Goal: Task Accomplishment & Management: Use online tool/utility

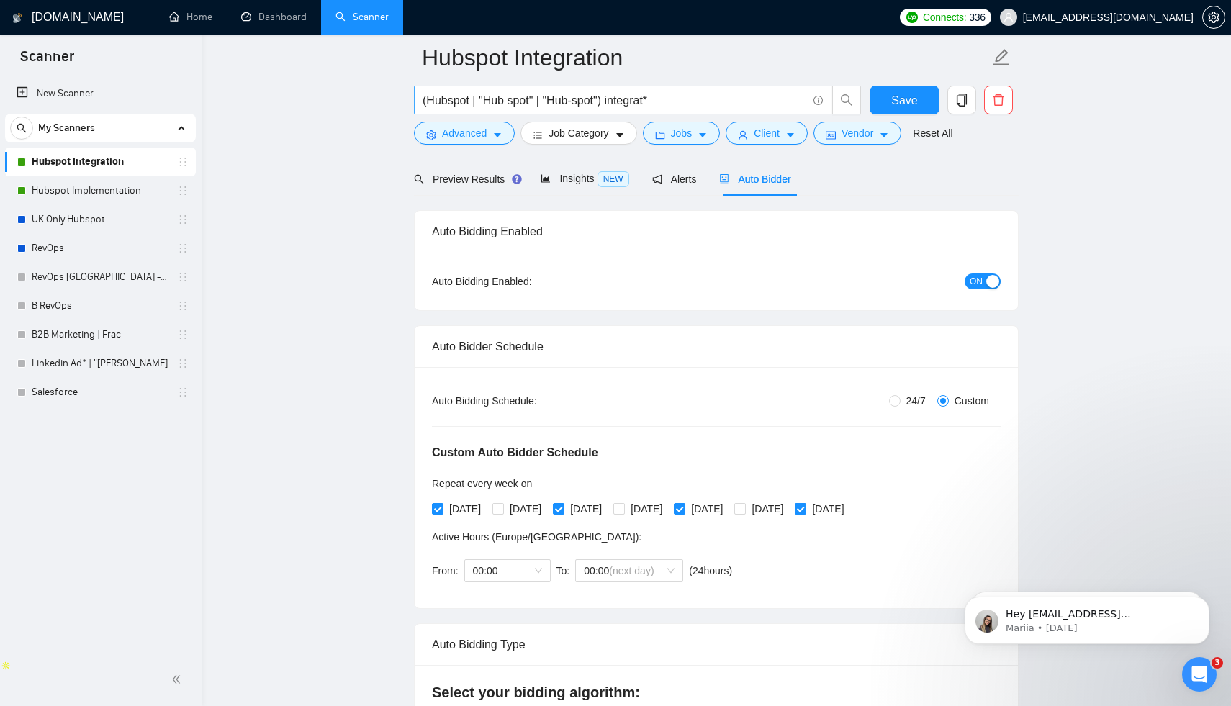
scroll to position [26, 0]
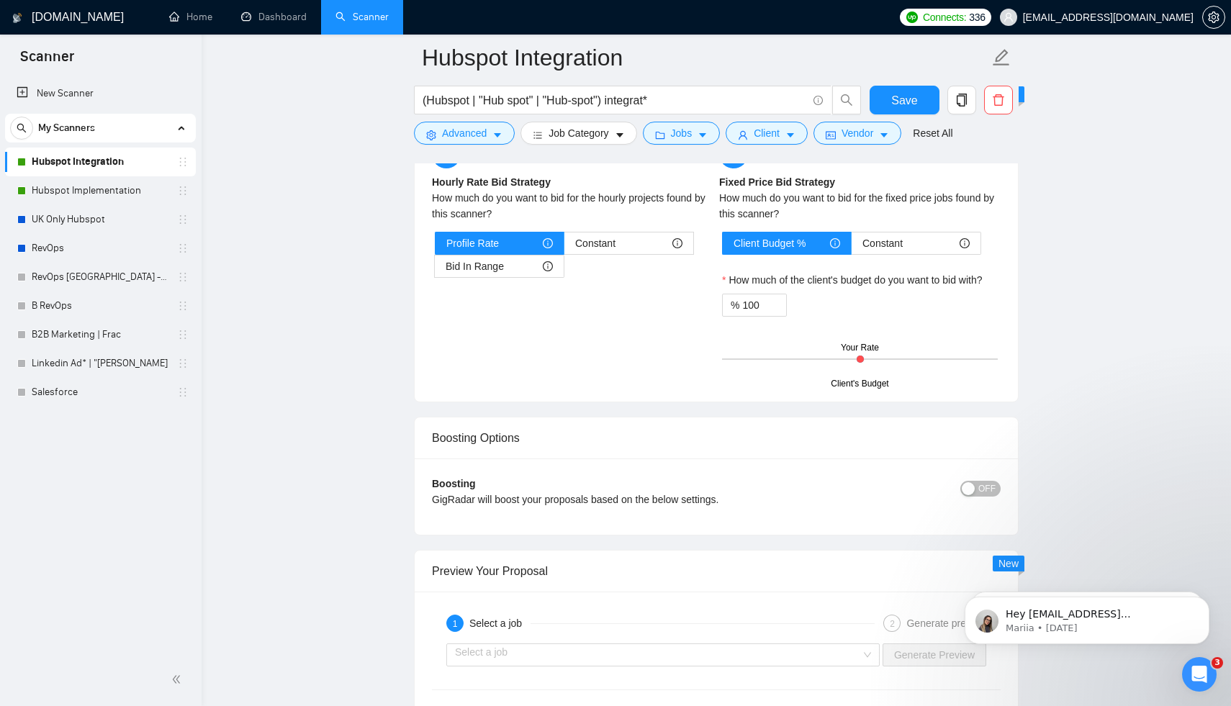
scroll to position [2809, 0]
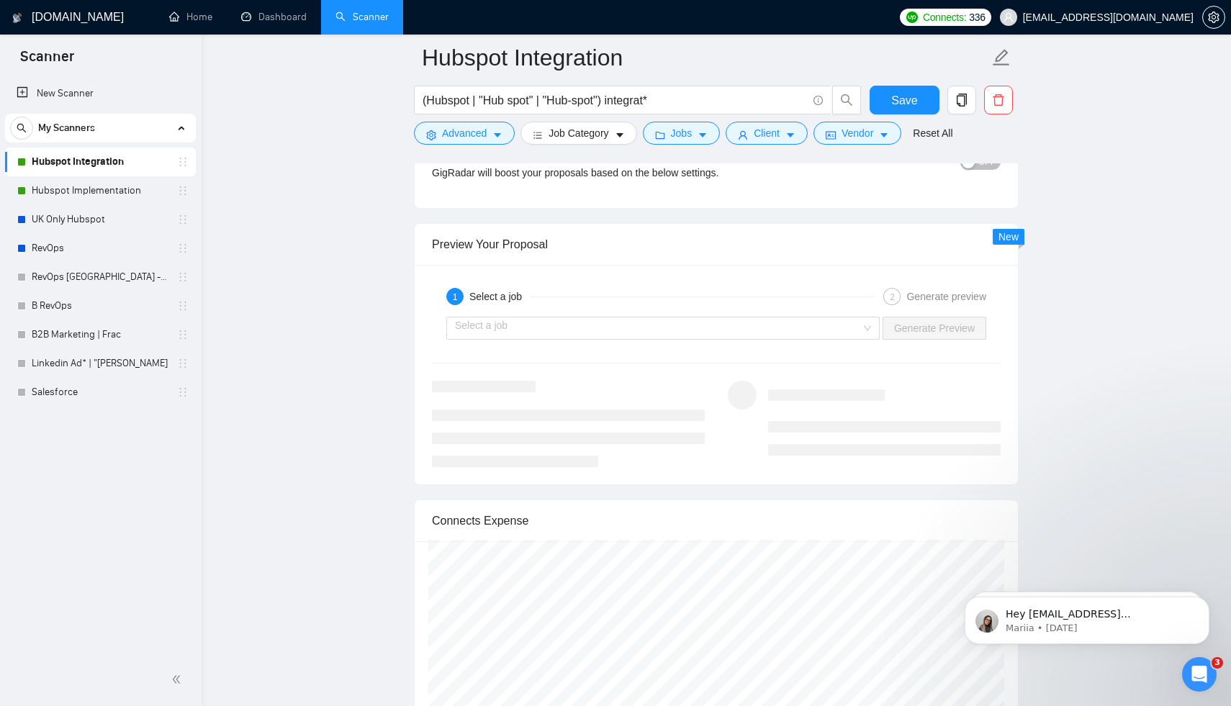
click at [707, 346] on div "Select a job Generate Preview" at bounding box center [717, 328] width 572 height 35
click at [708, 339] on input "search" at bounding box center [658, 329] width 406 height 22
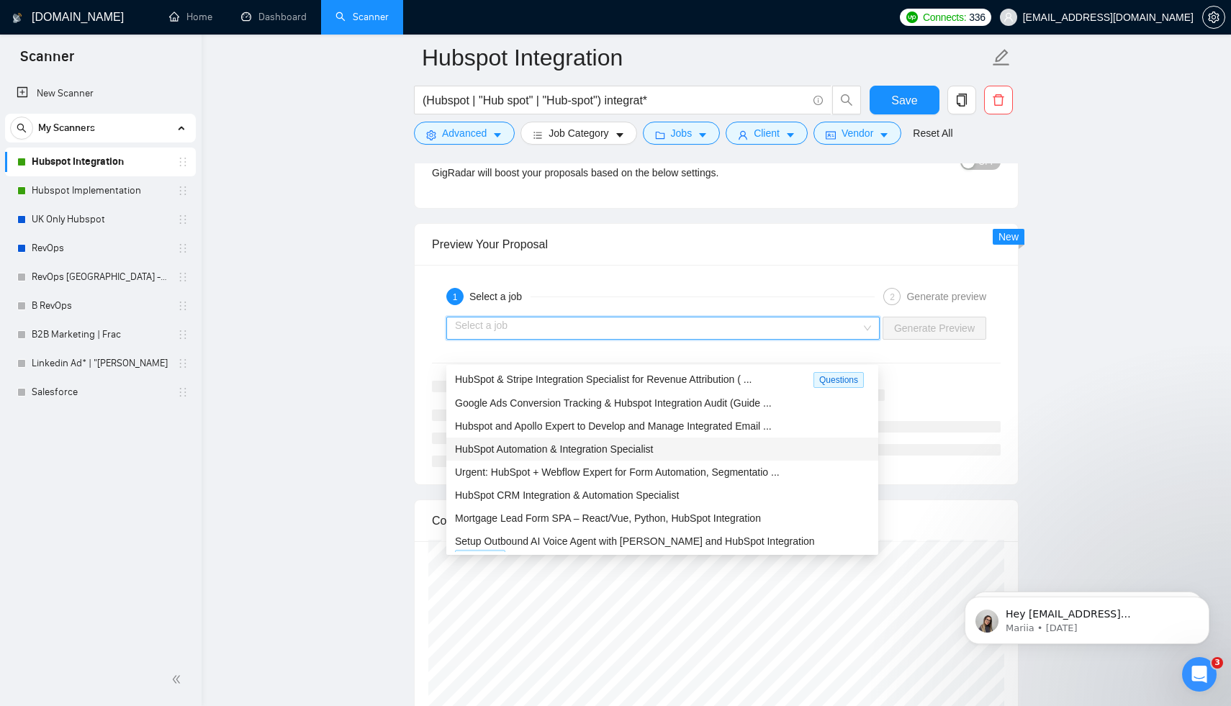
click at [677, 448] on div "HubSpot Automation & Integration Specialist" at bounding box center [662, 449] width 415 height 16
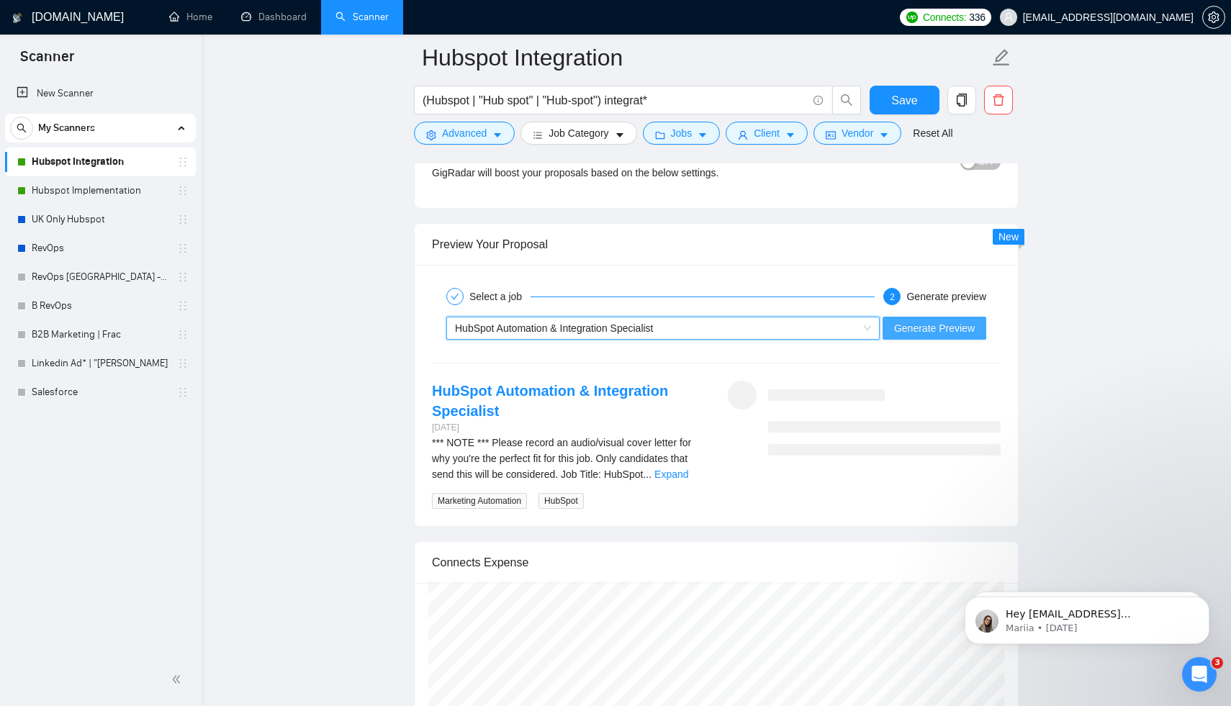
click at [929, 336] on span "Generate Preview" at bounding box center [934, 328] width 81 height 16
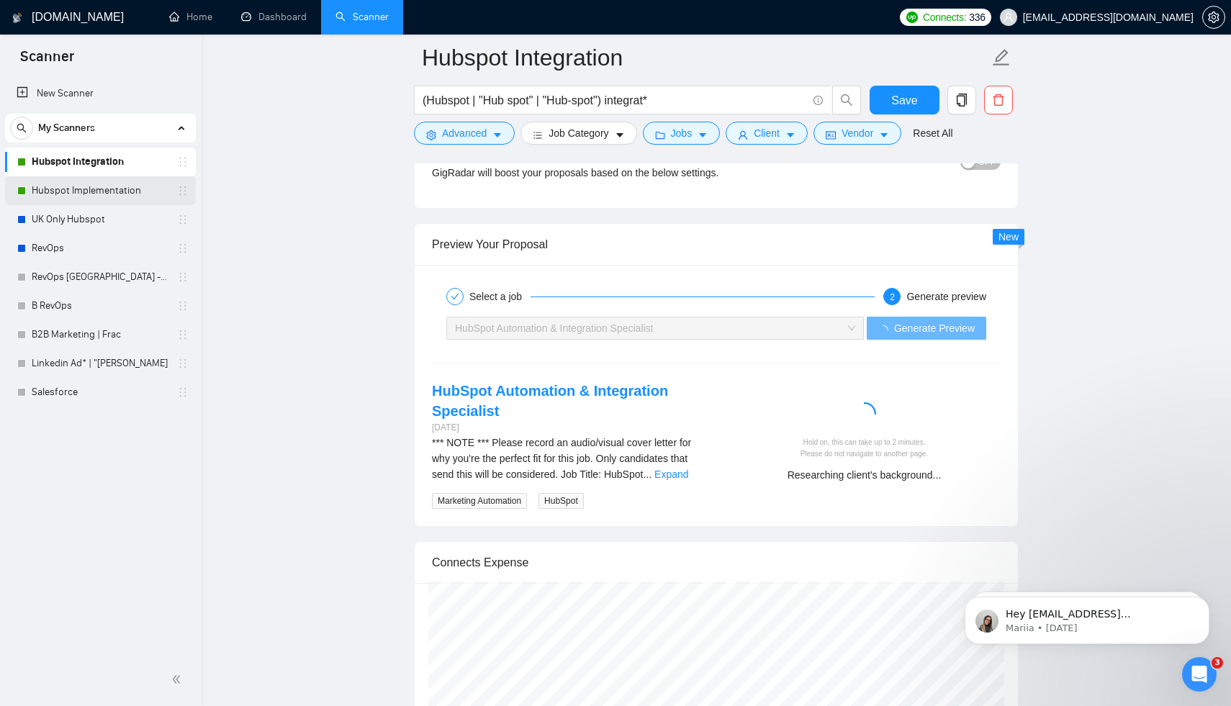
click at [138, 194] on link "Hubspot Implementation" at bounding box center [100, 190] width 137 height 29
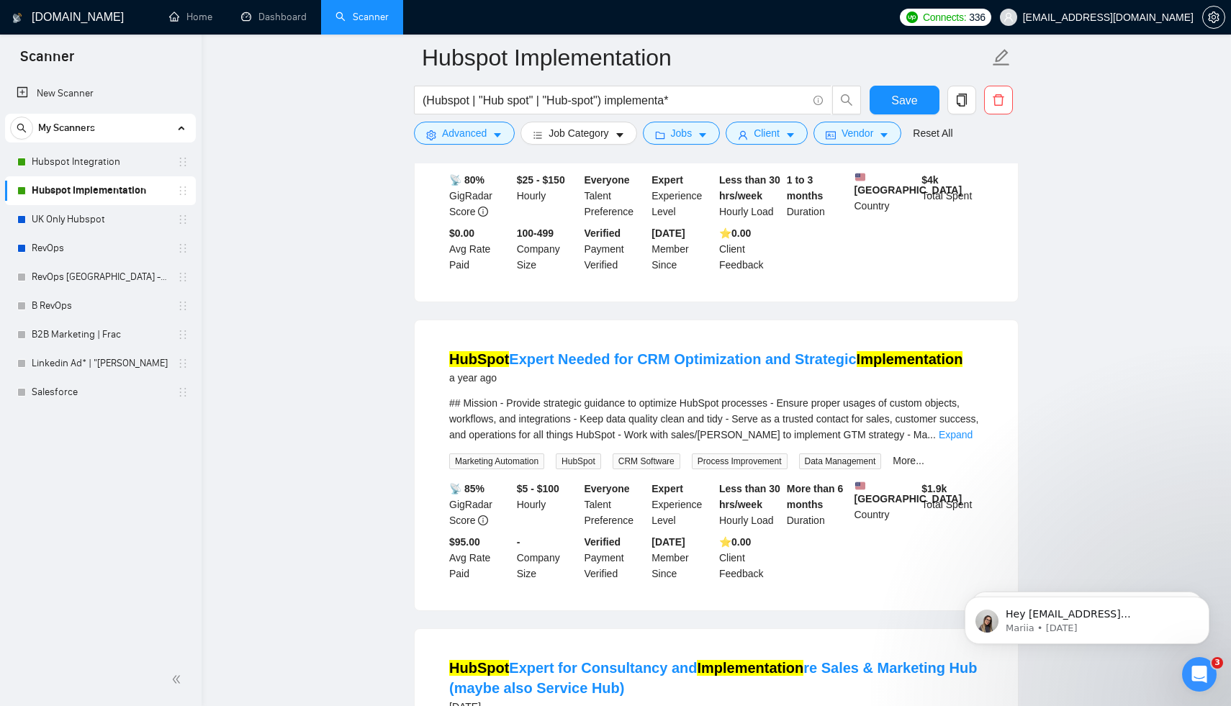
scroll to position [1352, 0]
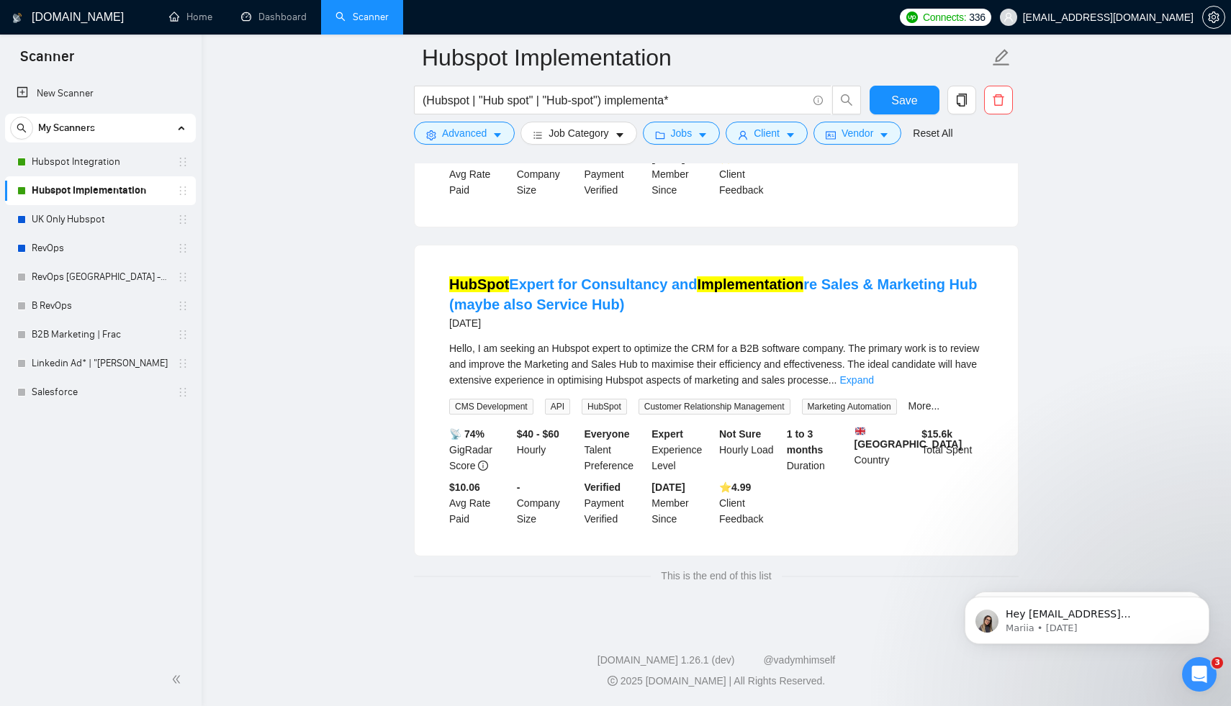
click at [92, 126] on span "My Scanners" at bounding box center [66, 128] width 57 height 29
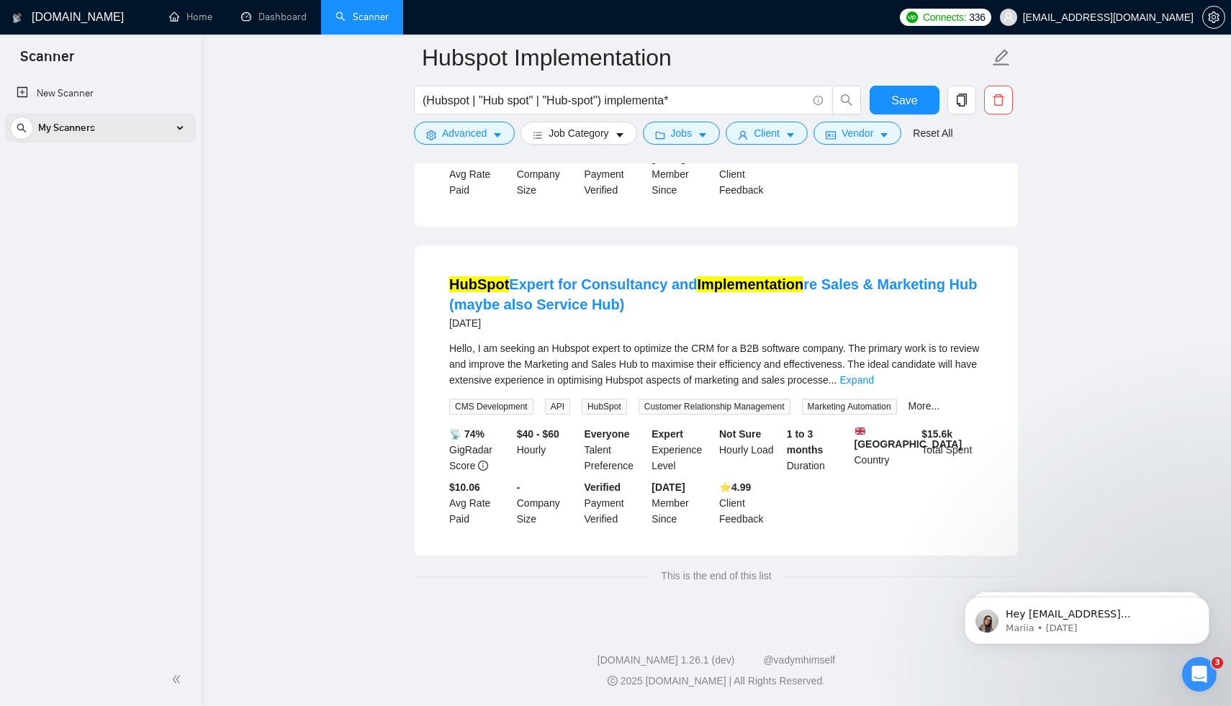
click at [92, 126] on span "My Scanners" at bounding box center [66, 128] width 57 height 29
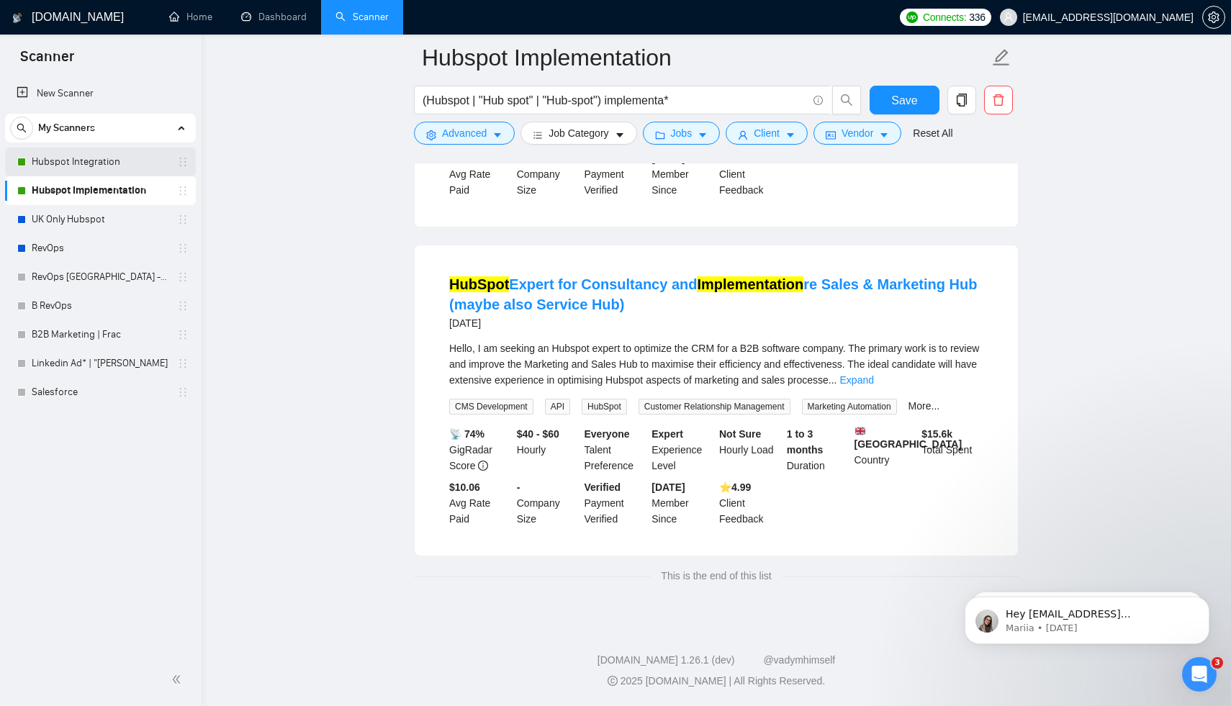
click at [83, 174] on link "Hubspot Integration" at bounding box center [100, 162] width 137 height 29
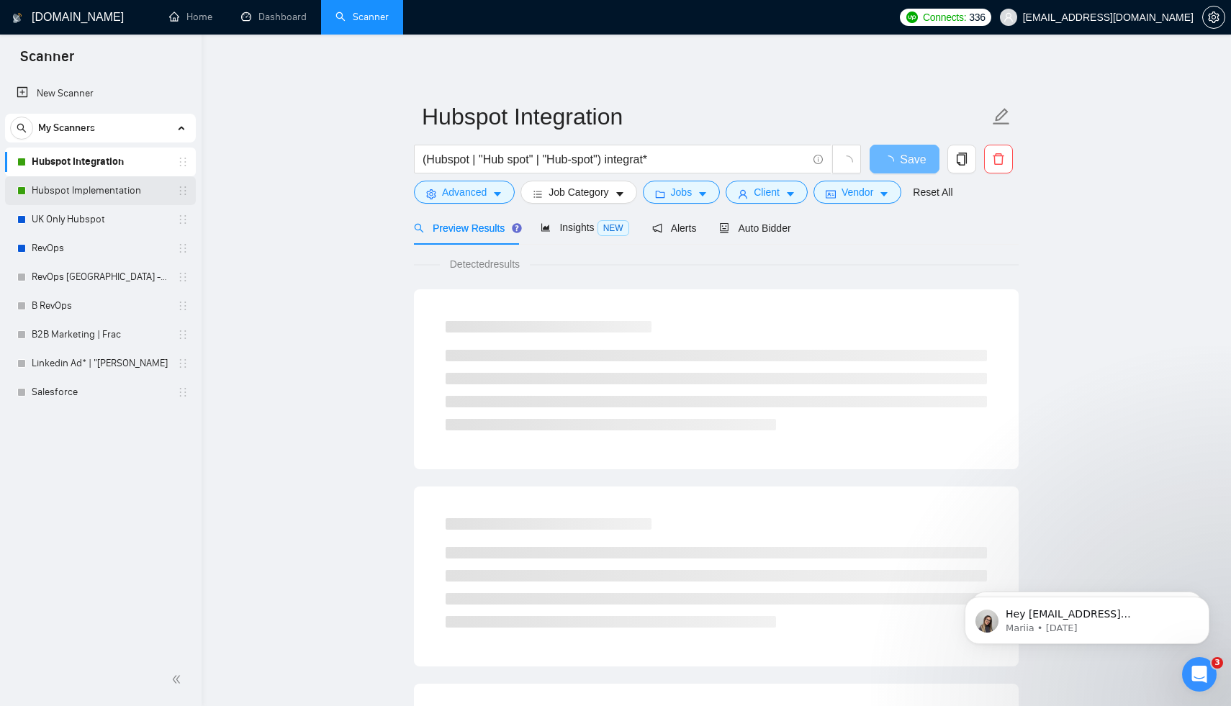
click at [103, 196] on link "Hubspot Implementation" at bounding box center [100, 190] width 137 height 29
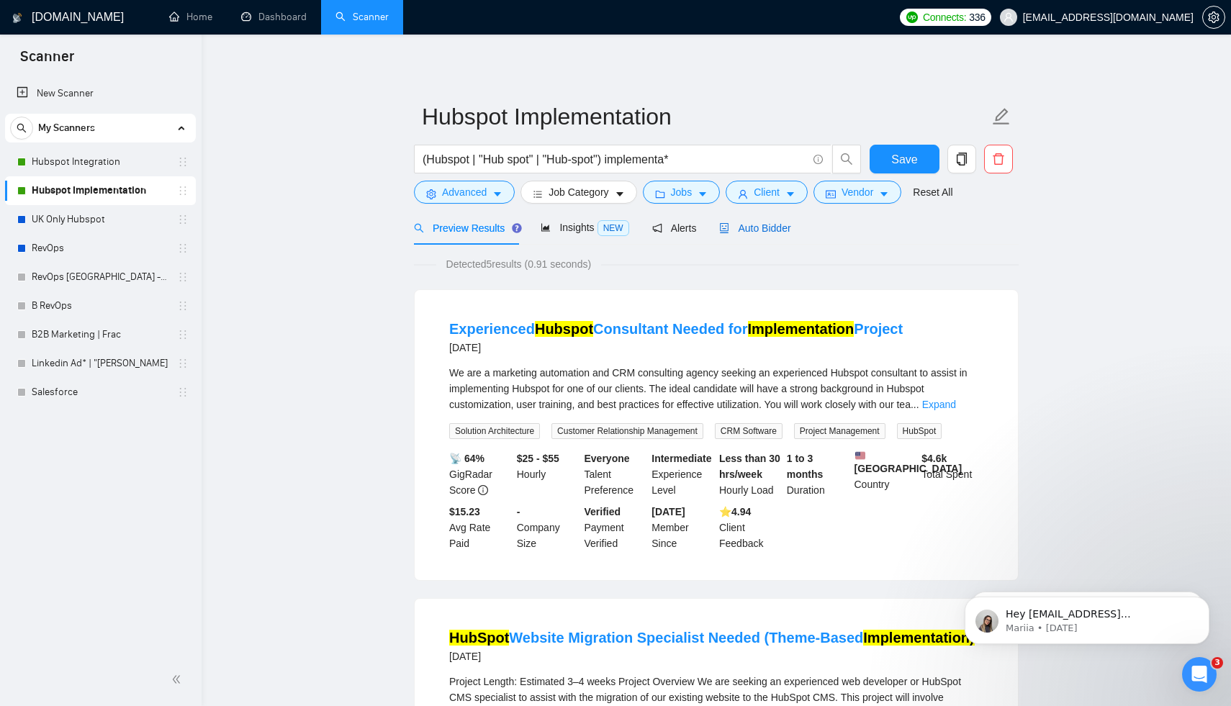
click at [760, 228] on span "Auto Bidder" at bounding box center [754, 228] width 71 height 12
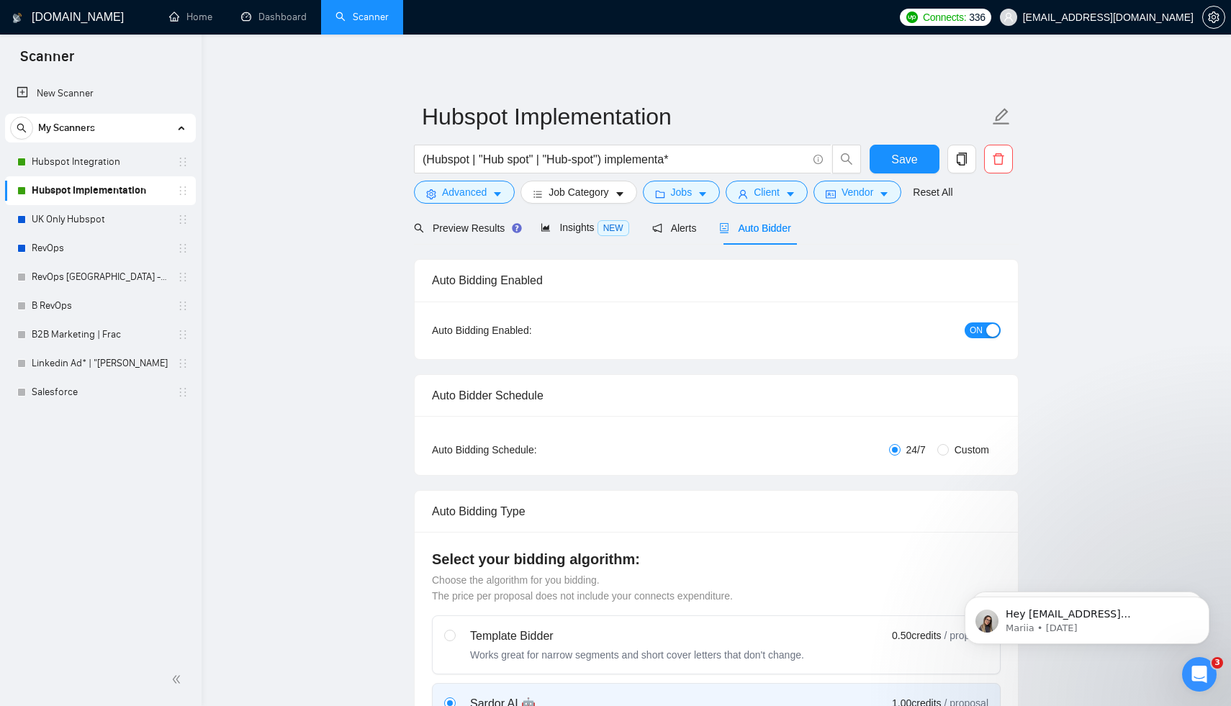
radio input "false"
radio input "true"
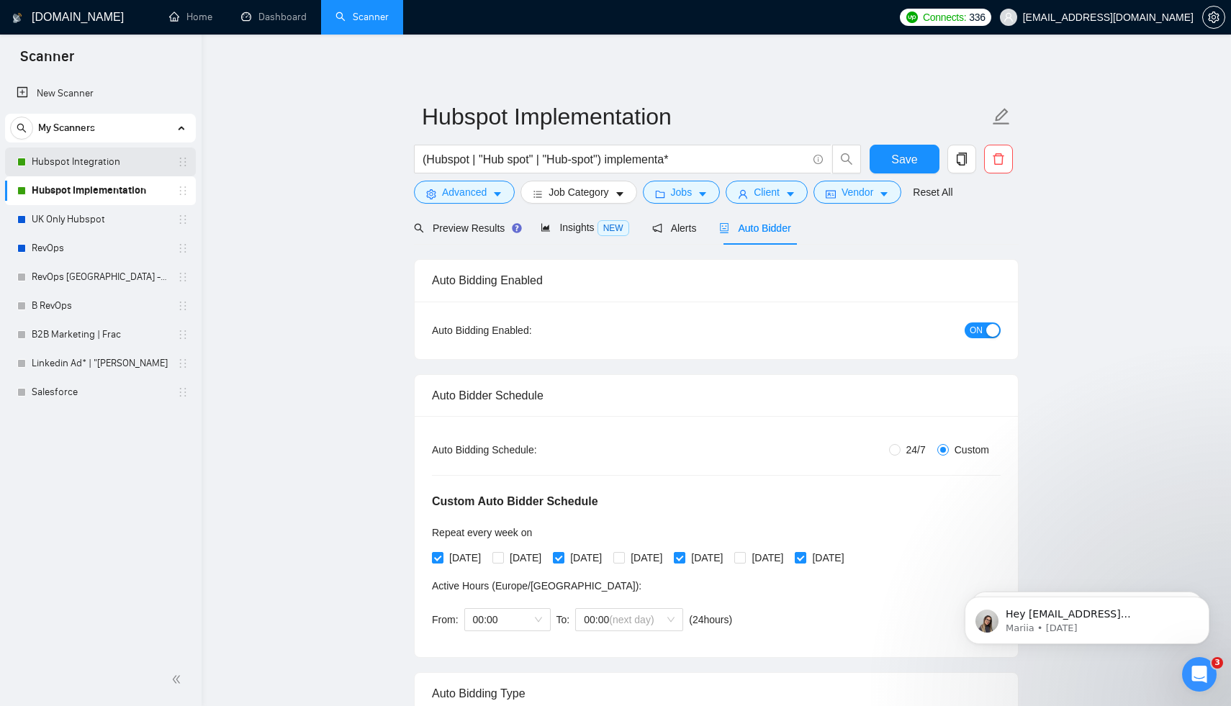
click at [100, 166] on link "Hubspot Integration" at bounding box center [100, 162] width 137 height 29
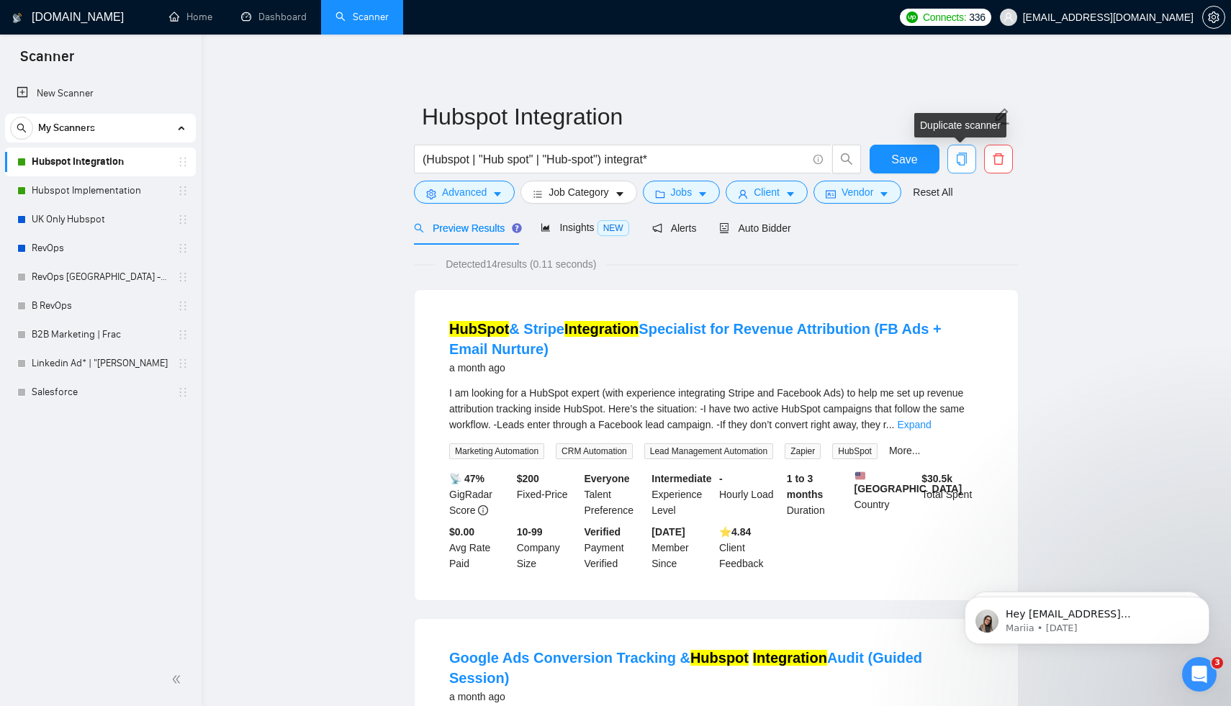
click at [962, 165] on icon "copy" at bounding box center [962, 159] width 10 height 13
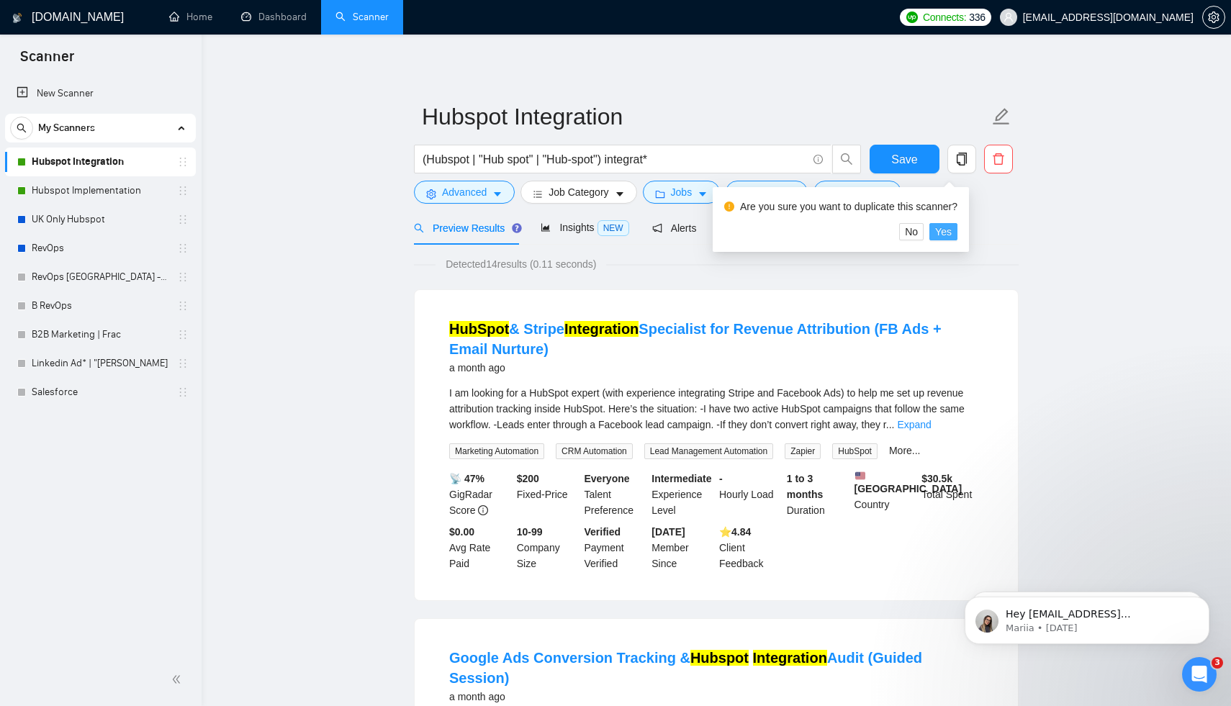
click at [952, 233] on span "Yes" at bounding box center [943, 232] width 17 height 16
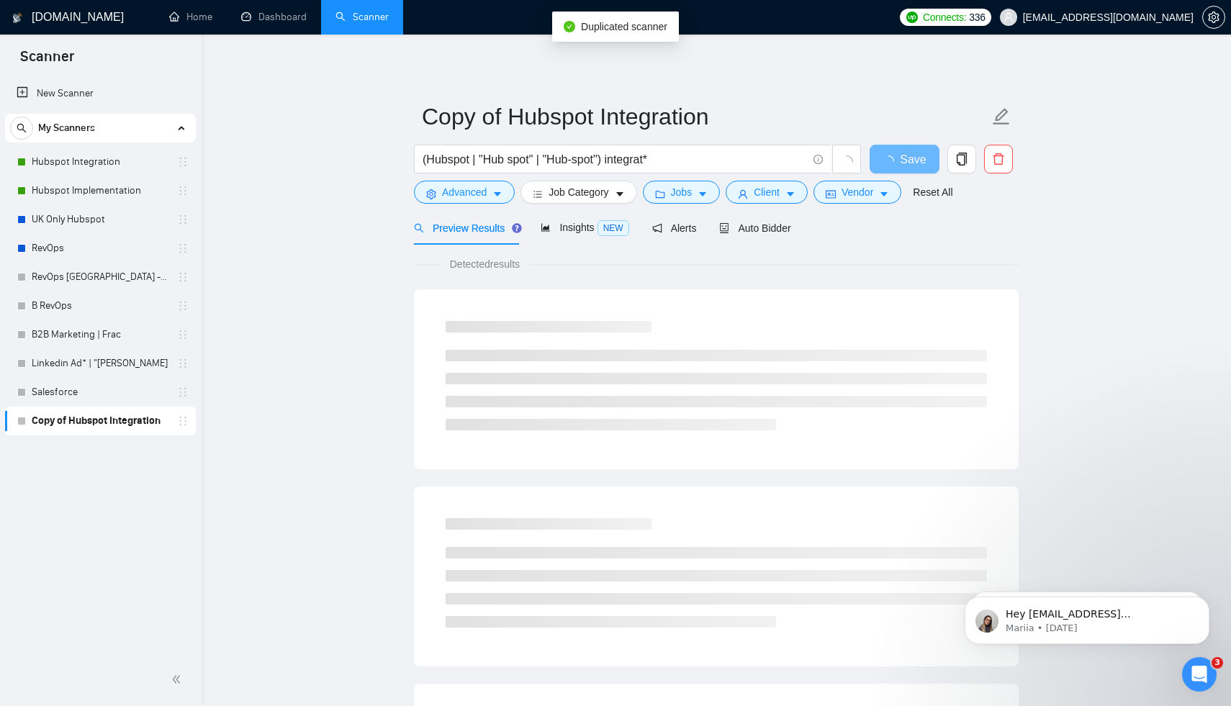
click at [101, 421] on link "Copy of Hubspot Integration" at bounding box center [100, 421] width 137 height 29
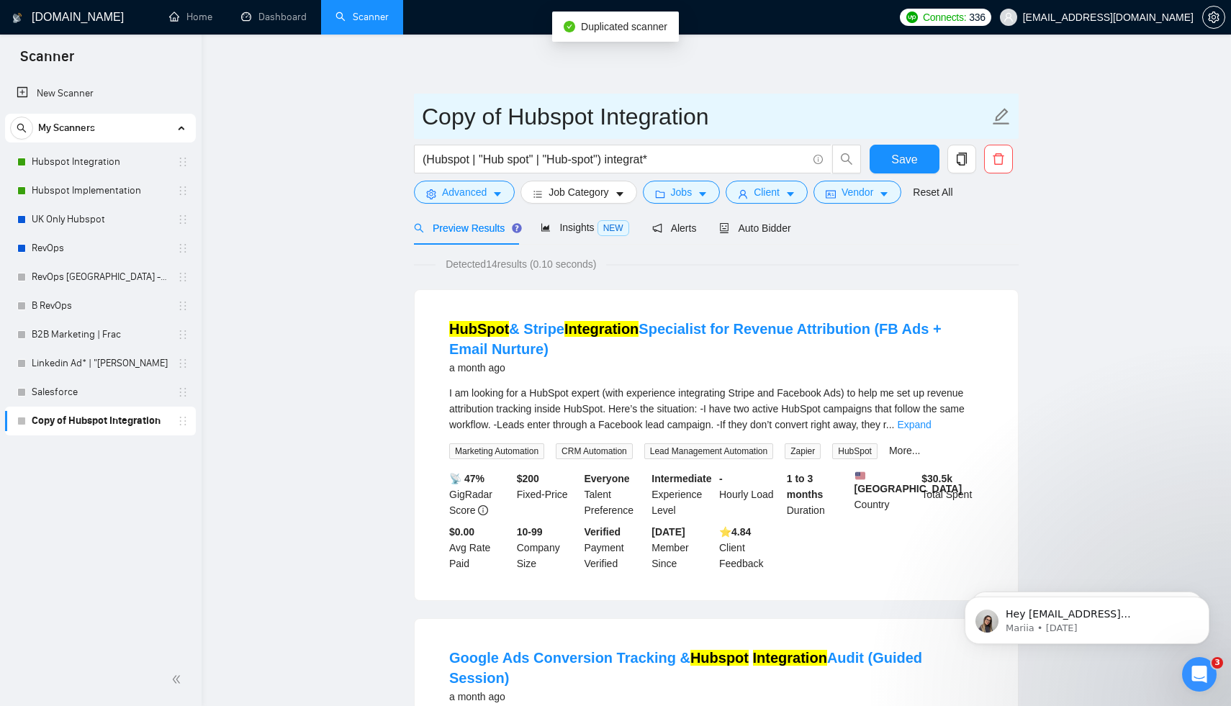
click at [485, 122] on input "Copy of Hubspot Integration" at bounding box center [705, 117] width 567 height 36
click at [507, 114] on input "Copy of Hubspot Integration" at bounding box center [705, 117] width 567 height 36
click at [619, 119] on input "Hubspot Integration" at bounding box center [705, 117] width 567 height 36
click at [607, 119] on input "Hubspot Integration" at bounding box center [705, 117] width 567 height 36
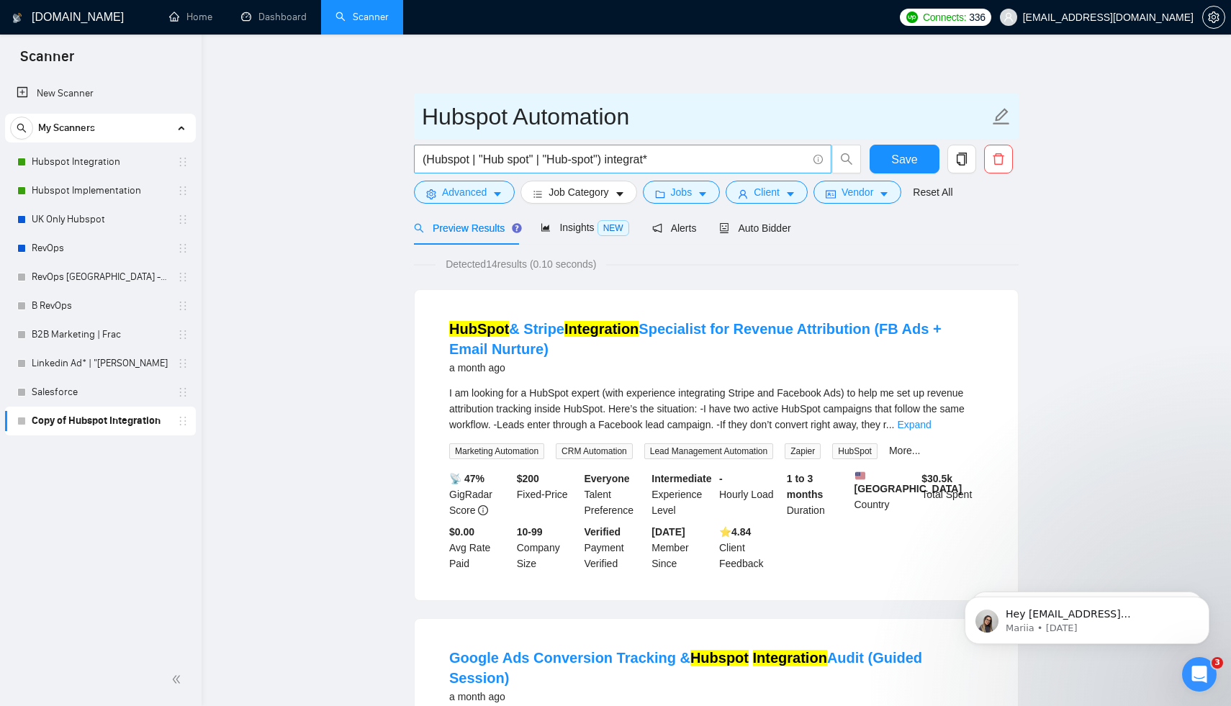
type input "Hubspot Automation"
click at [634, 162] on input "(Hubspot | "Hub spot" | "Hub-spot") integrat*" at bounding box center [615, 159] width 384 height 18
drag, startPoint x: 644, startPoint y: 161, endPoint x: 661, endPoint y: 161, distance: 17.3
click at [644, 161] on input "(Hubspot | "Hub spot" | "Hub-spot") integrat*" at bounding box center [615, 159] width 384 height 18
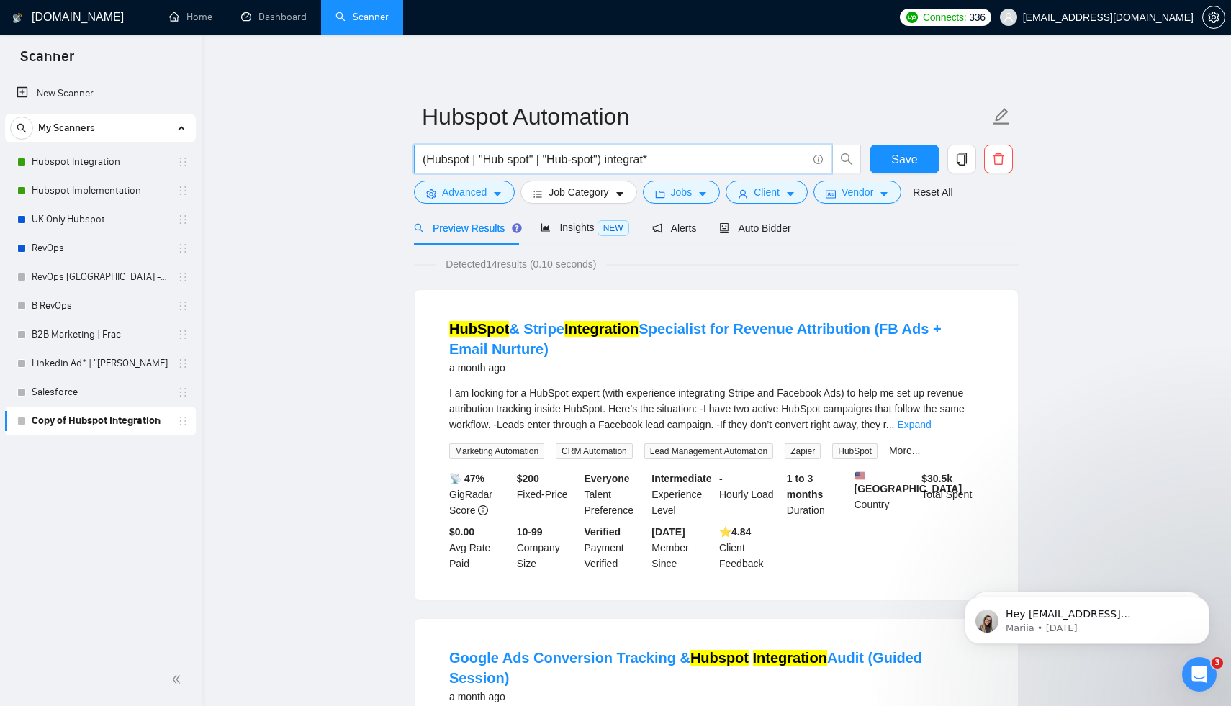
click at [654, 159] on input "(Hubspot | "Hub spot" | "Hub-spot") integrat*" at bounding box center [615, 159] width 384 height 18
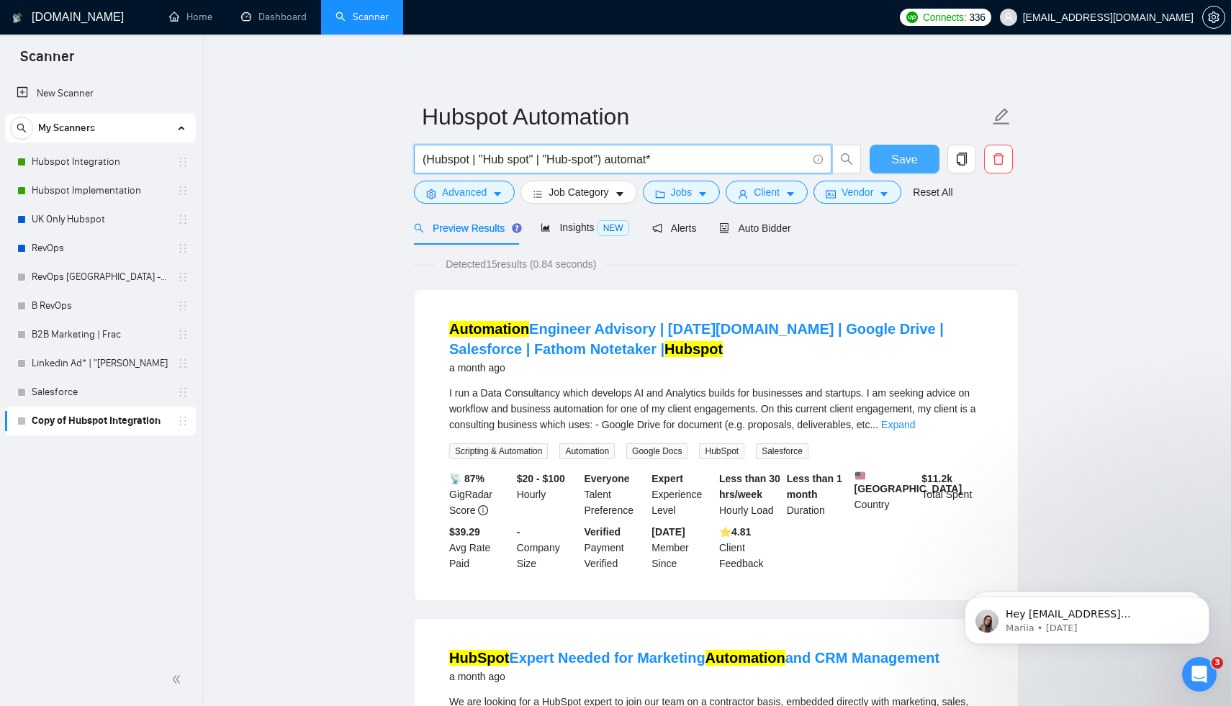
type input "(Hubspot | "Hub spot" | "Hub-spot") automat*"
click at [911, 162] on span "Save" at bounding box center [904, 159] width 26 height 18
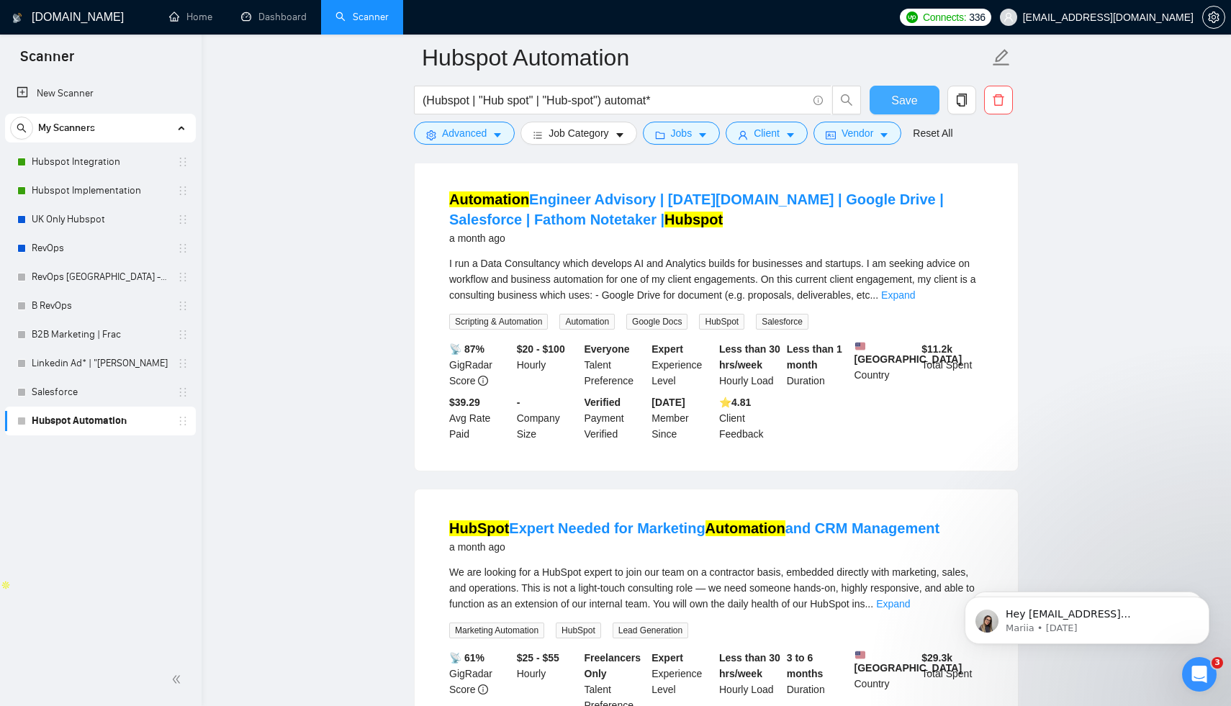
scroll to position [97, 0]
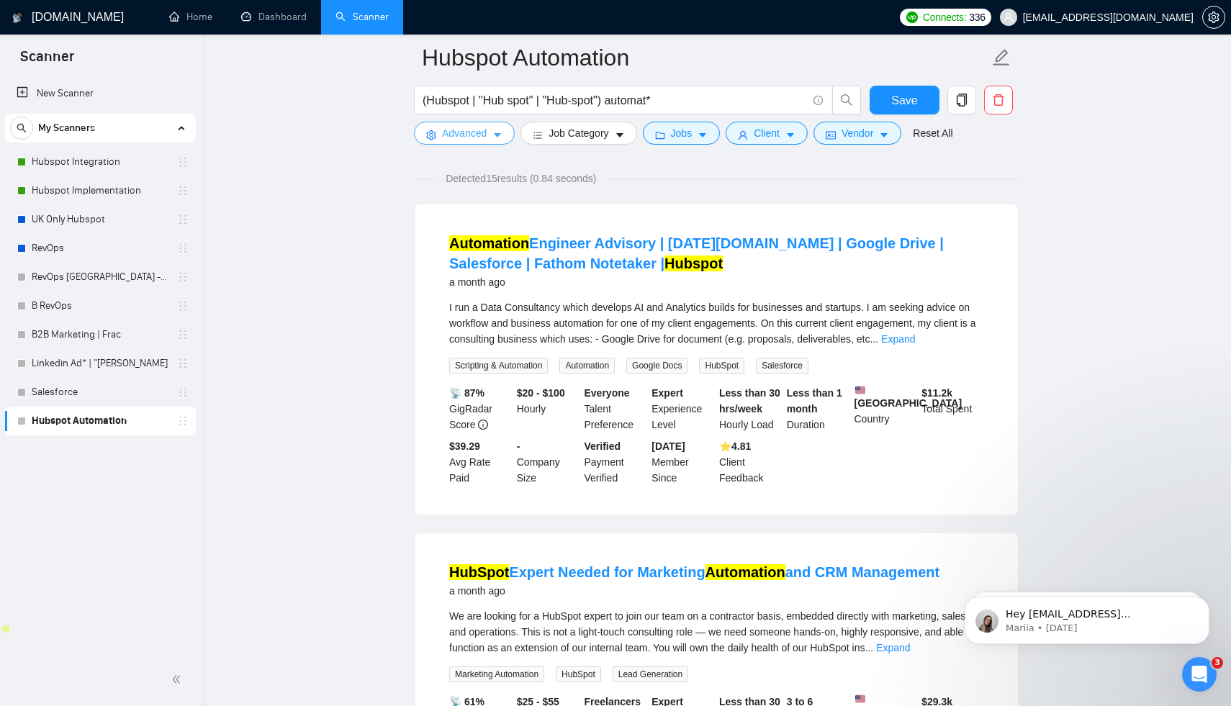
click at [476, 138] on span "Advanced" at bounding box center [464, 133] width 45 height 16
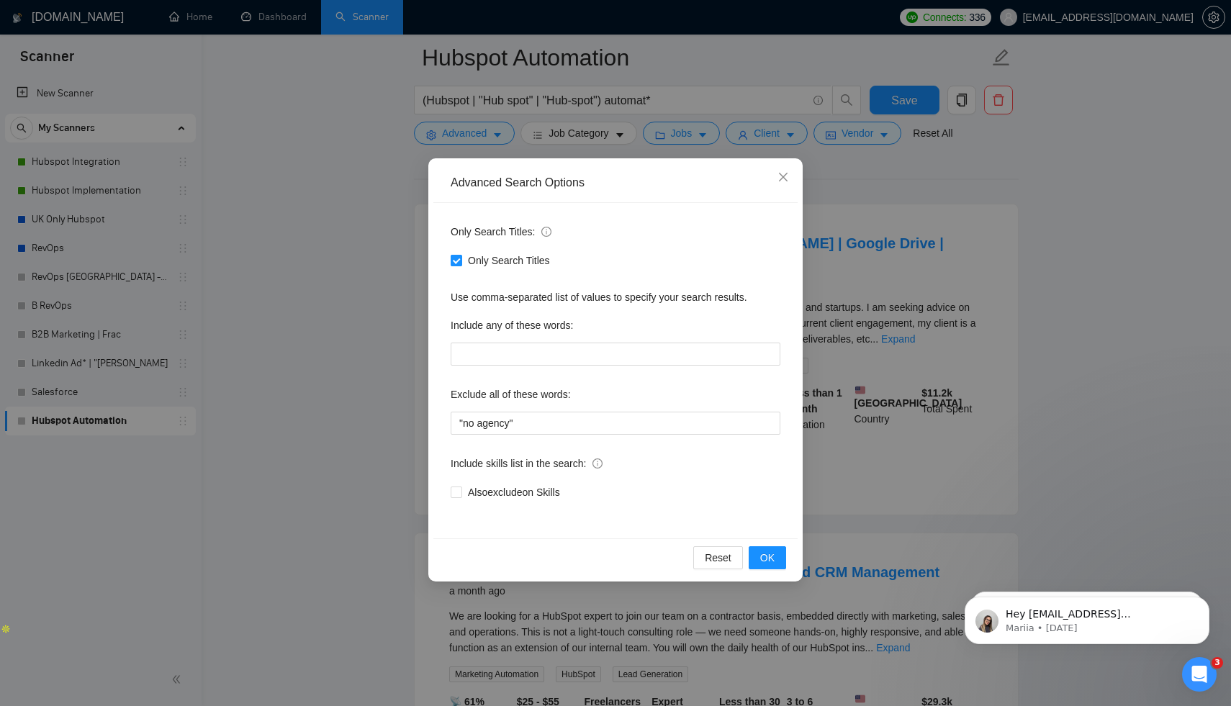
click at [513, 256] on span "Only Search Titles" at bounding box center [509, 261] width 94 height 16
click at [461, 256] on input "Only Search Titles" at bounding box center [456, 260] width 10 height 10
checkbox input "false"
click at [771, 557] on span "OK" at bounding box center [767, 558] width 14 height 16
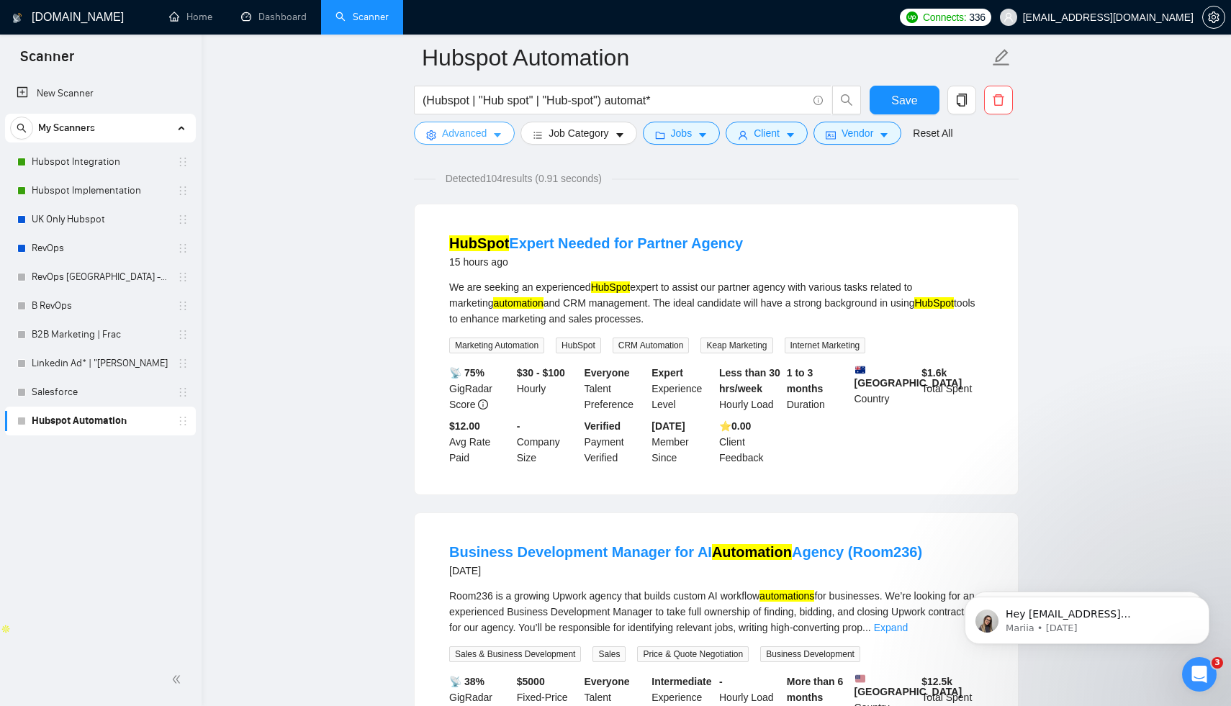
click at [479, 133] on span "Advanced" at bounding box center [464, 133] width 45 height 16
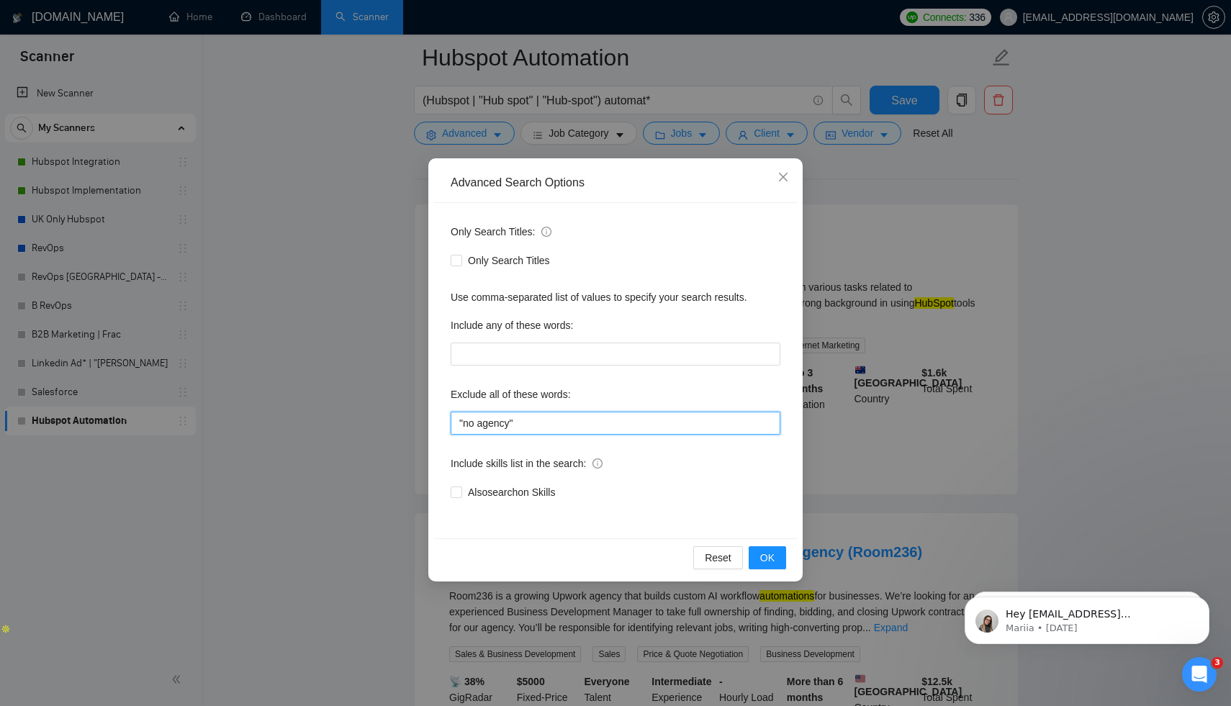
drag, startPoint x: 481, startPoint y: 423, endPoint x: 464, endPoint y: 423, distance: 17.3
click at [464, 423] on input ""no agency"" at bounding box center [616, 423] width 330 height 23
click at [523, 423] on input "agency"" at bounding box center [616, 423] width 330 height 23
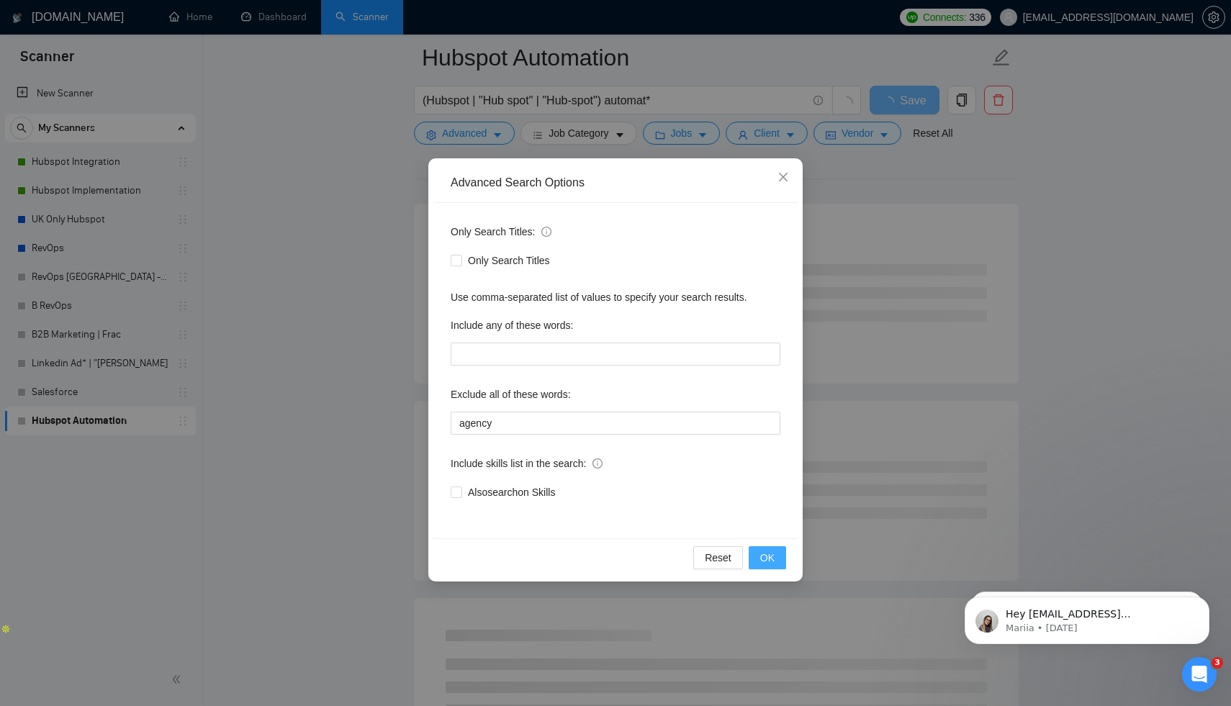
click at [765, 565] on span "OK" at bounding box center [767, 558] width 14 height 16
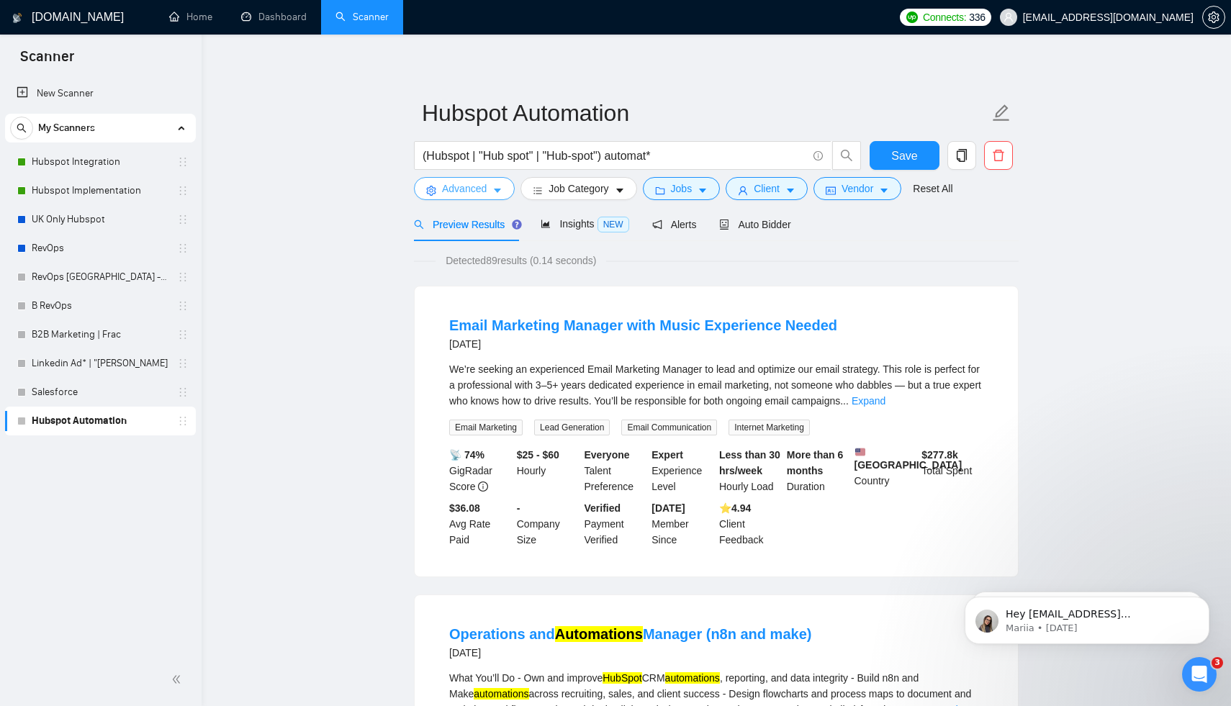
scroll to position [0, 0]
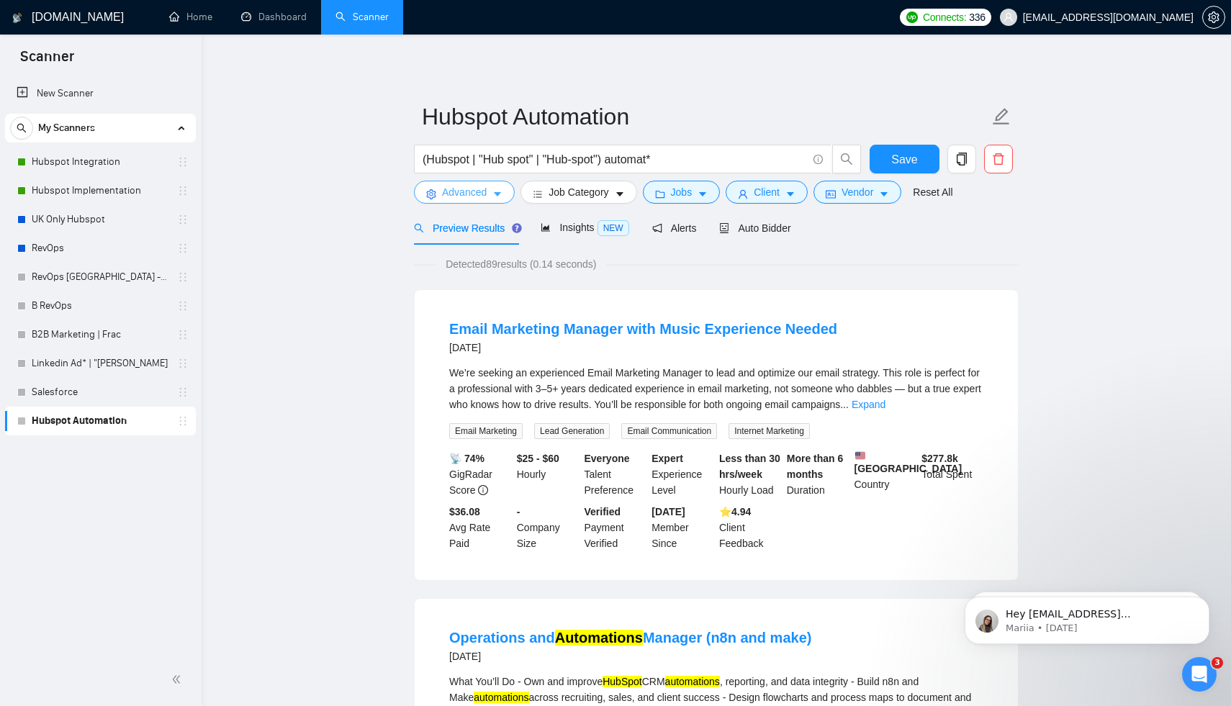
click at [478, 201] on button "Advanced" at bounding box center [464, 192] width 101 height 23
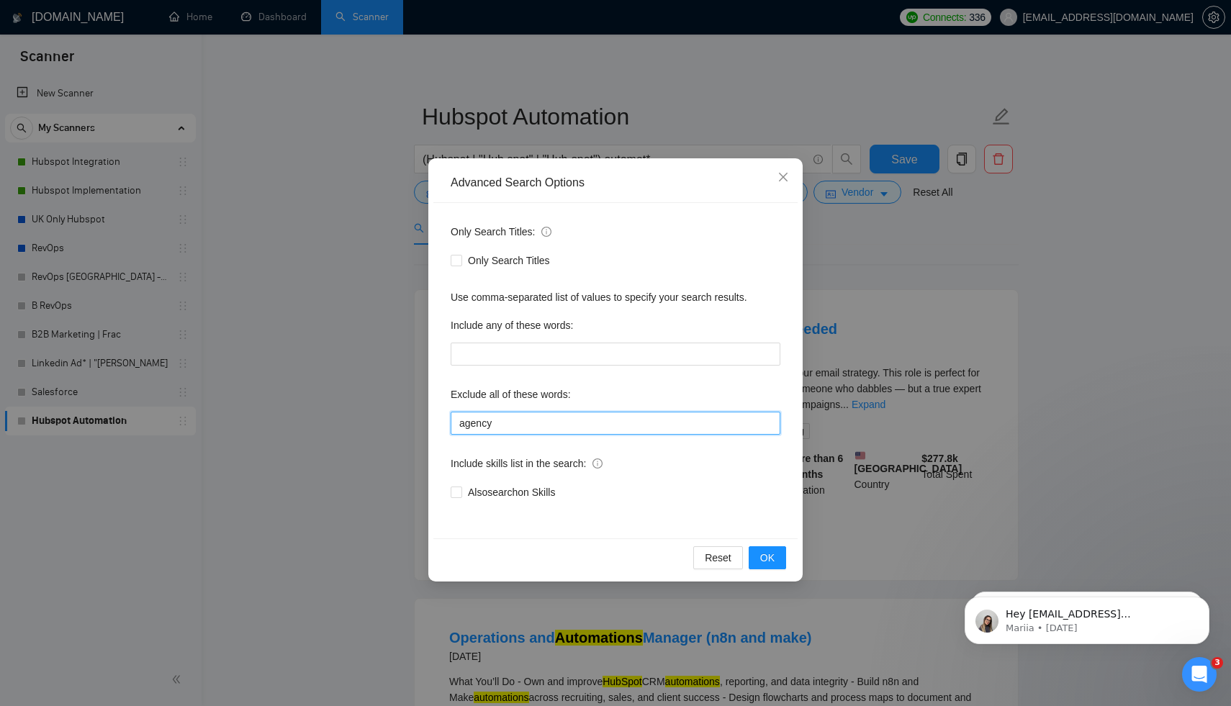
click at [461, 423] on input "agency" at bounding box center [616, 423] width 330 height 23
click at [458, 422] on input "agency" at bounding box center [616, 423] width 330 height 23
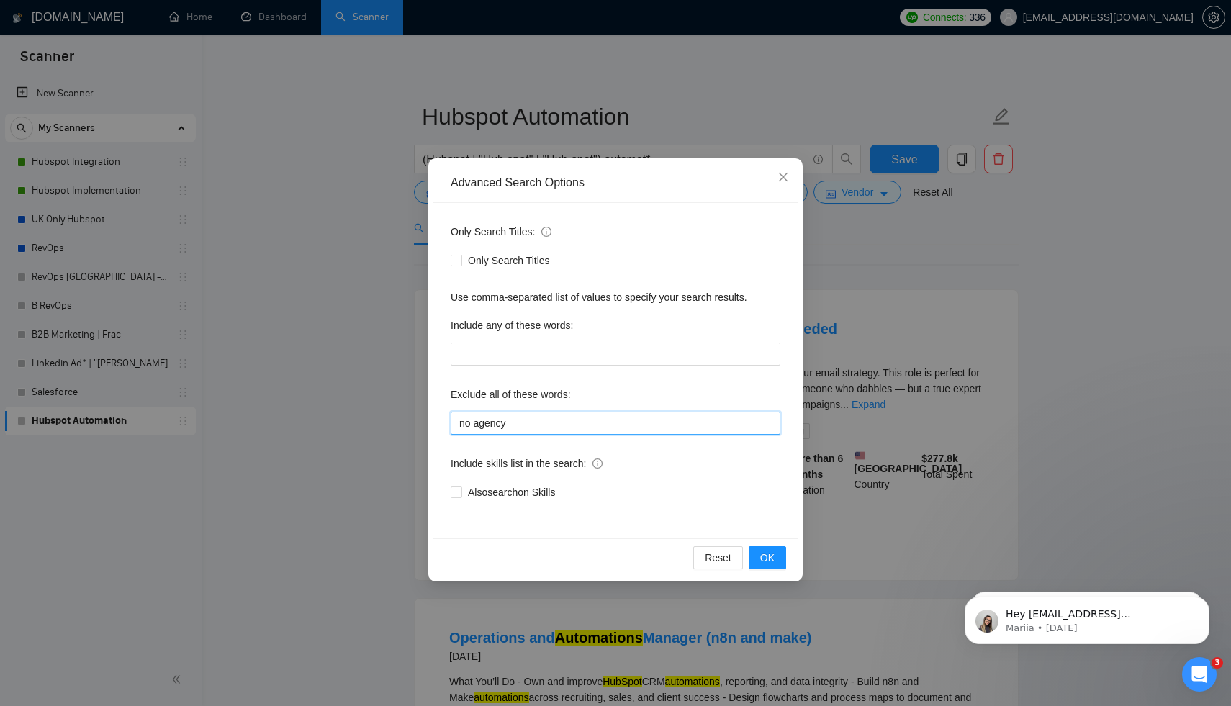
click at [461, 425] on input "no agency" at bounding box center [616, 423] width 330 height 23
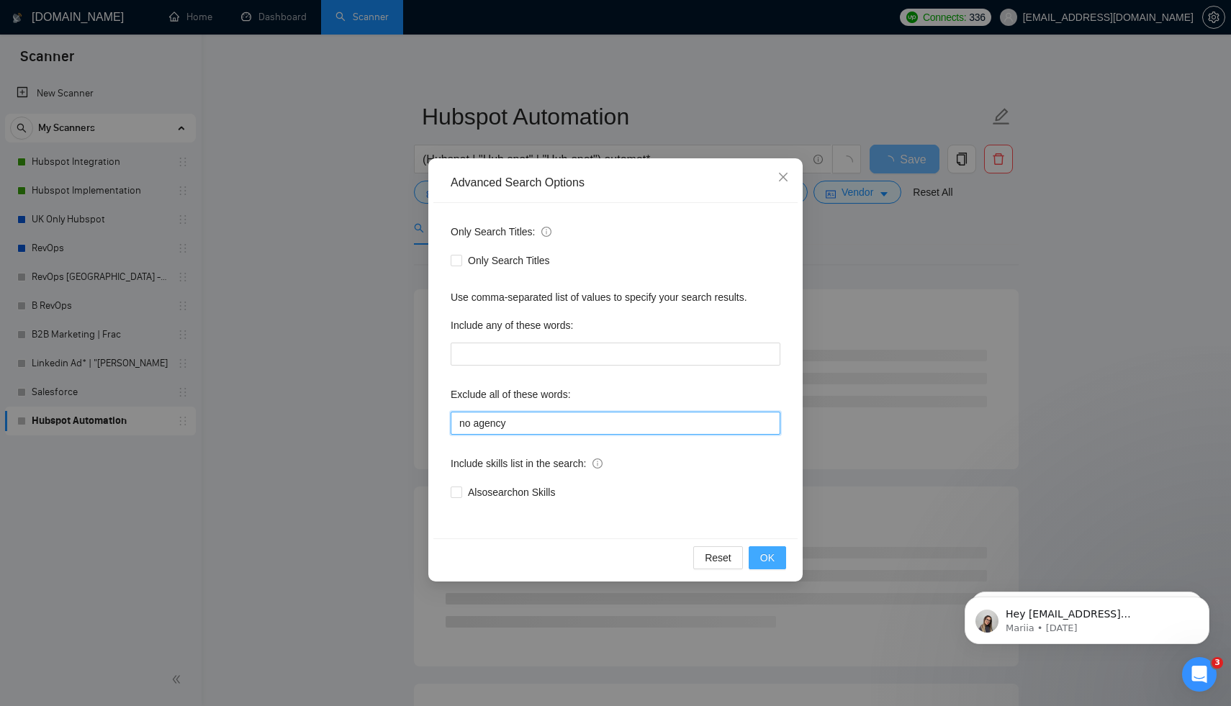
type input "no agency"
click at [776, 559] on button "OK" at bounding box center [767, 557] width 37 height 23
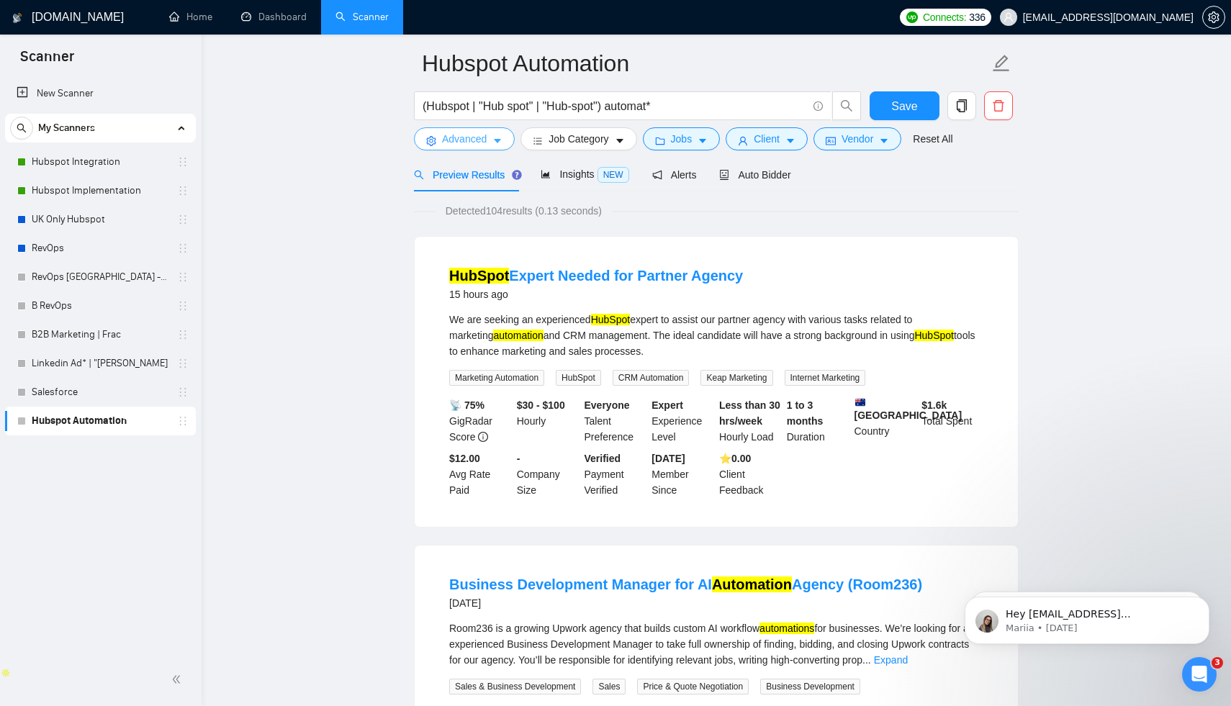
scroll to position [6, 0]
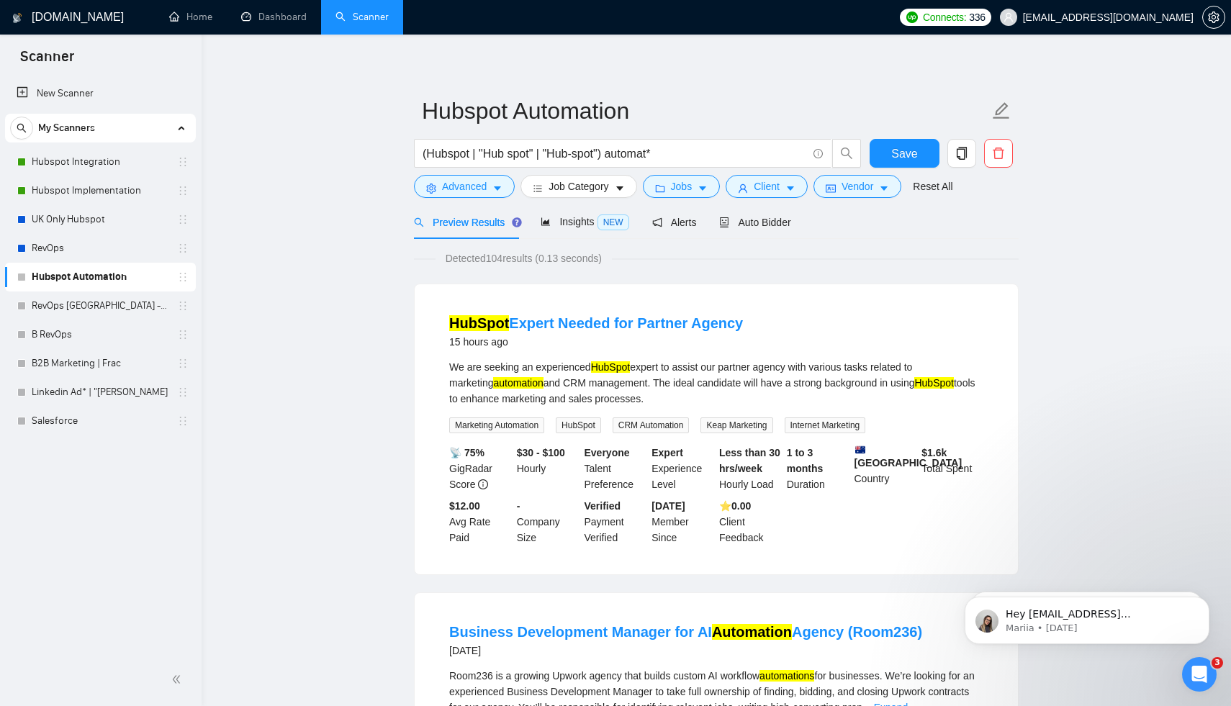
click at [904, 138] on form "Hubspot Automation (Hubspot | "Hub spot" | "Hub-spot") automat* Save Advanced J…" at bounding box center [716, 146] width 605 height 117
click at [907, 156] on span "Save" at bounding box center [904, 154] width 26 height 18
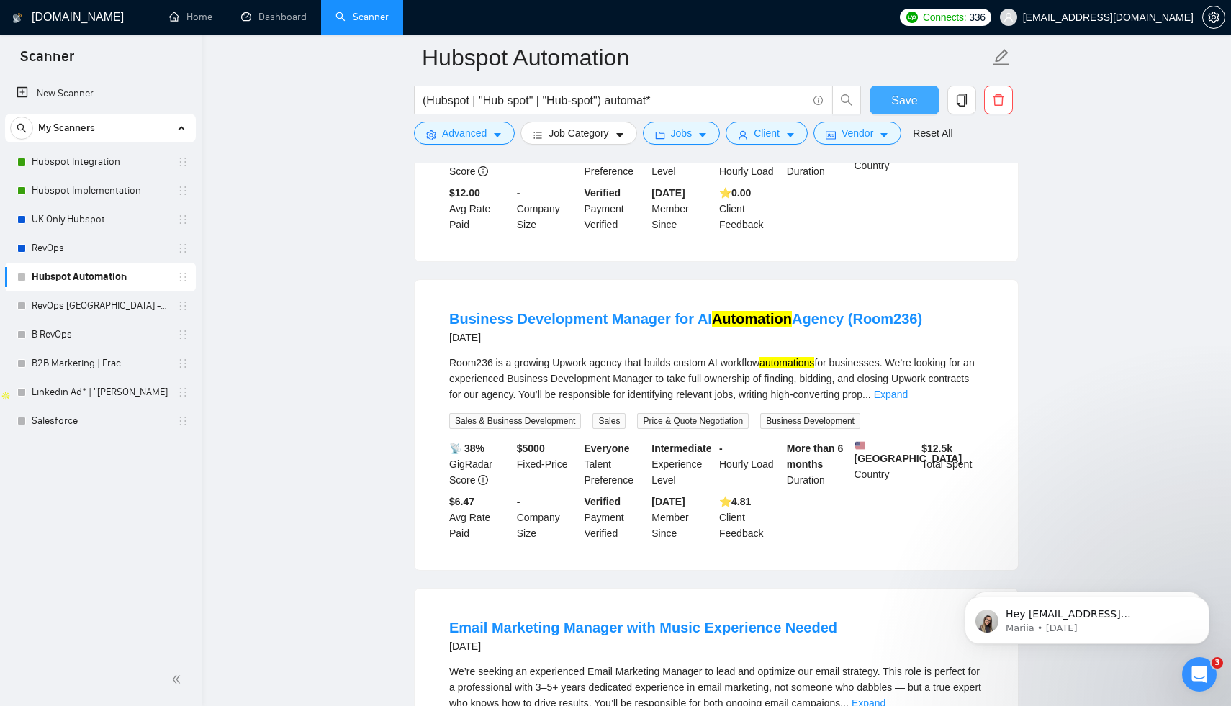
scroll to position [0, 0]
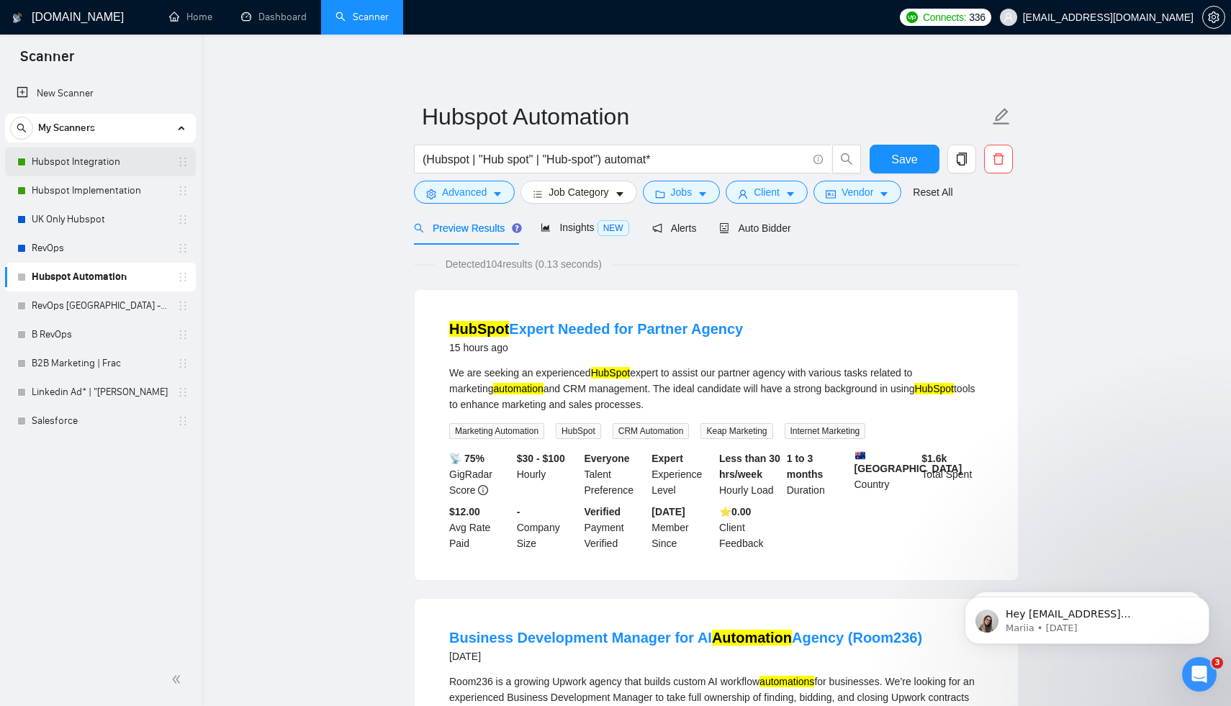
click at [94, 171] on link "Hubspot Integration" at bounding box center [100, 162] width 137 height 29
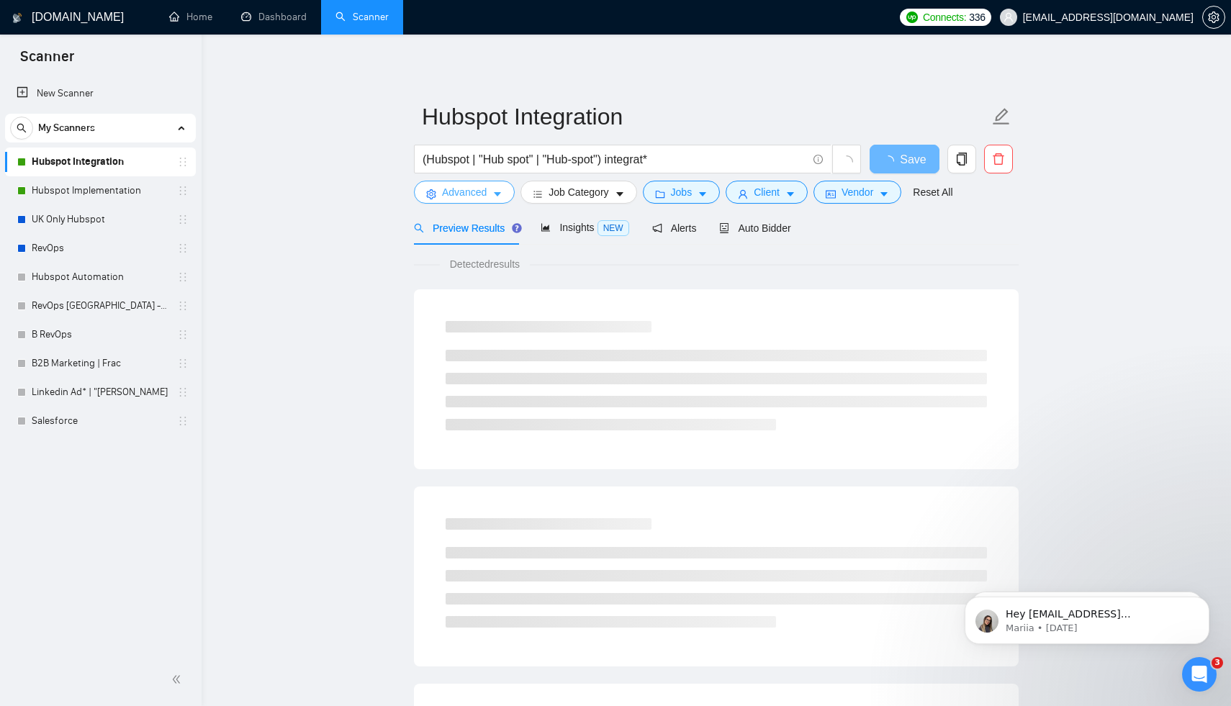
click at [477, 198] on span "Advanced" at bounding box center [464, 192] width 45 height 16
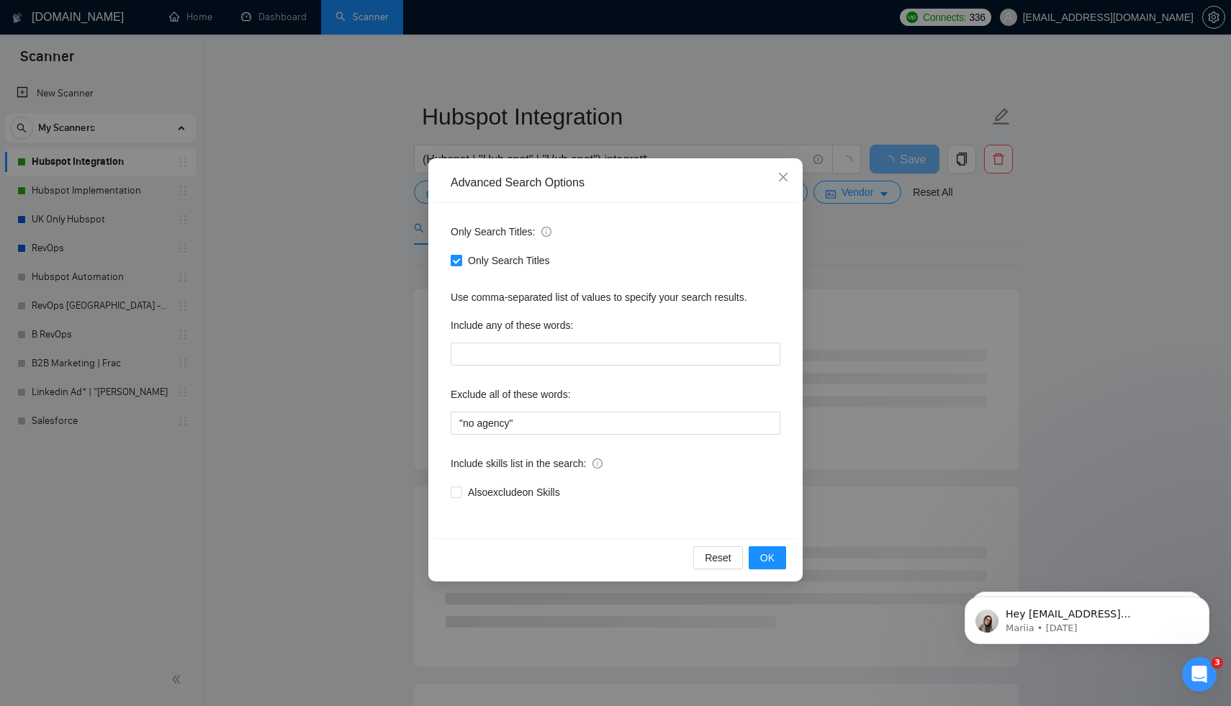
click at [459, 267] on label "Only Search Titles" at bounding box center [503, 261] width 105 height 16
click at [459, 265] on input "Only Search Titles" at bounding box center [456, 260] width 10 height 10
checkbox input "false"
click at [478, 424] on input ""no agency"" at bounding box center [616, 423] width 330 height 23
click at [529, 418] on input "agency"" at bounding box center [616, 423] width 330 height 23
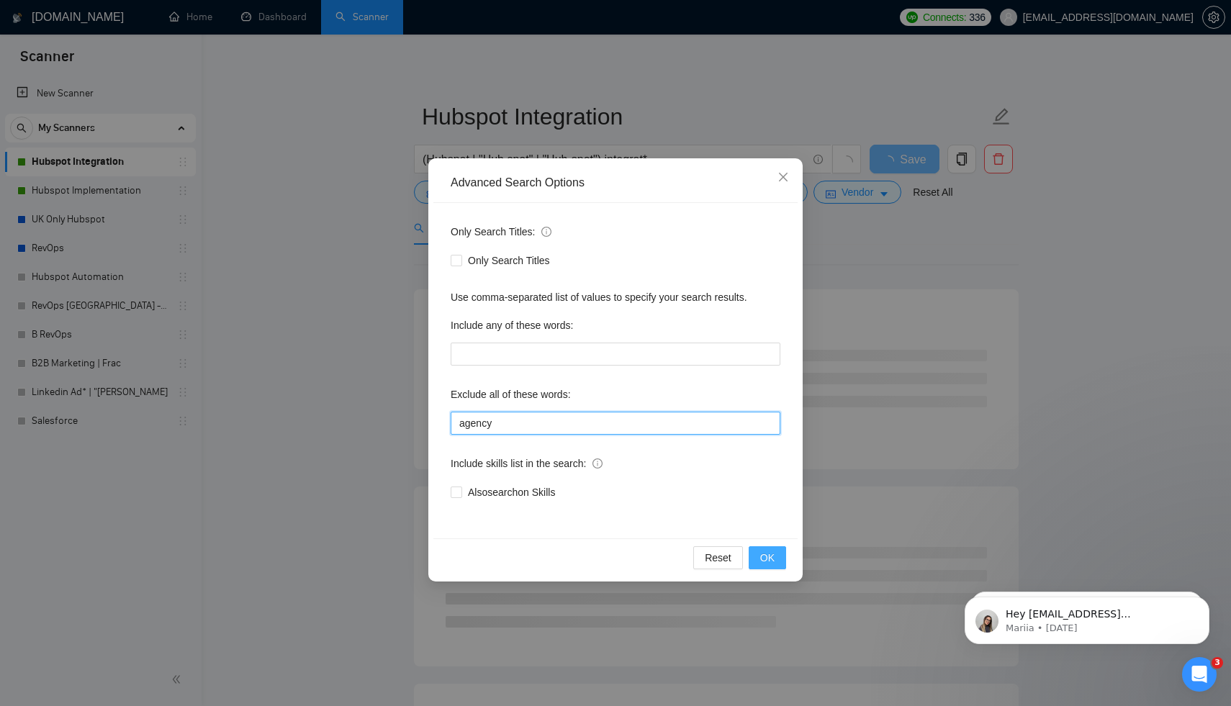
type input "agency"
click at [770, 560] on span "OK" at bounding box center [767, 558] width 14 height 16
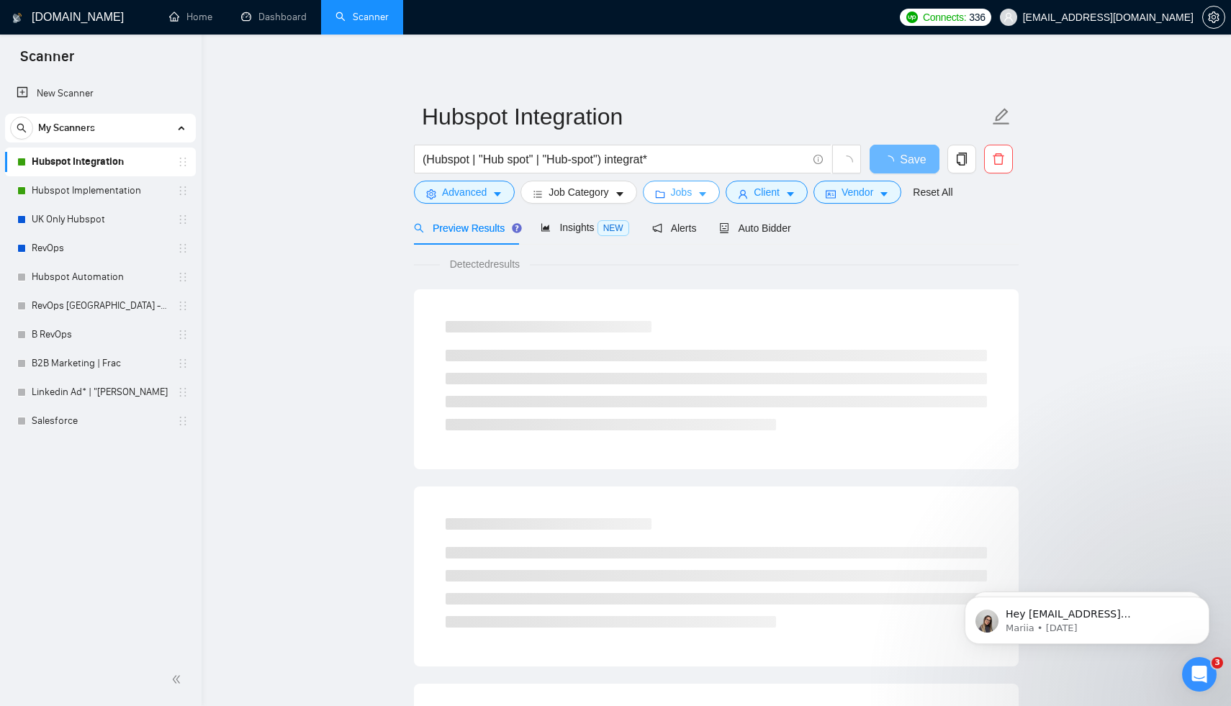
click at [689, 197] on span "Jobs" at bounding box center [682, 192] width 22 height 16
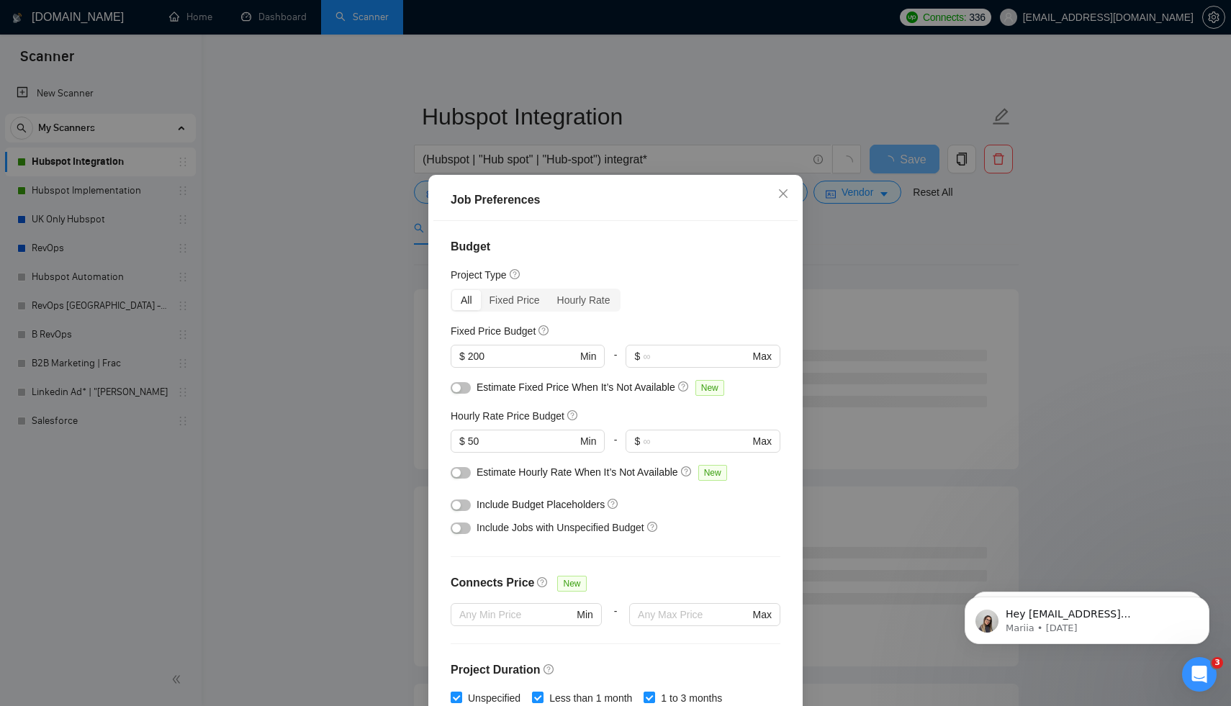
click at [960, 230] on div "Job Preferences Budget Project Type All Fixed Price Hourly Rate Fixed Price Bud…" at bounding box center [615, 353] width 1231 height 706
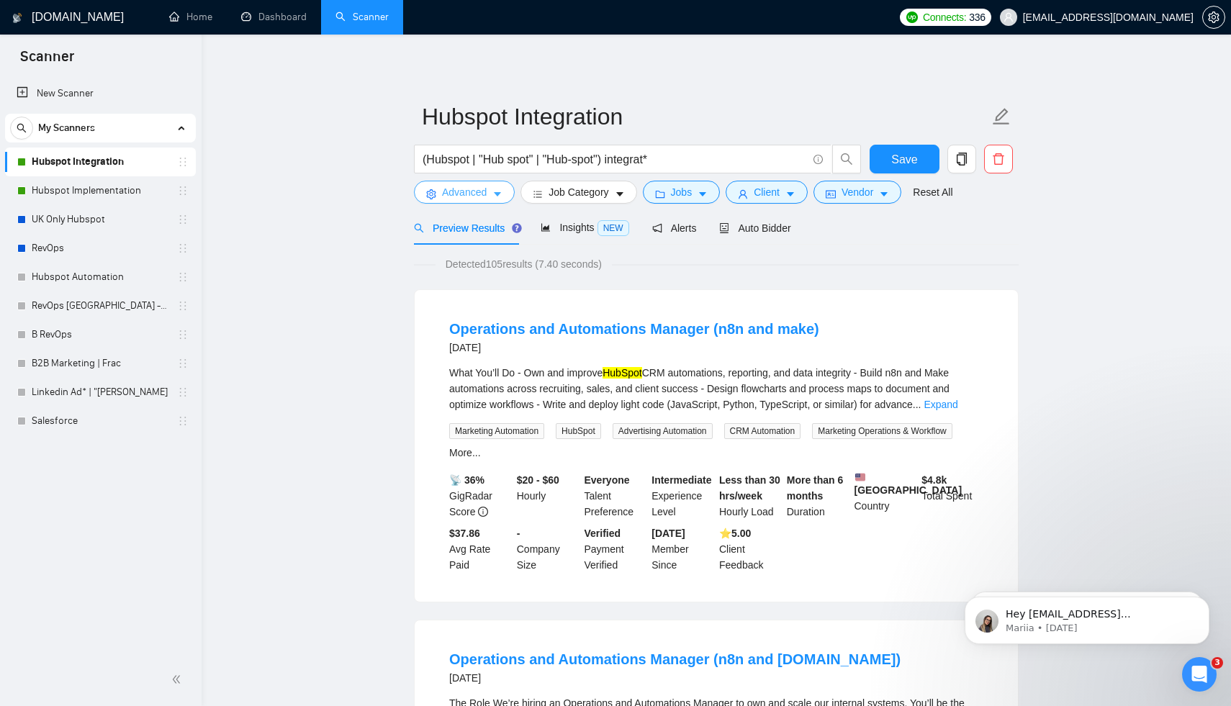
click at [490, 199] on button "Advanced" at bounding box center [464, 192] width 101 height 23
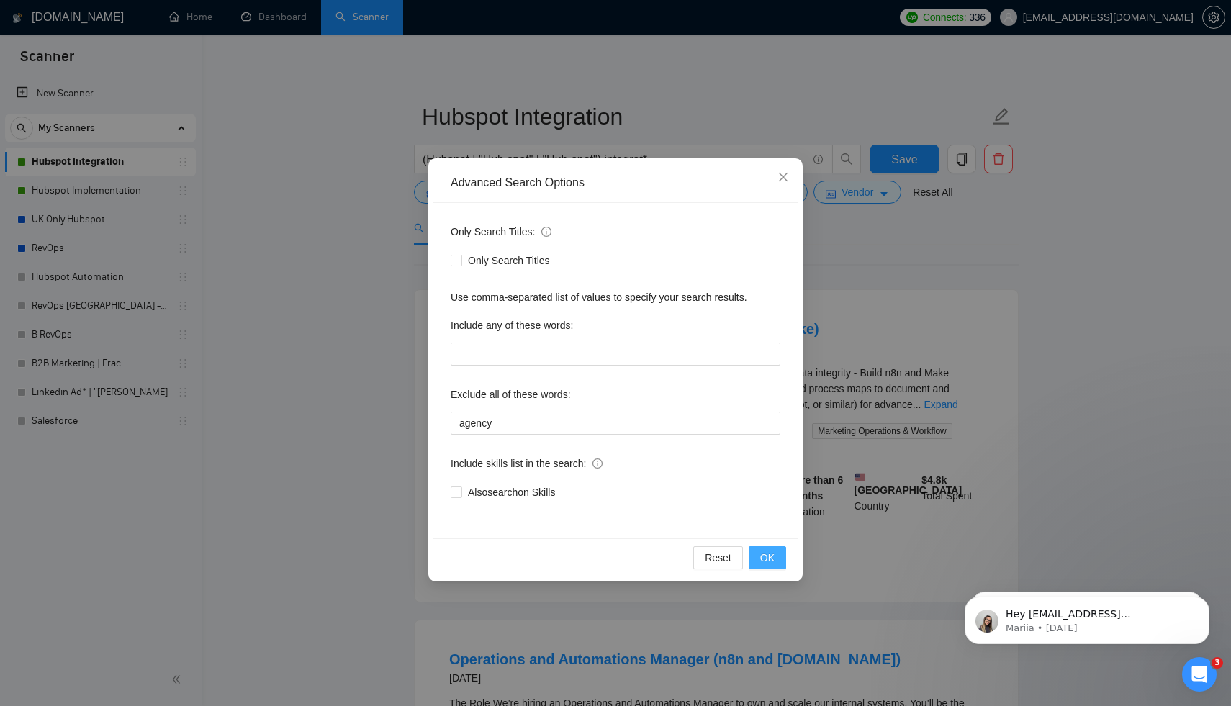
click at [769, 549] on button "OK" at bounding box center [767, 557] width 37 height 23
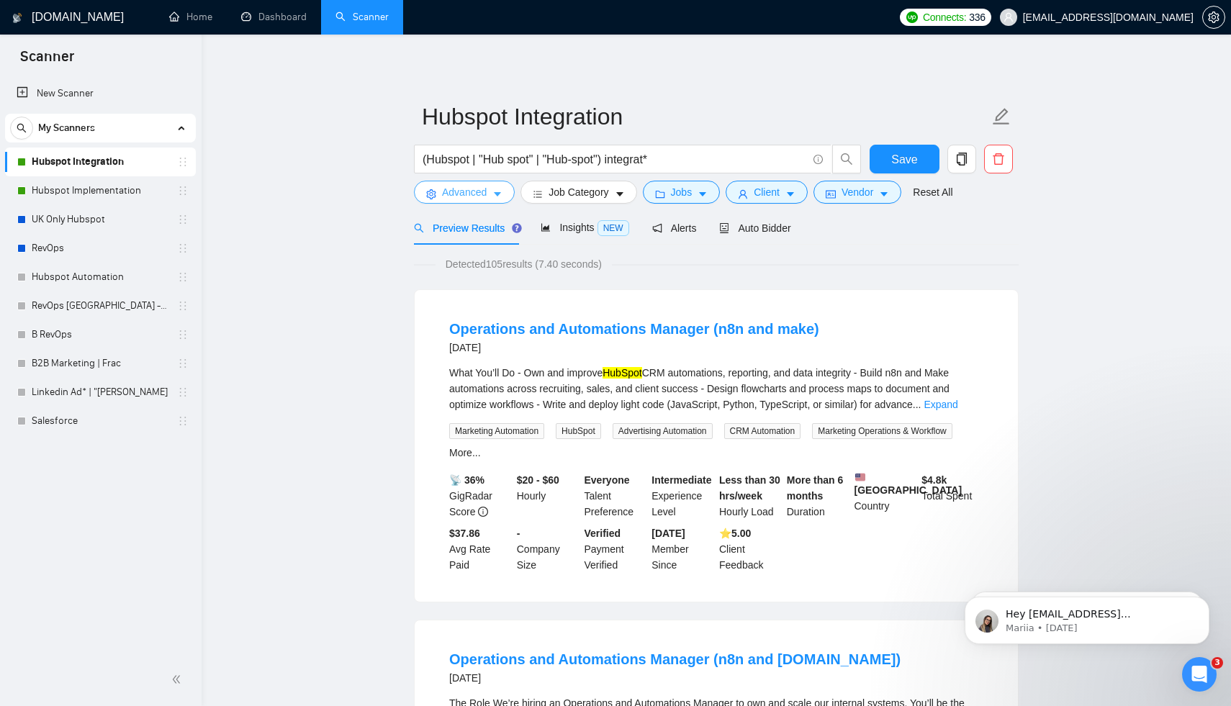
click at [477, 199] on span "Advanced" at bounding box center [464, 192] width 45 height 16
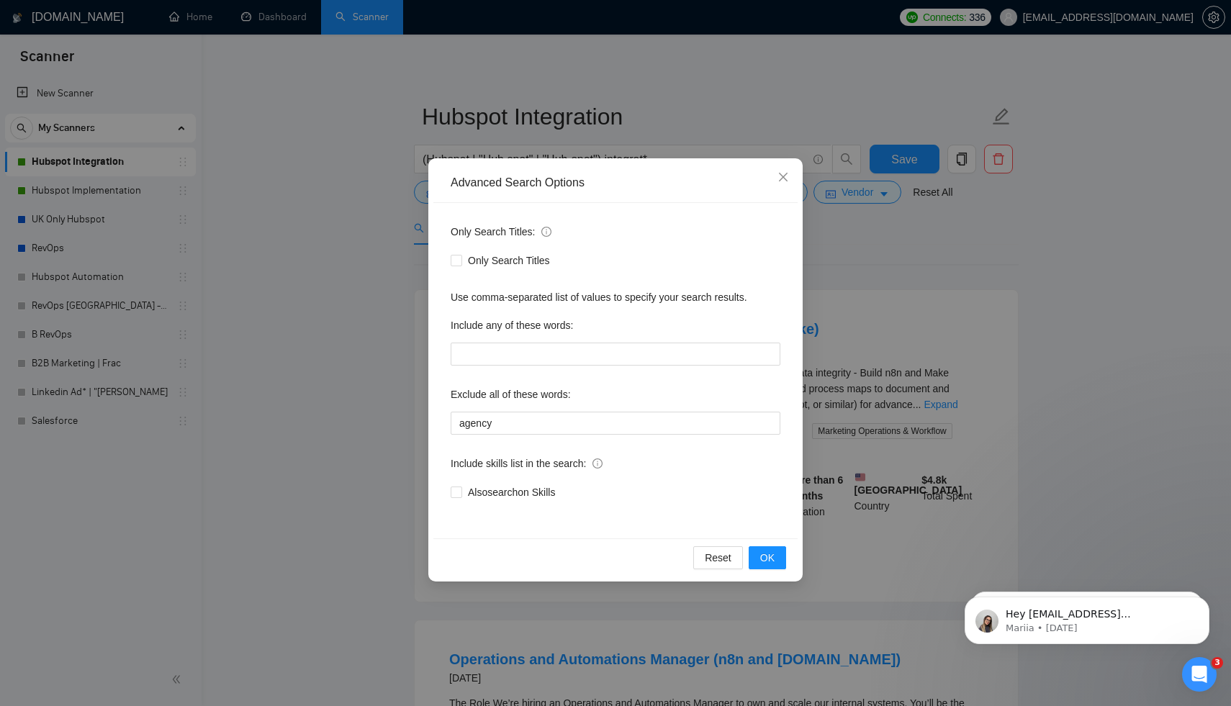
click at [863, 303] on div "Advanced Search Options Only Search Titles: Only Search Titles Use comma-separa…" at bounding box center [615, 353] width 1231 height 706
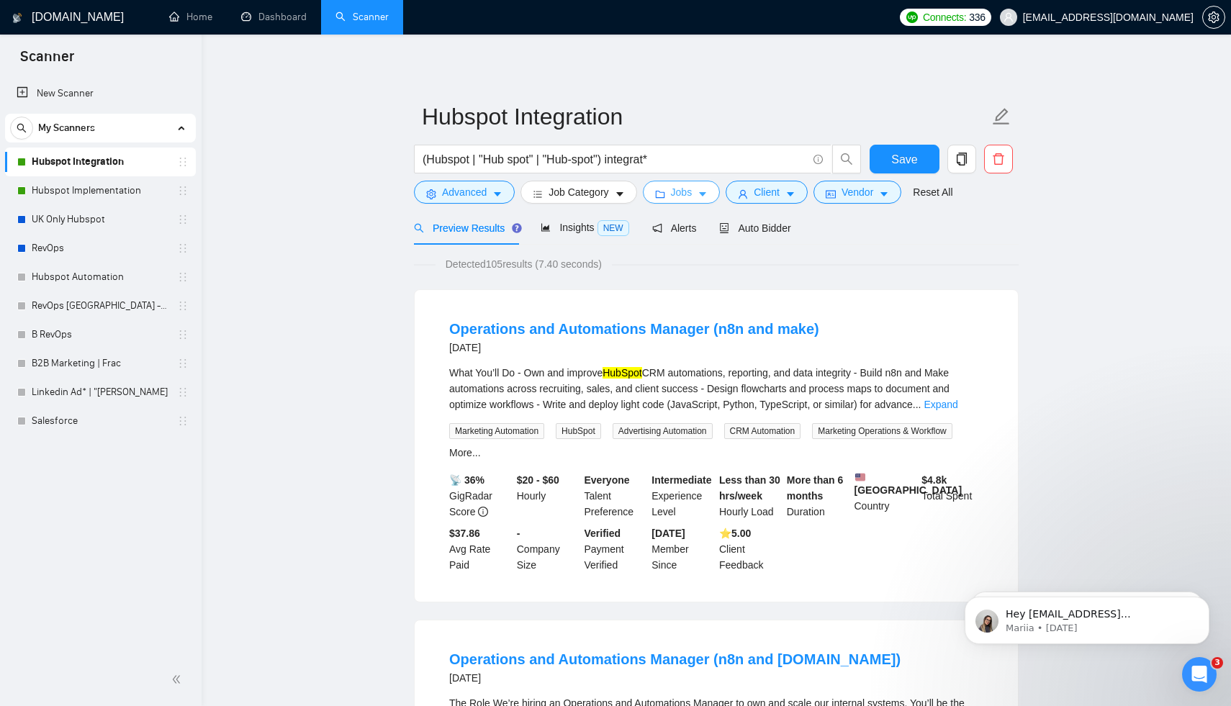
click at [687, 194] on span "Jobs" at bounding box center [682, 192] width 22 height 16
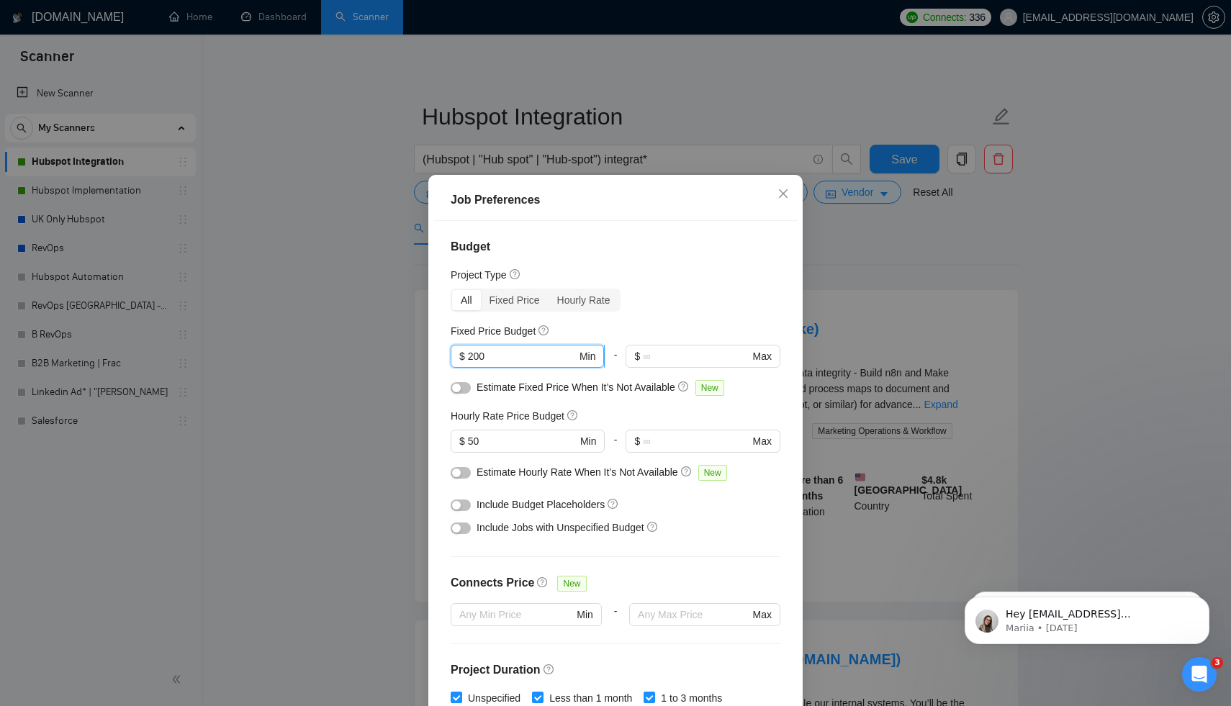
click at [515, 355] on input "200" at bounding box center [522, 356] width 109 height 16
click at [508, 442] on input "50" at bounding box center [522, 441] width 109 height 16
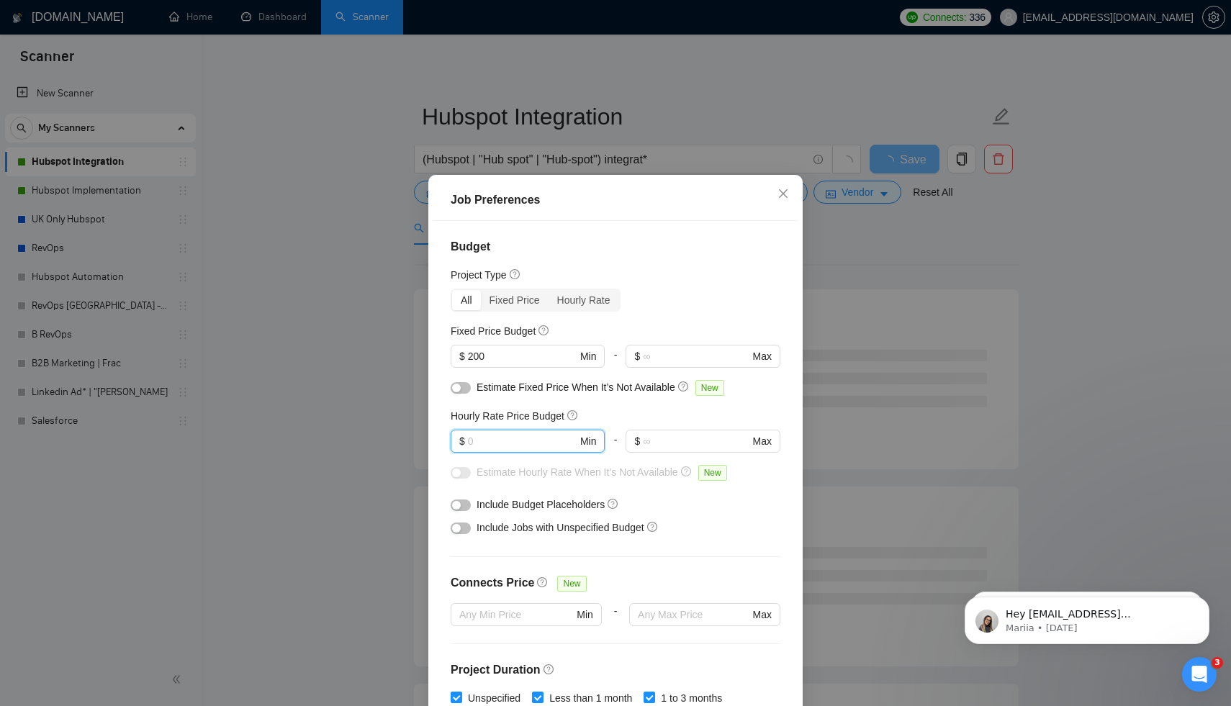
click at [444, 426] on div "Budget Project Type All Fixed Price Hourly Rate Fixed Price Budget $ 200 Min - …" at bounding box center [615, 468] width 364 height 495
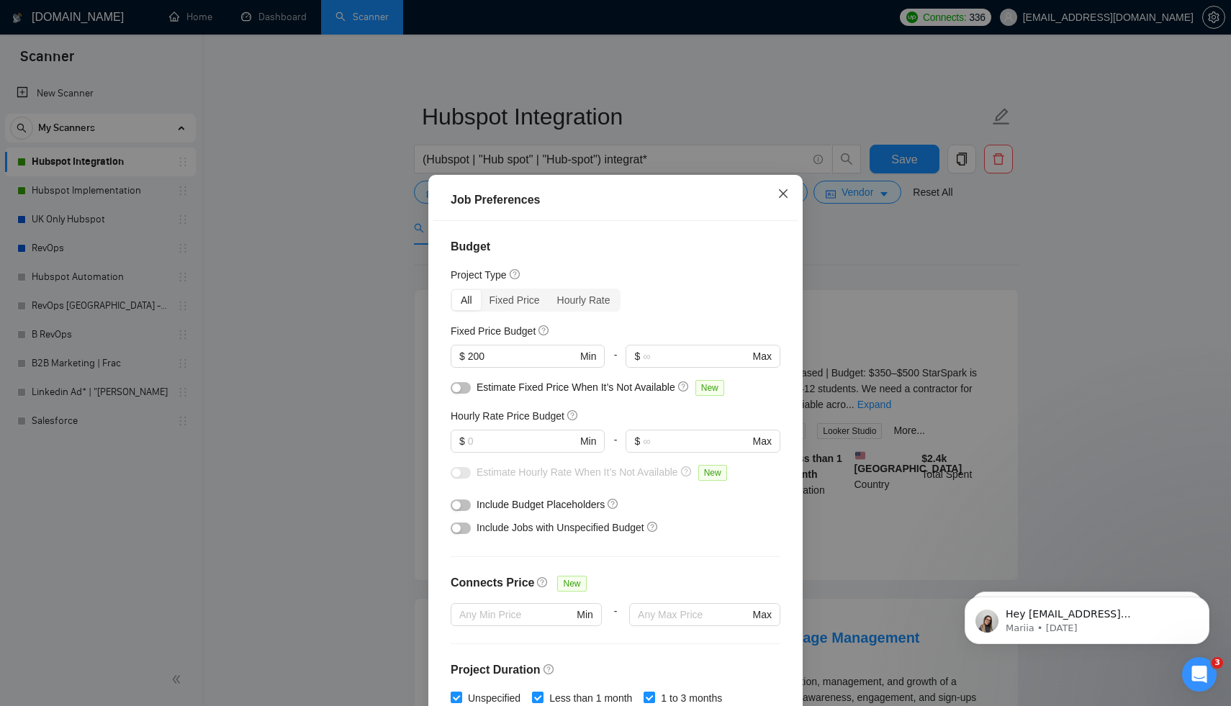
click at [780, 198] on icon "close" at bounding box center [784, 194] width 12 height 12
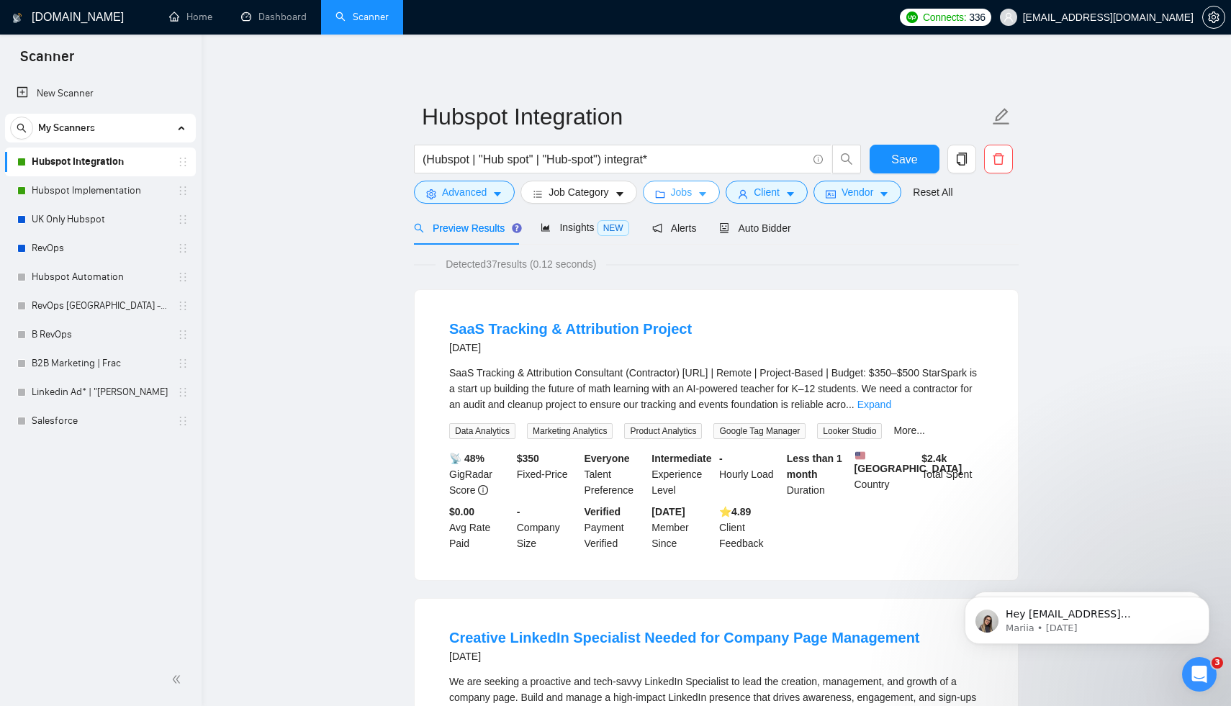
click at [693, 197] on span "Jobs" at bounding box center [682, 192] width 22 height 16
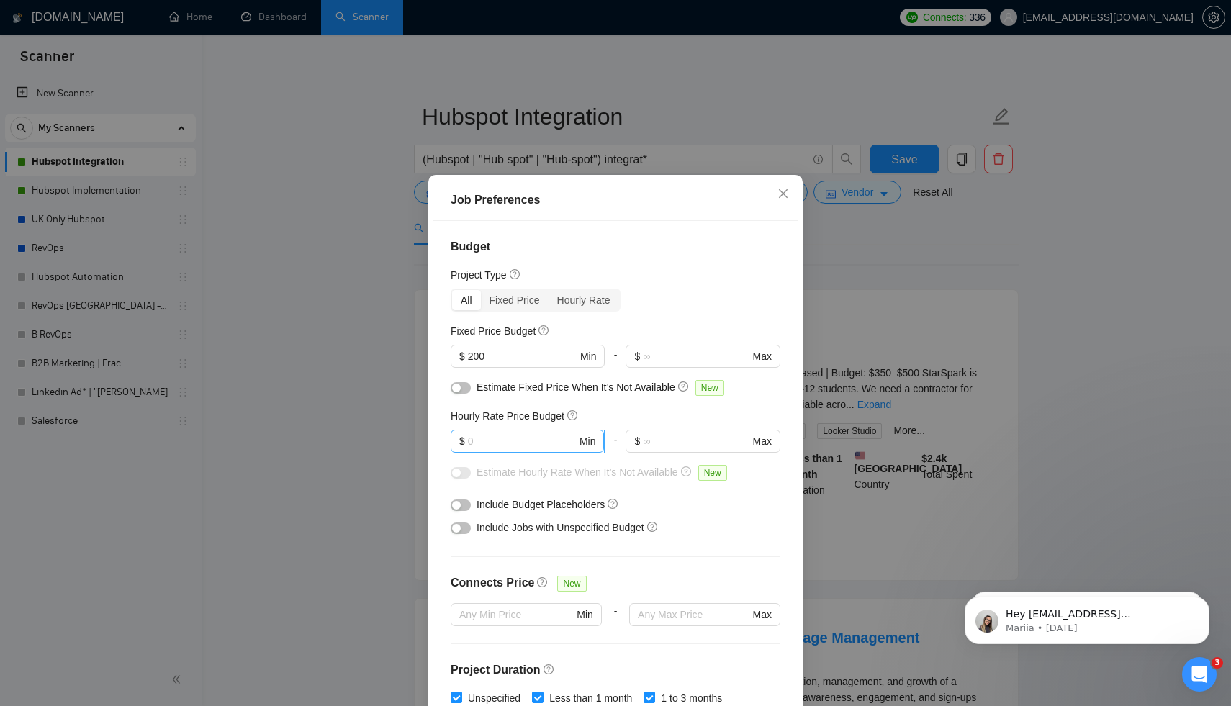
click at [503, 447] on input "text" at bounding box center [522, 441] width 109 height 16
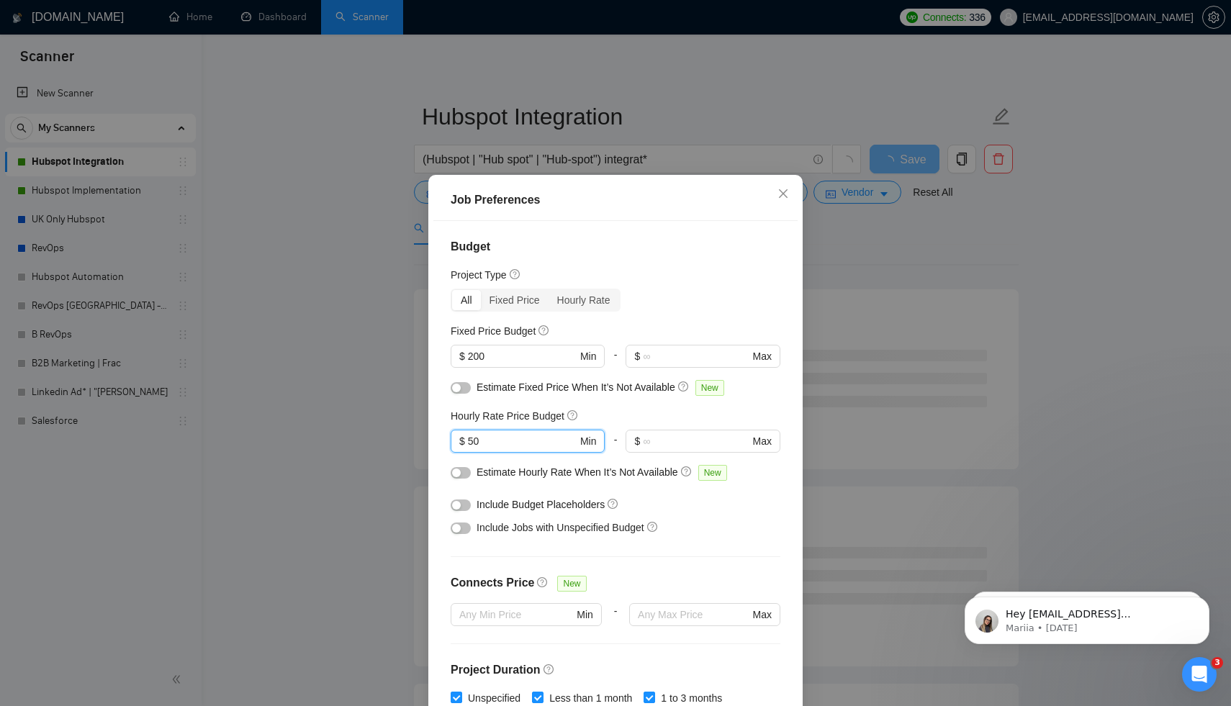
type input "5"
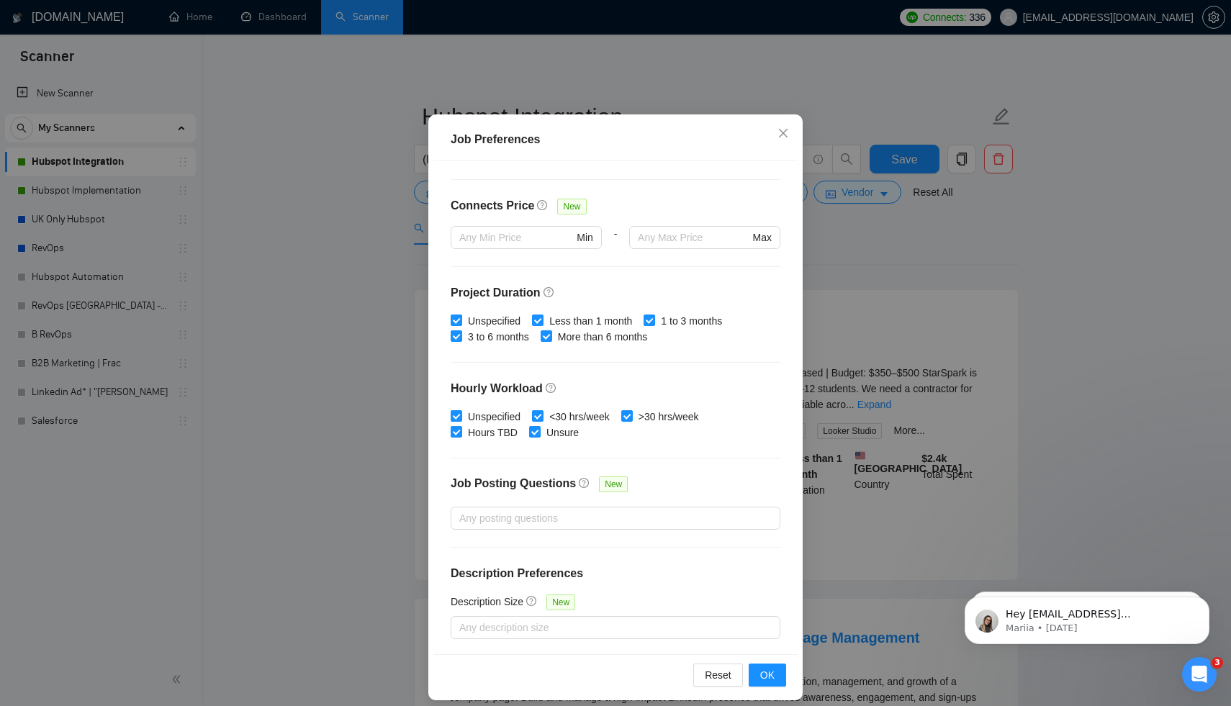
scroll to position [72, 0]
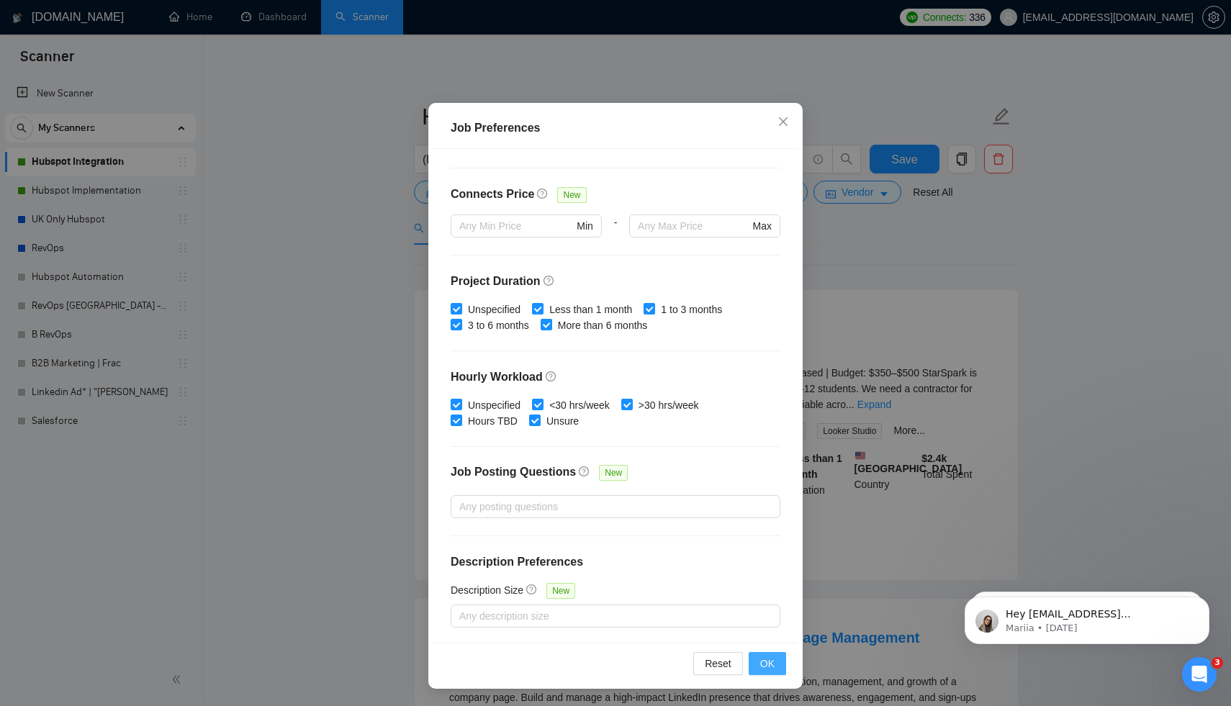
click at [757, 663] on button "OK" at bounding box center [767, 663] width 37 height 23
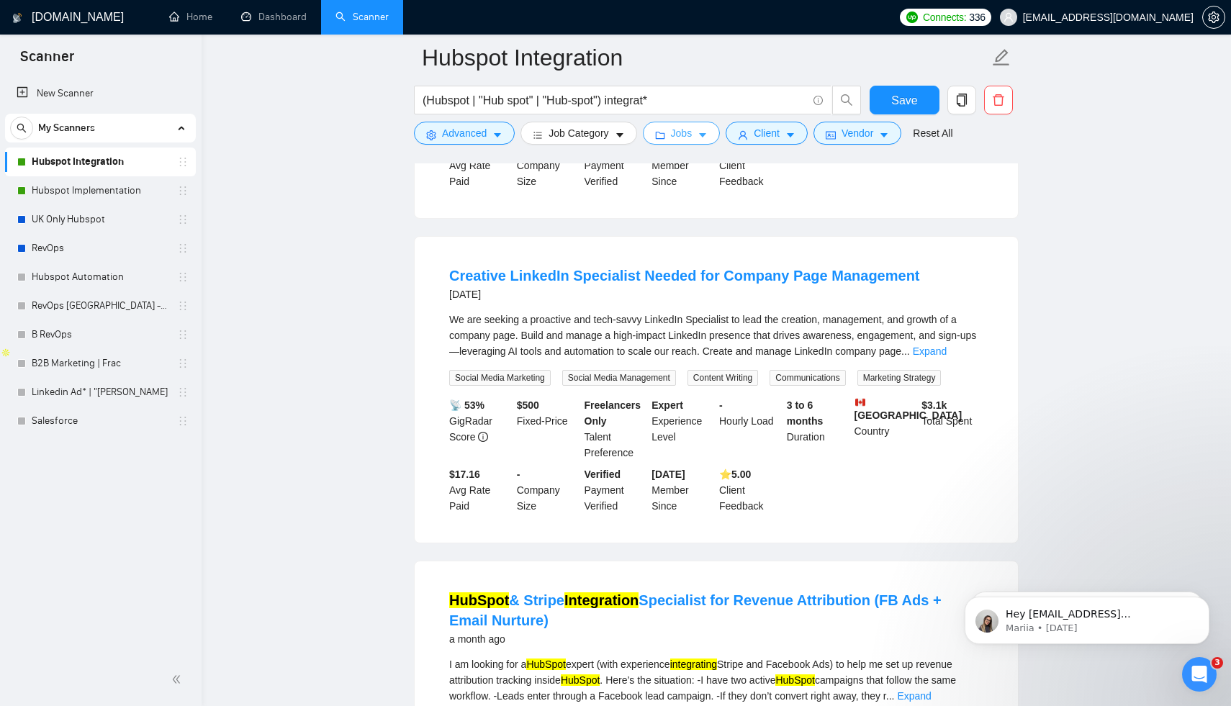
scroll to position [0, 0]
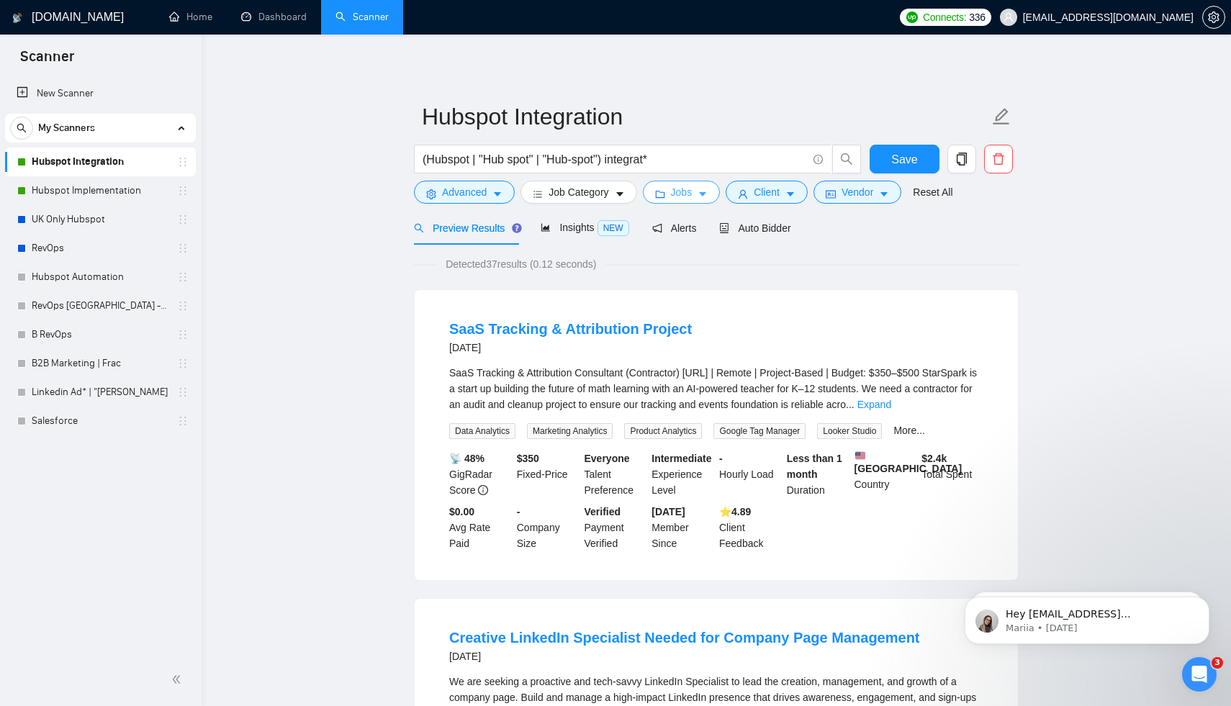
click at [693, 193] on span "Jobs" at bounding box center [682, 192] width 22 height 16
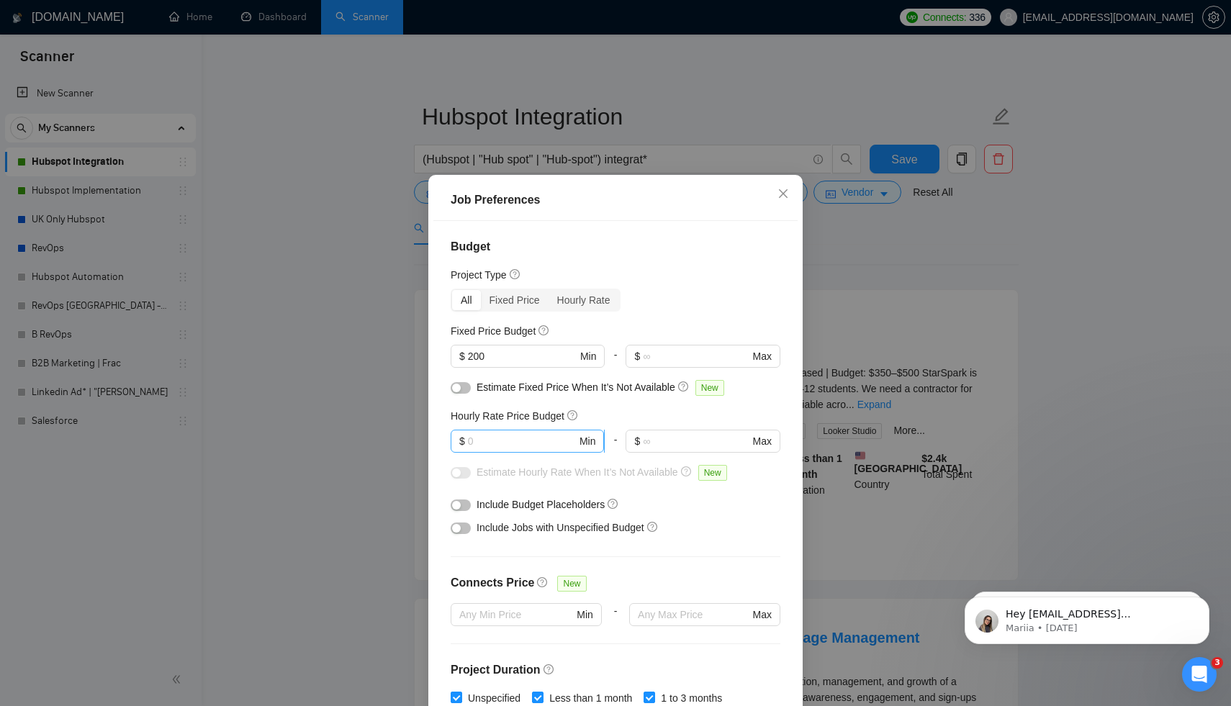
click at [512, 438] on input "text" at bounding box center [522, 441] width 109 height 16
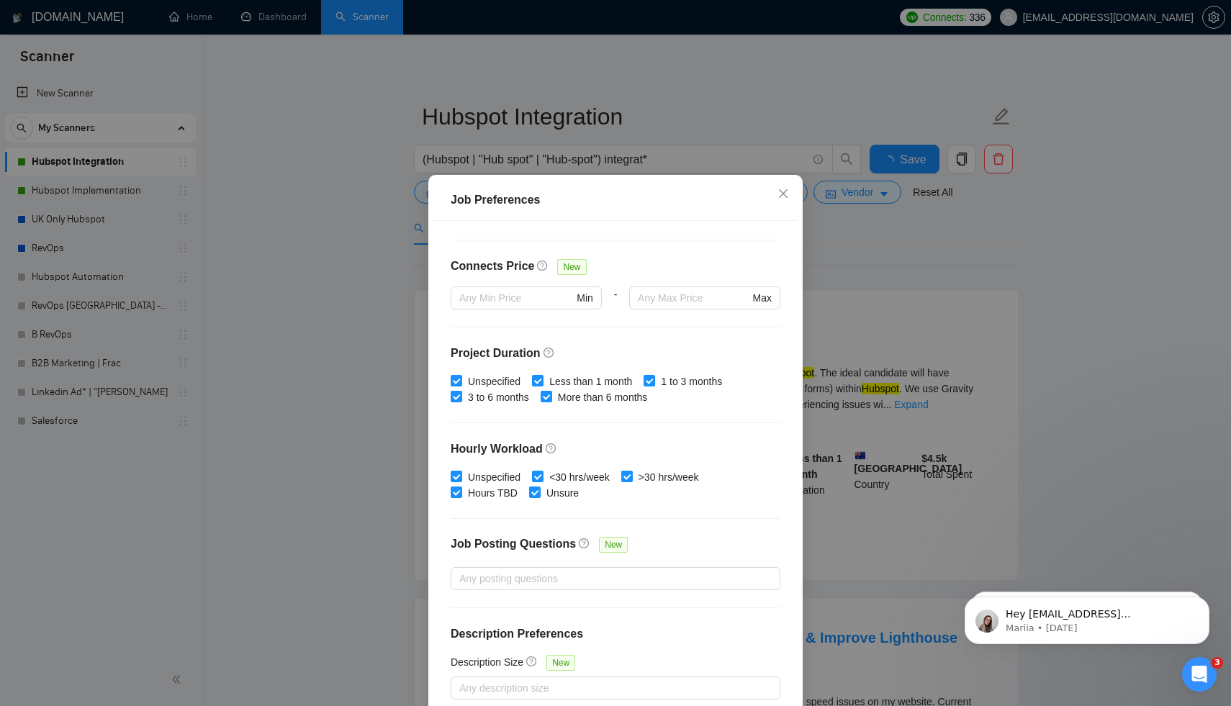
scroll to position [72, 0]
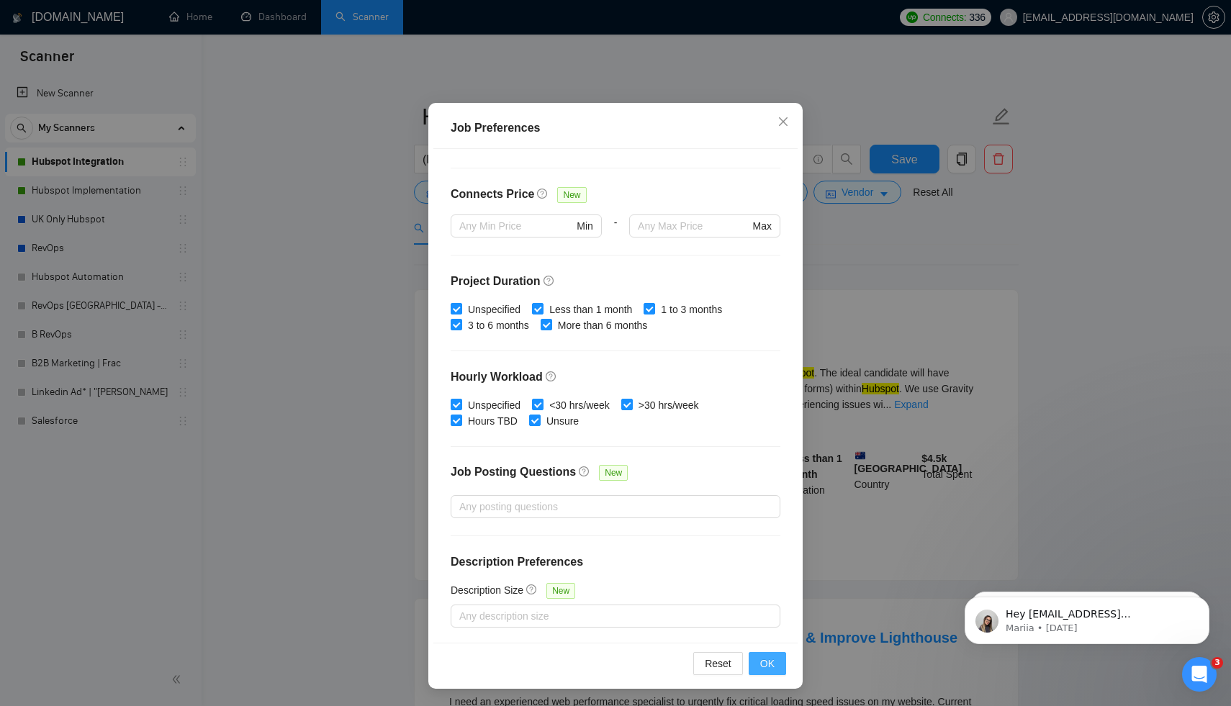
type input "30"
click at [770, 661] on span "OK" at bounding box center [767, 664] width 14 height 16
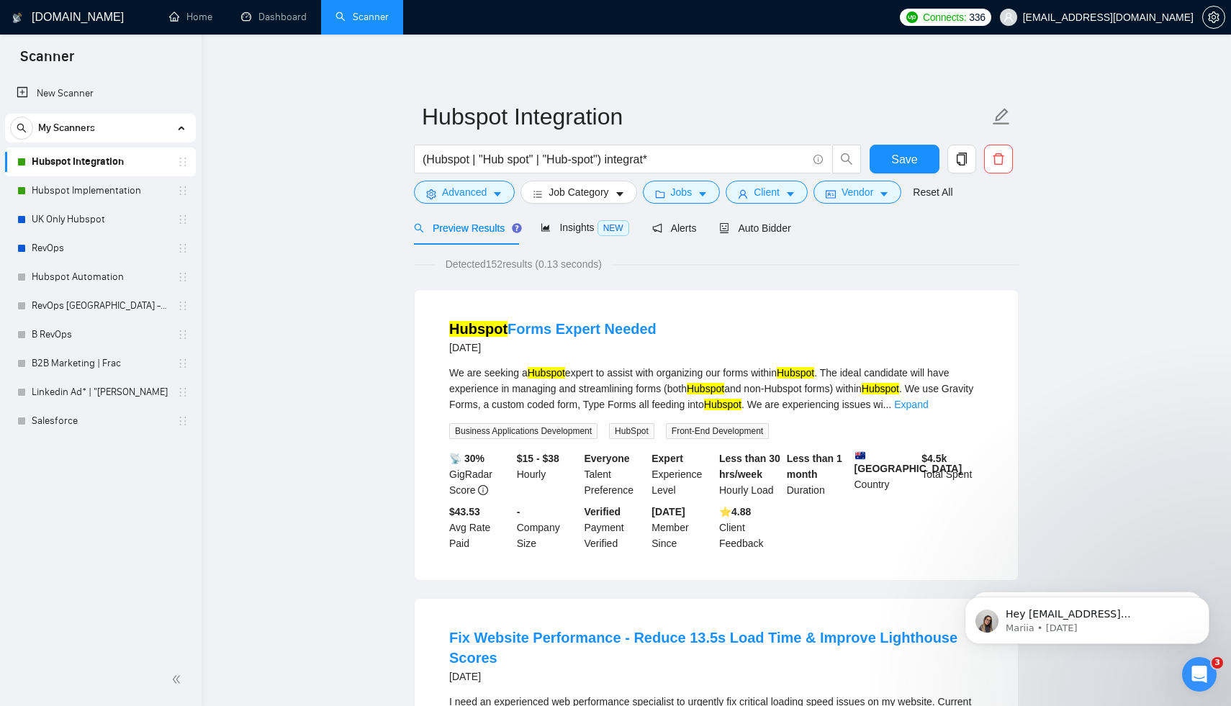
scroll to position [0, 0]
click at [799, 529] on div "📡 30% GigRadar Score $15 - $38 Hourly Everyone Talent Preference Expert Experie…" at bounding box center [716, 501] width 540 height 101
click at [928, 405] on link "Expand" at bounding box center [911, 405] width 34 height 12
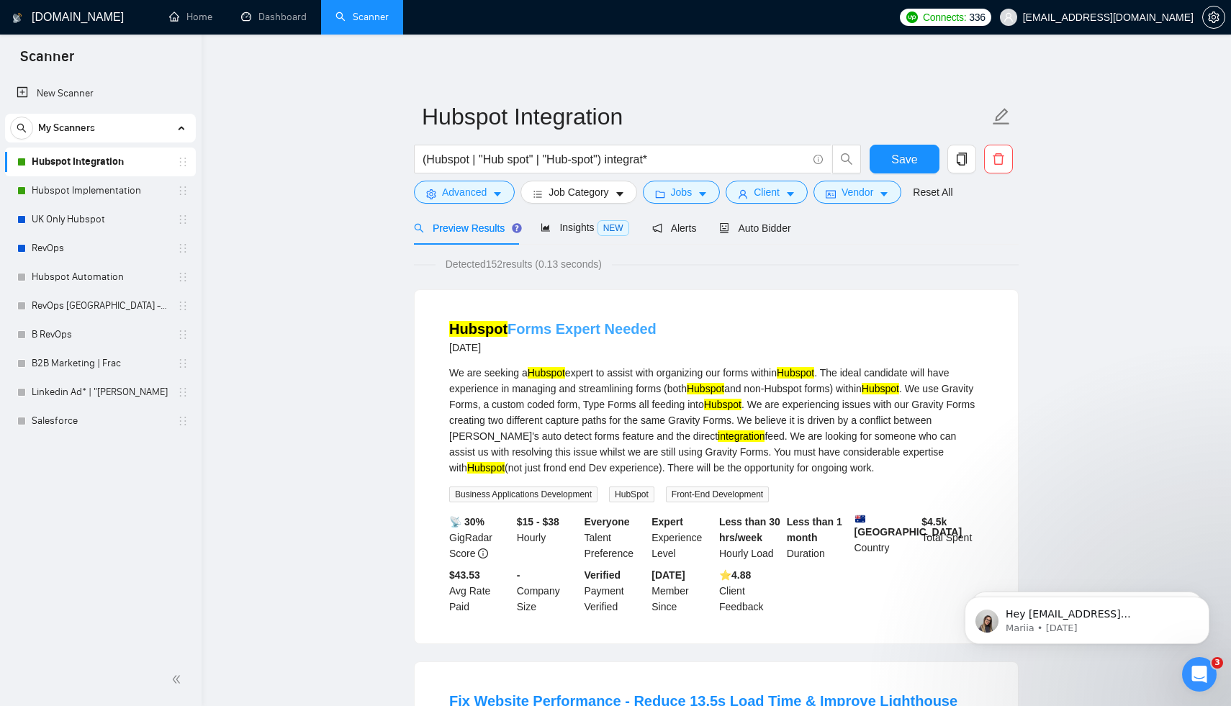
click at [578, 323] on link "Hubspot Forms Expert Needed" at bounding box center [552, 329] width 207 height 16
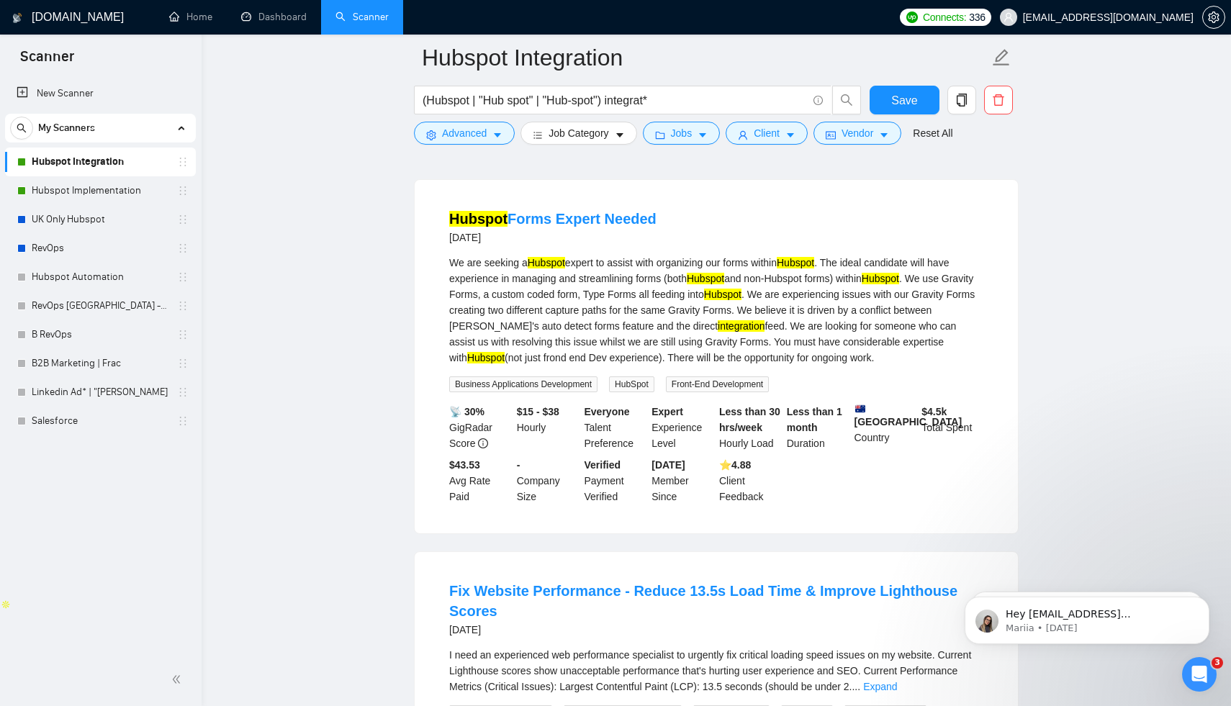
scroll to position [55, 0]
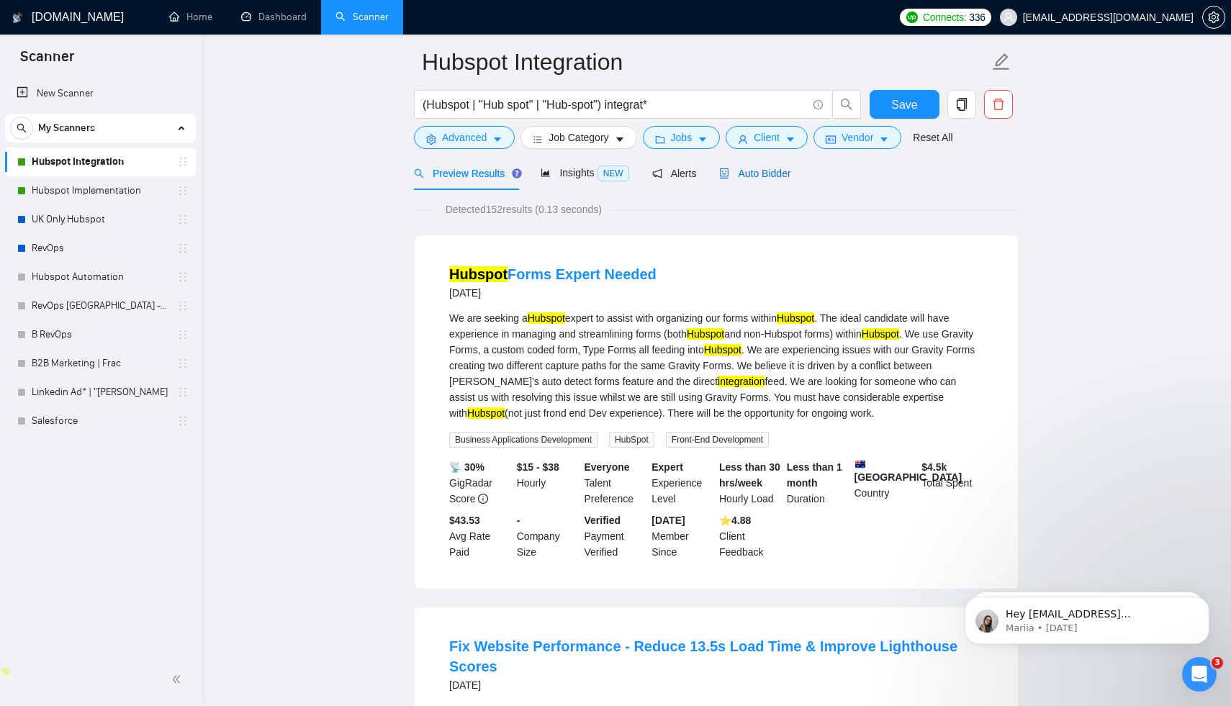
click at [780, 176] on span "Auto Bidder" at bounding box center [754, 174] width 71 height 12
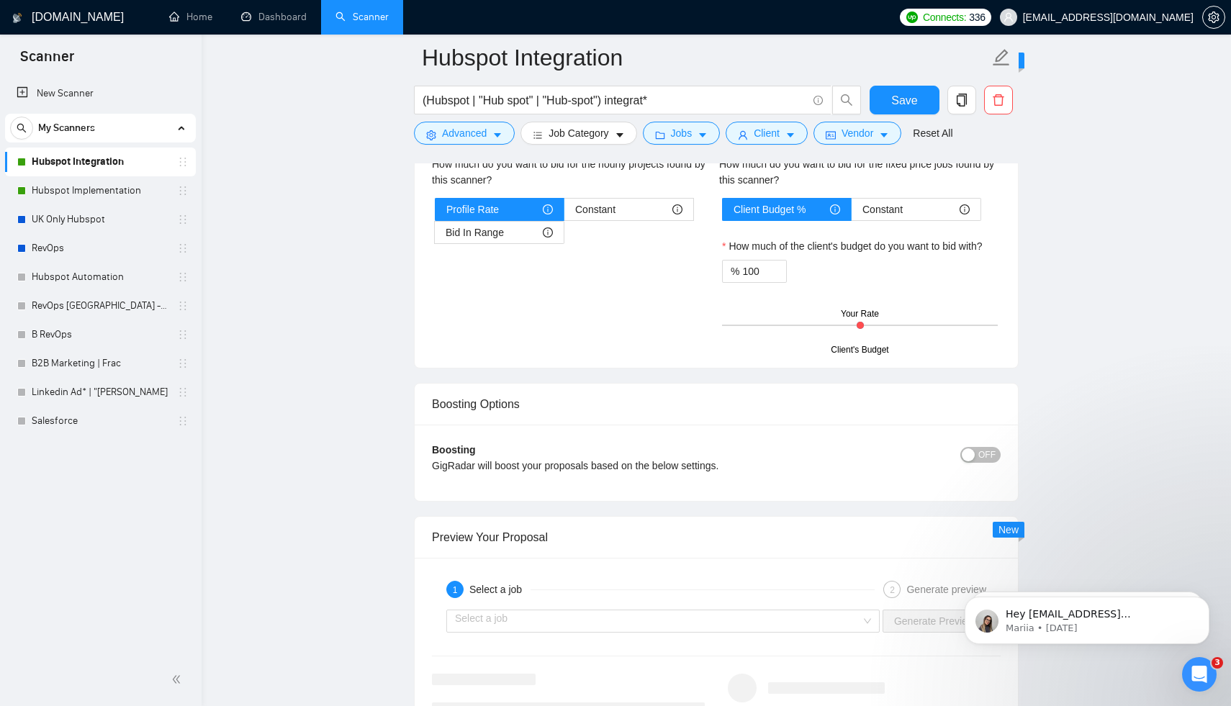
scroll to position [2754, 0]
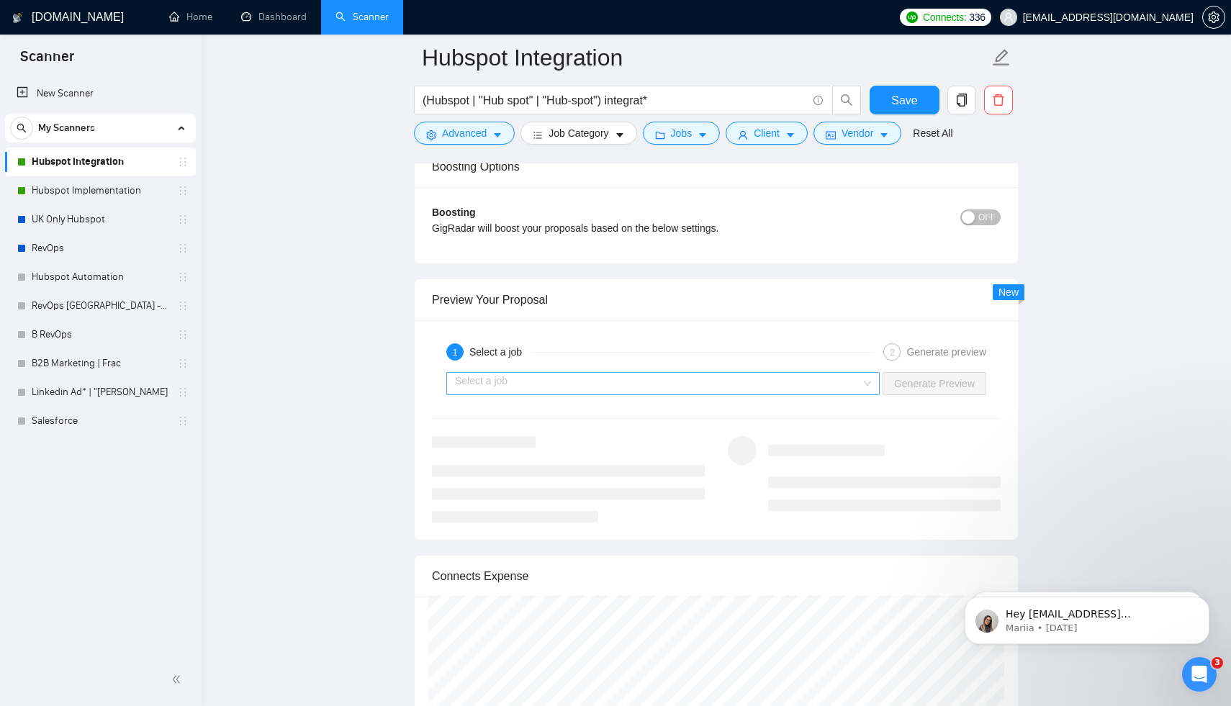
click at [784, 389] on input "search" at bounding box center [658, 384] width 406 height 22
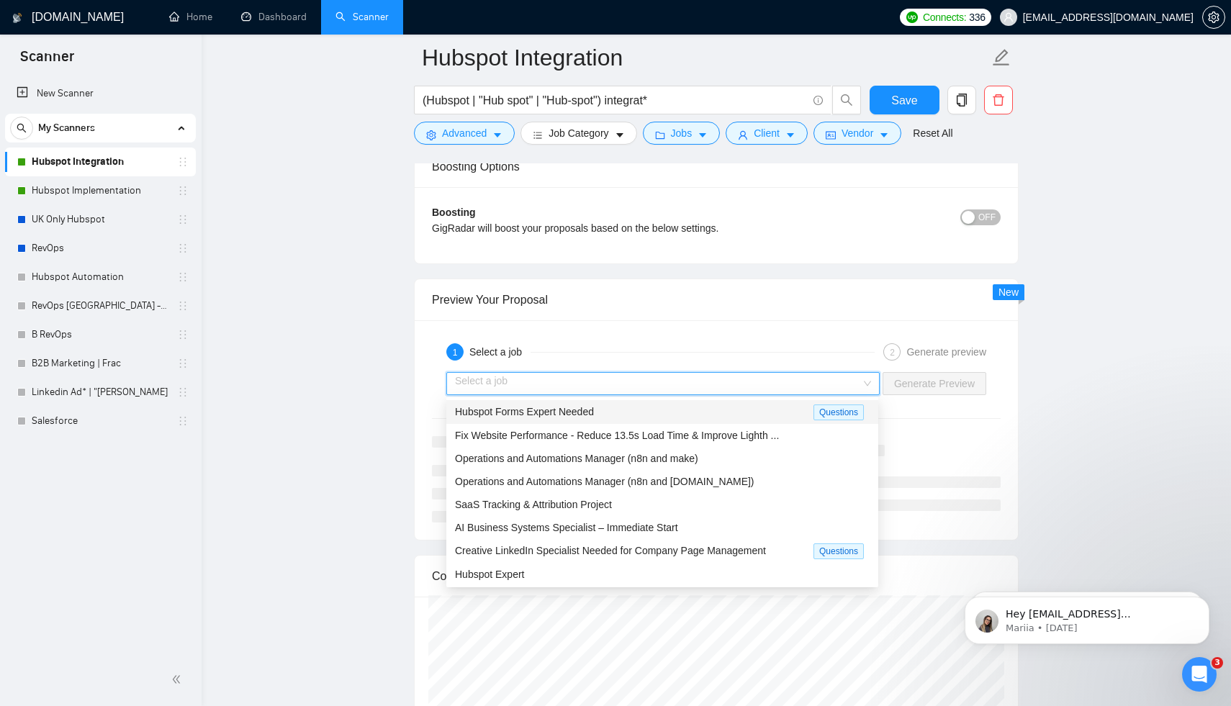
click at [777, 418] on div "Hubspot Forms Expert Needed" at bounding box center [634, 412] width 359 height 17
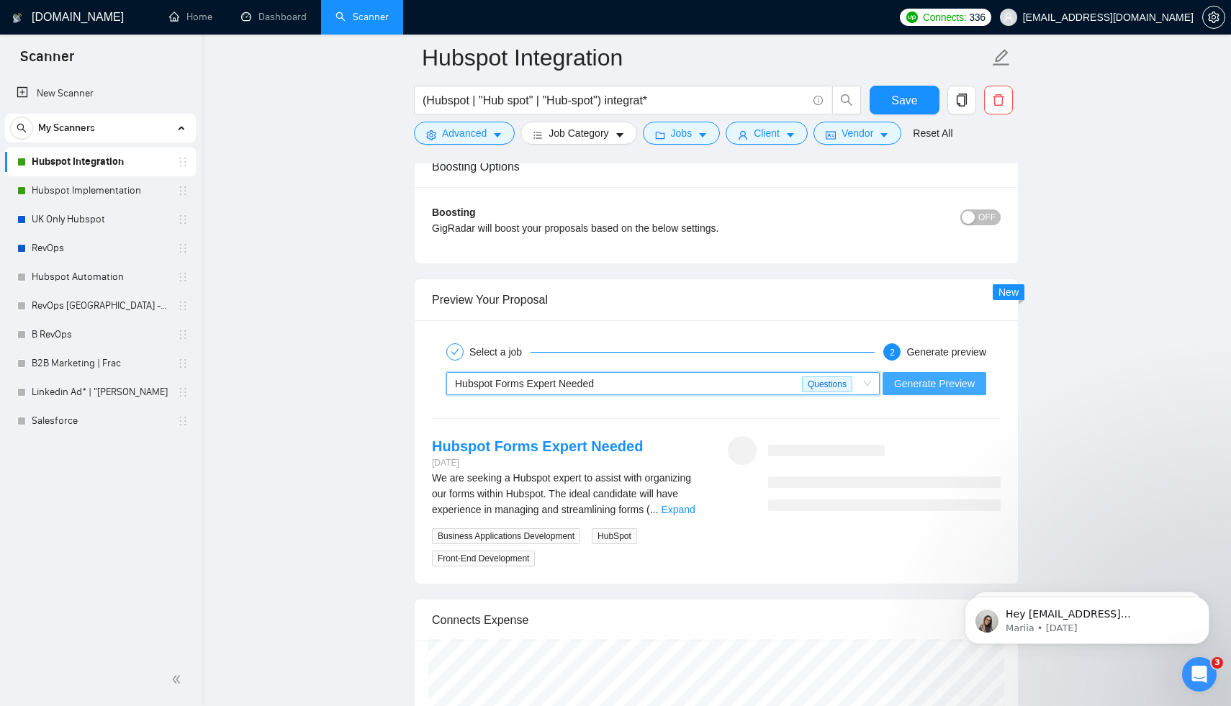
click at [941, 386] on span "Generate Preview" at bounding box center [934, 384] width 81 height 16
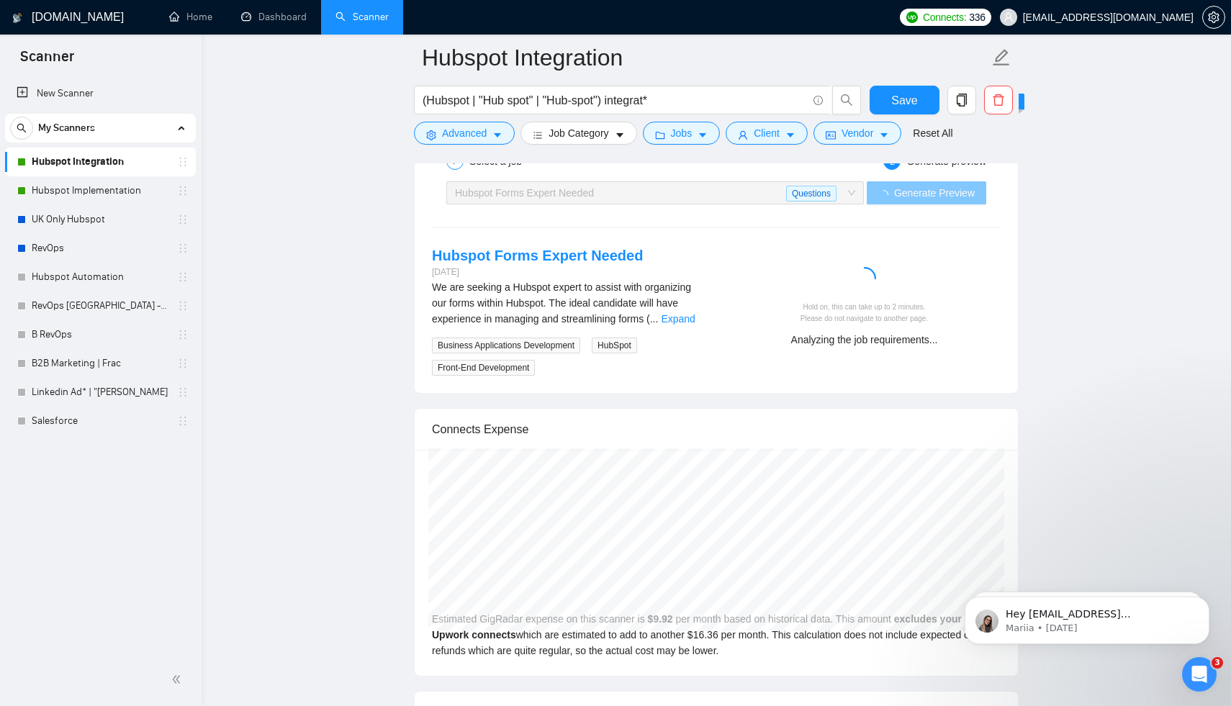
scroll to position [2818, 0]
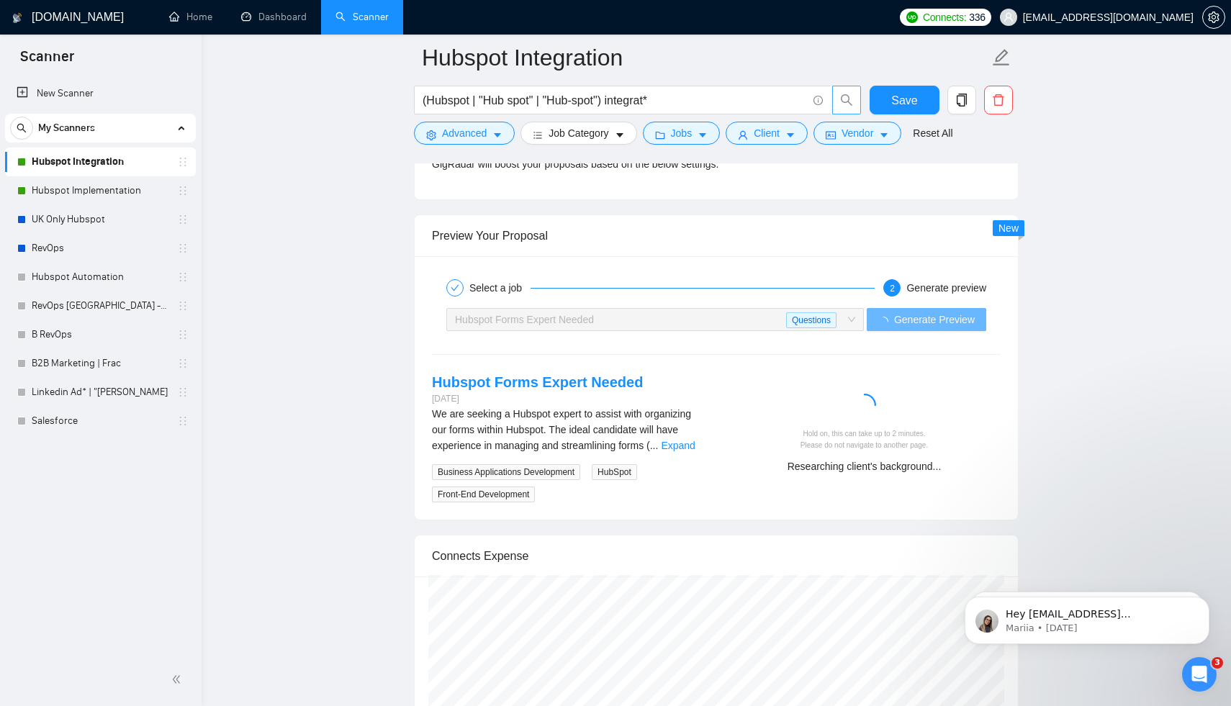
click at [848, 100] on icon "search" at bounding box center [847, 100] width 12 height 12
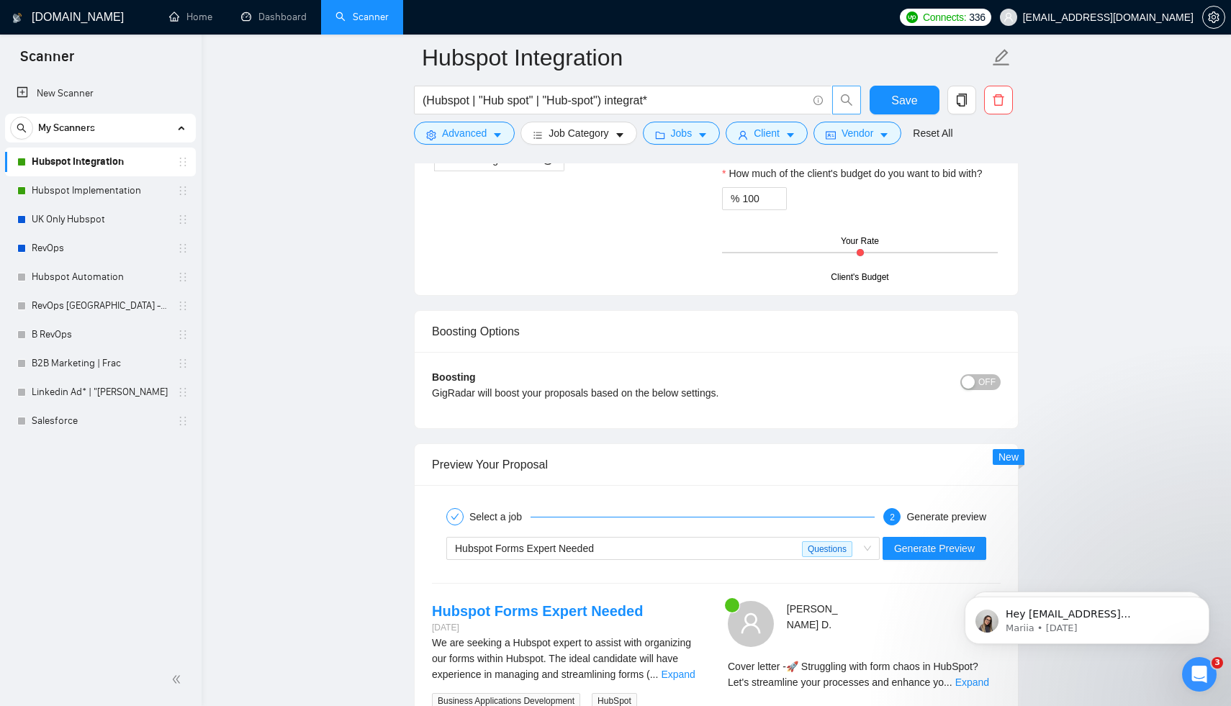
scroll to position [2710, 0]
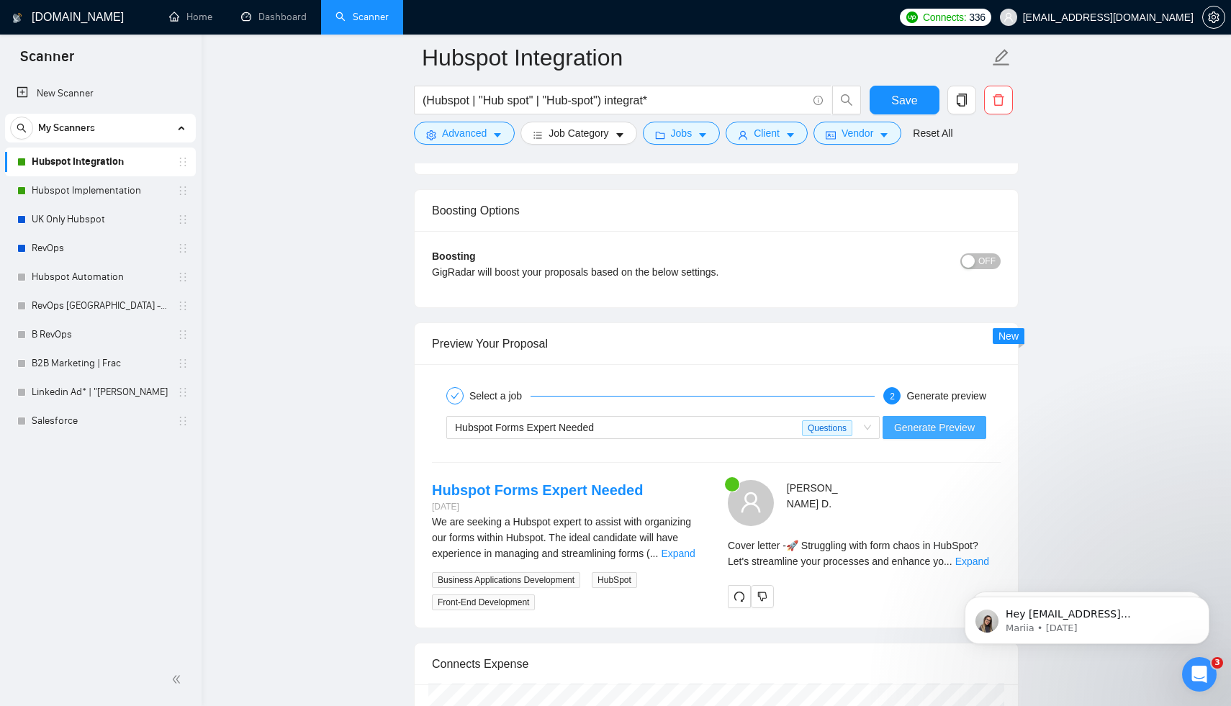
click at [933, 429] on span "Generate Preview" at bounding box center [934, 428] width 81 height 16
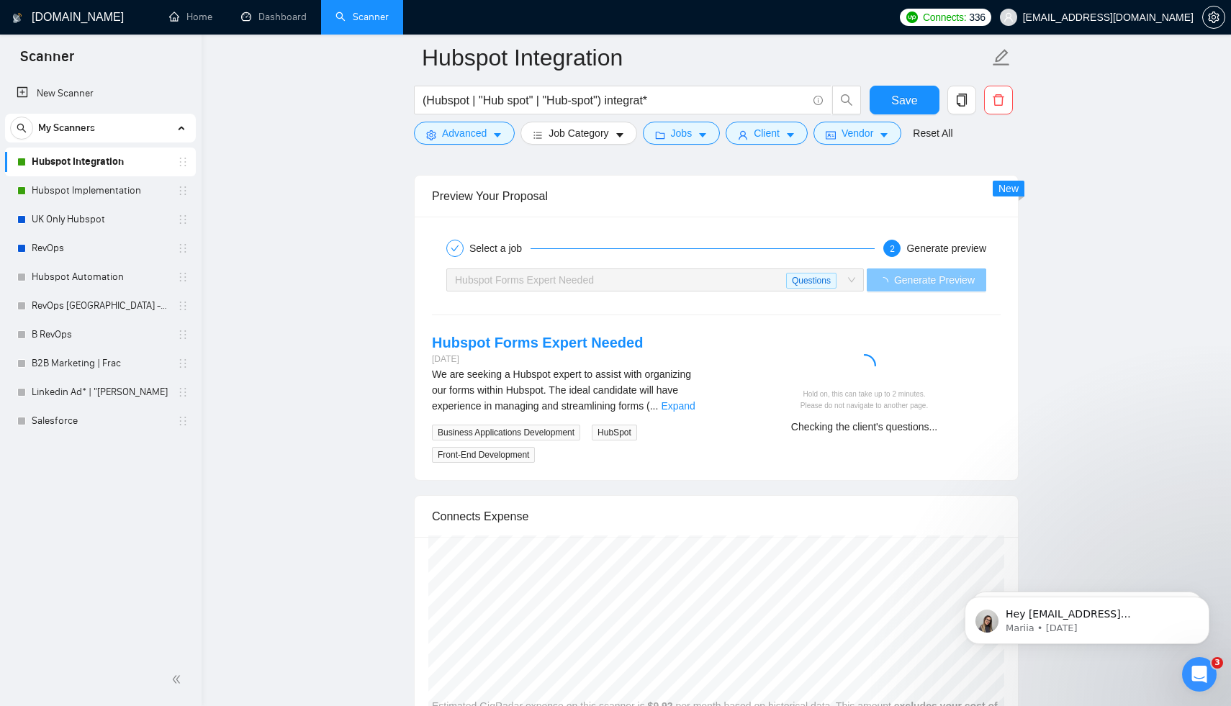
scroll to position [2921, 0]
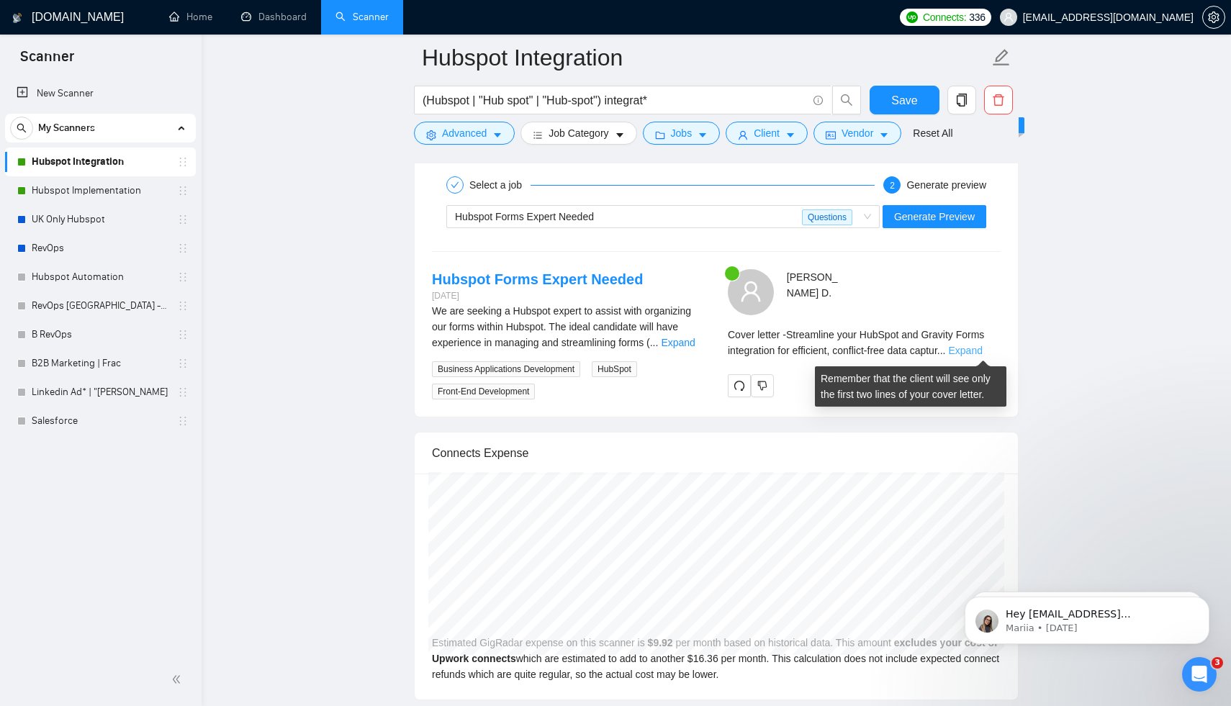
click at [974, 345] on link "Expand" at bounding box center [965, 351] width 34 height 12
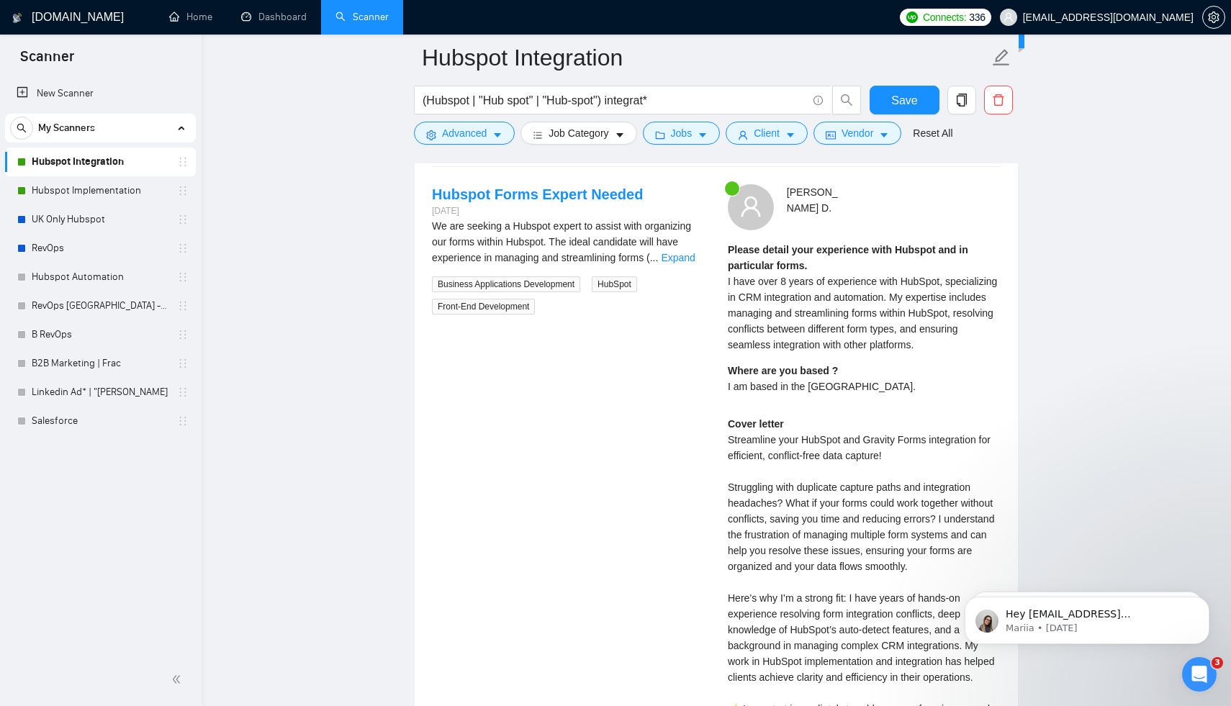
scroll to position [3020, 0]
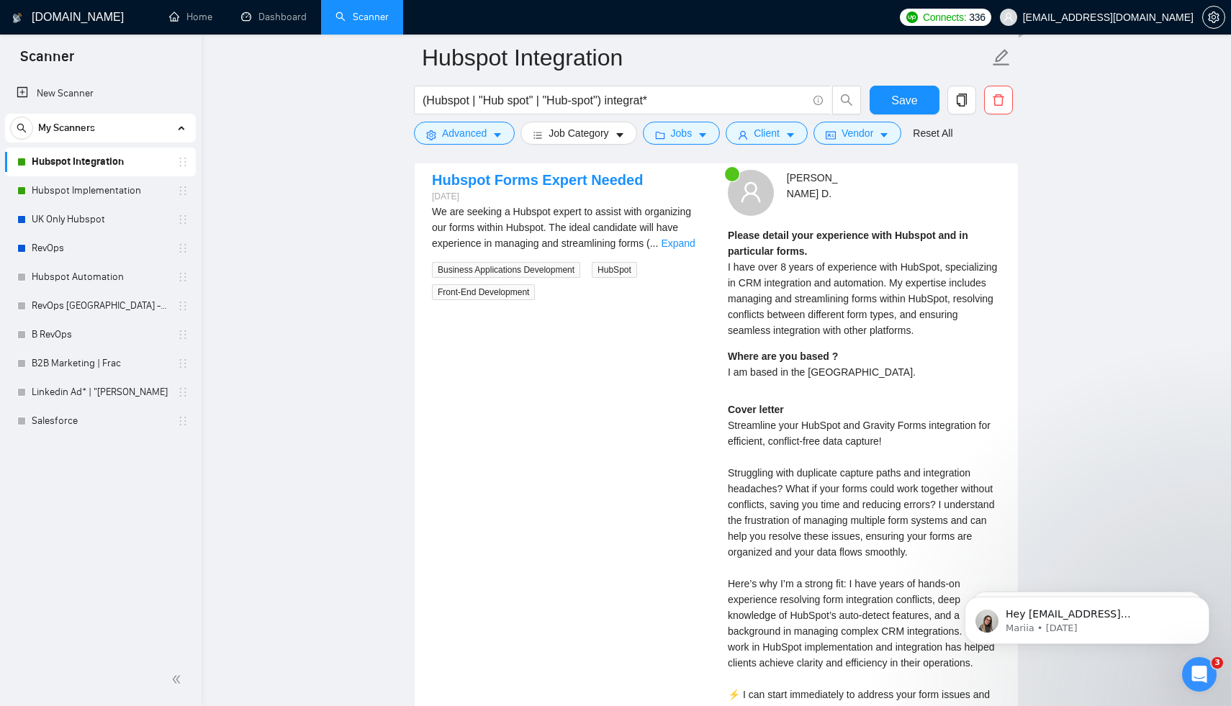
click at [829, 318] on span "I have over 8 years of experience with HubSpot, specializing in CRM integration…" at bounding box center [862, 298] width 269 height 75
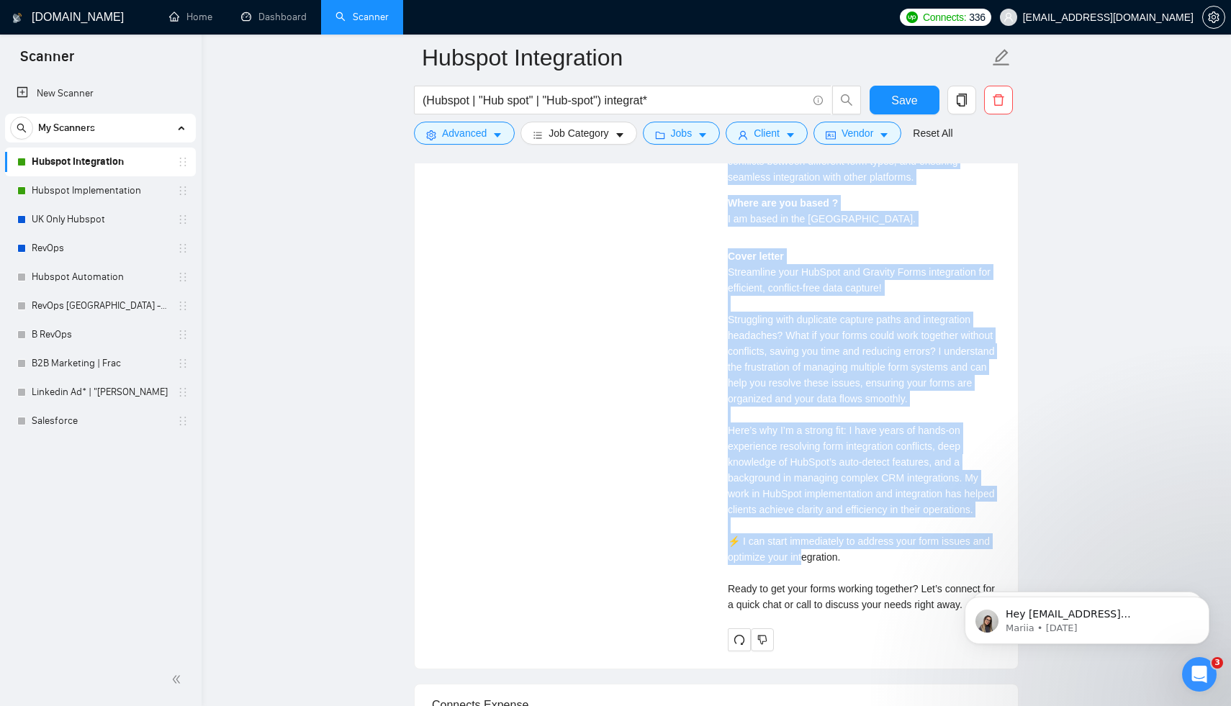
scroll to position [3201, 0]
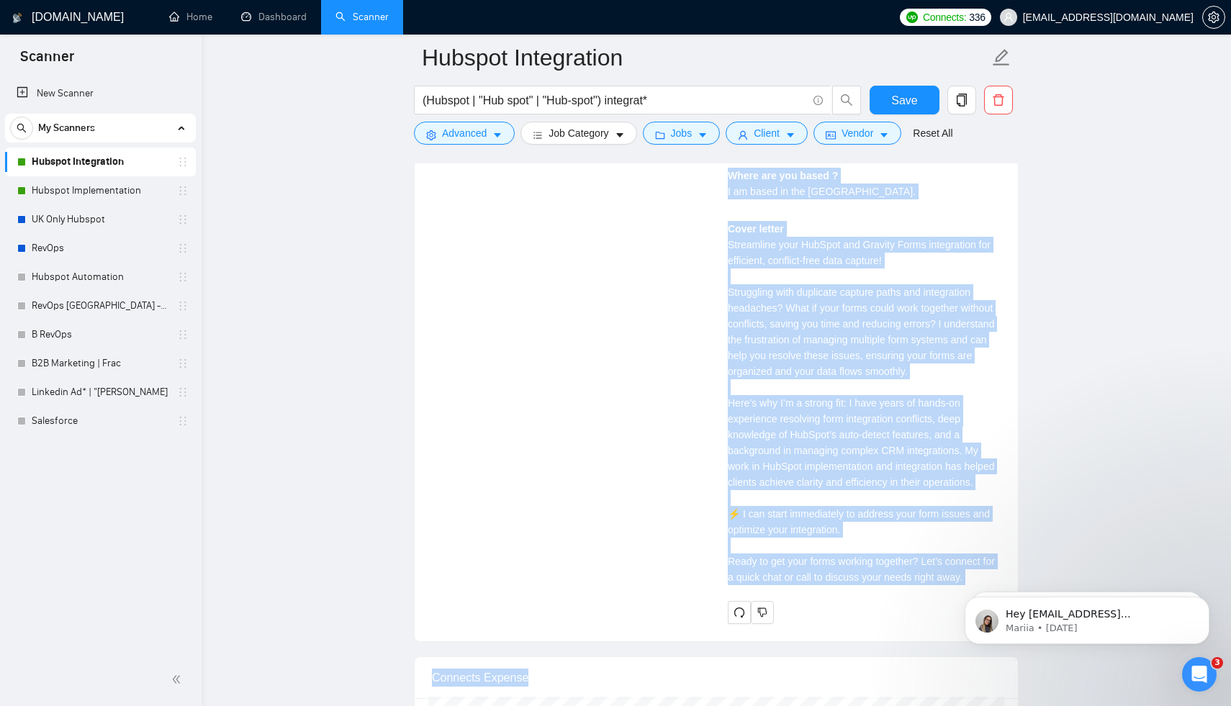
drag, startPoint x: 1670, startPoint y: 834, endPoint x: 971, endPoint y: 584, distance: 742.4
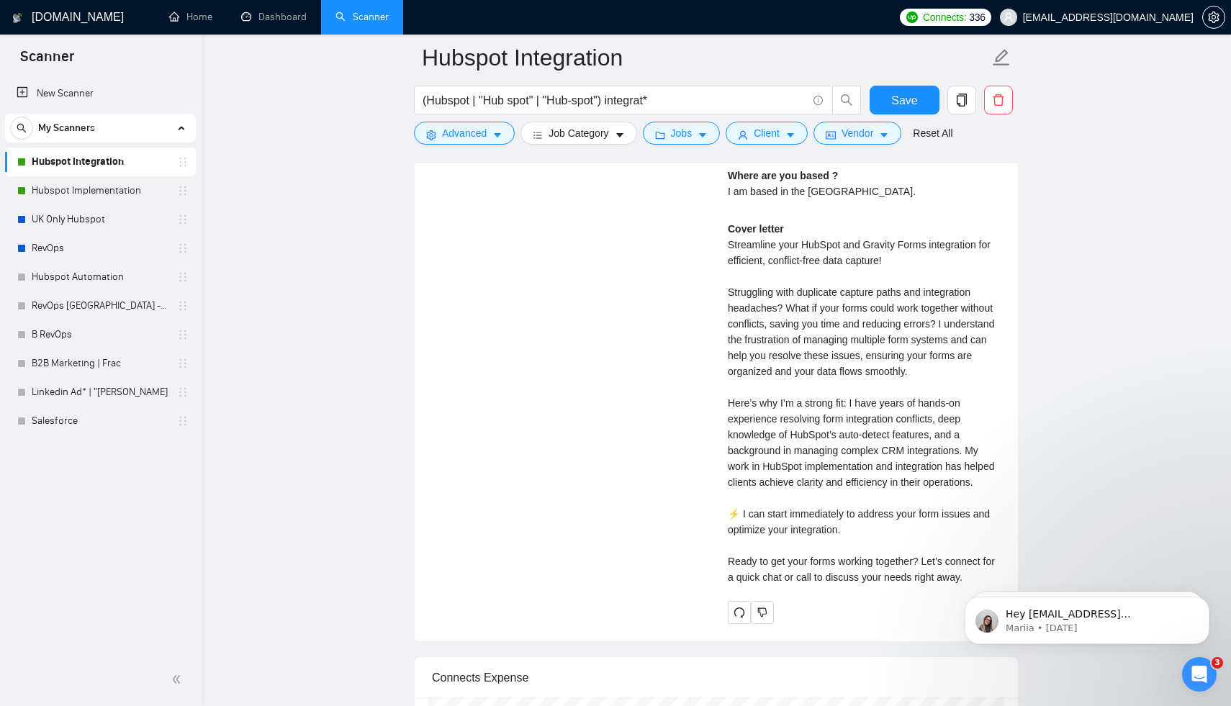
click at [968, 582] on body "Hey [EMAIL_ADDRESS][DOMAIN_NAME], Looks like your Upwork agency Soroni-Agency-T…" at bounding box center [1087, 616] width 276 height 89
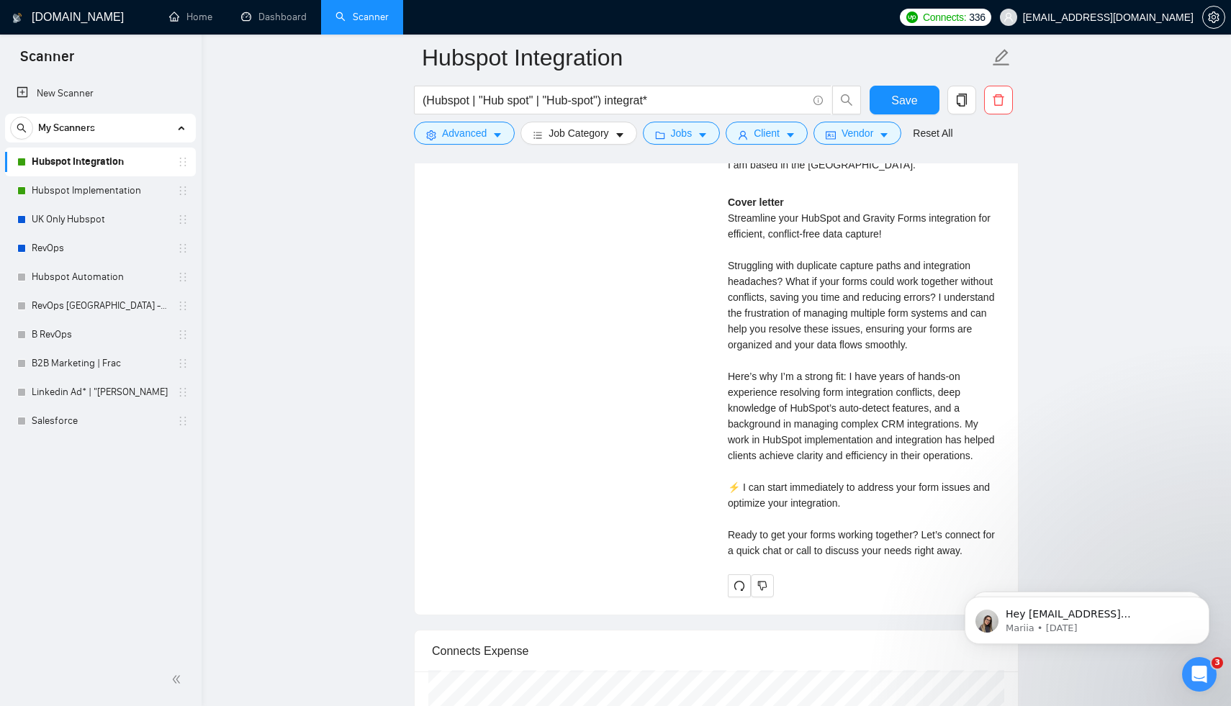
drag, startPoint x: 982, startPoint y: 569, endPoint x: 853, endPoint y: 461, distance: 168.6
click at [943, 567] on html "Hey [EMAIL_ADDRESS][DOMAIN_NAME], Looks like your Upwork agency Soroni-Agency-T…" at bounding box center [1087, 617] width 288 height 101
drag, startPoint x: 983, startPoint y: 569, endPoint x: 882, endPoint y: 485, distance: 131.9
click at [943, 567] on html "Hey [EMAIL_ADDRESS][DOMAIN_NAME], Looks like your Upwork agency Soroni-Agency-T…" at bounding box center [1087, 617] width 288 height 101
drag, startPoint x: 978, startPoint y: 569, endPoint x: 850, endPoint y: 494, distance: 149.0
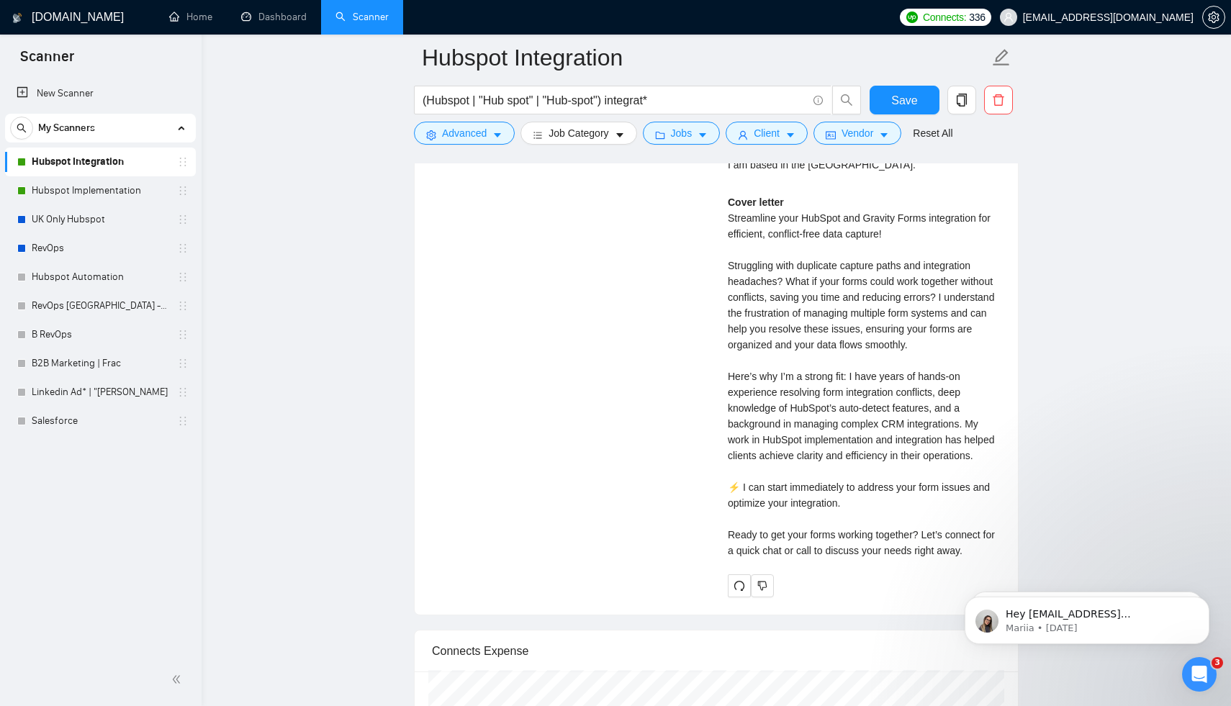
click at [943, 567] on html "Hey [EMAIL_ADDRESS][DOMAIN_NAME], Looks like your Upwork agency Soroni-Agency-T…" at bounding box center [1087, 617] width 288 height 101
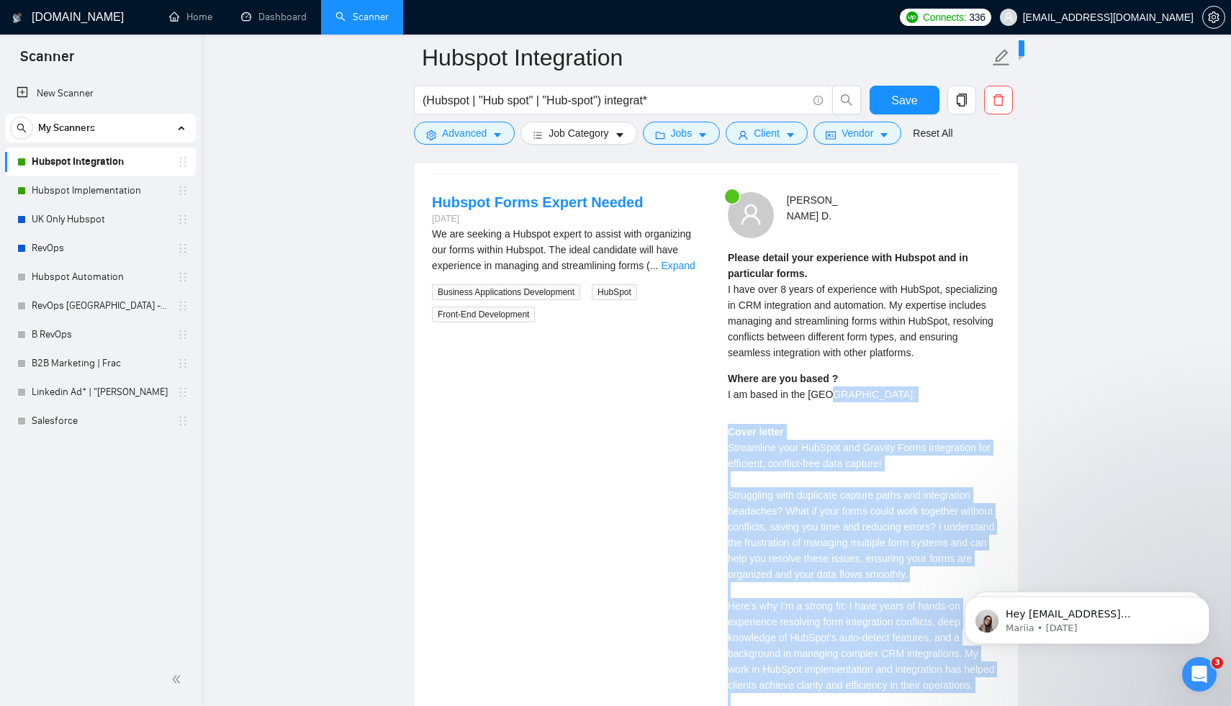
scroll to position [2920, 0]
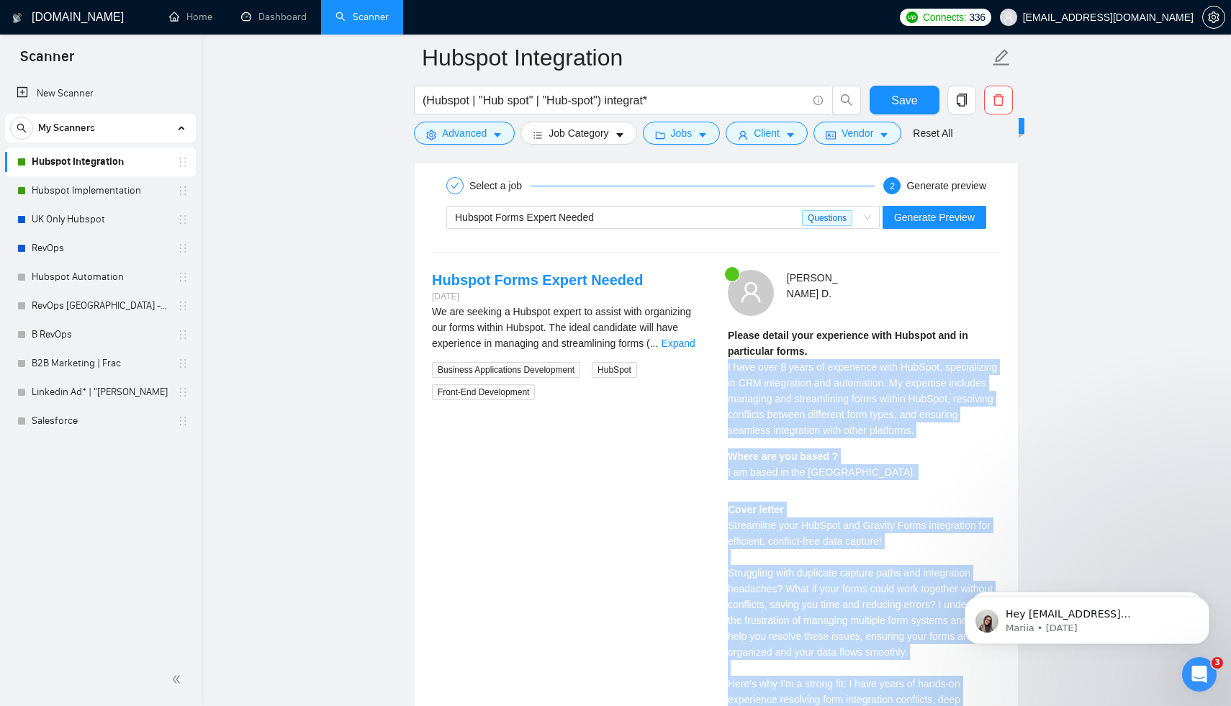
drag, startPoint x: 986, startPoint y: 564, endPoint x: 724, endPoint y: 364, distance: 329.9
click at [724, 364] on div "[PERSON_NAME] Please detail your experience with Hubspot and in particular form…" at bounding box center [864, 587] width 296 height 635
copy div "L ipsu dolo 4 sitam co adipiscing elit SedDoei, temporincidi ut LAB etdoloremag…"
